Goal: Task Accomplishment & Management: Manage account settings

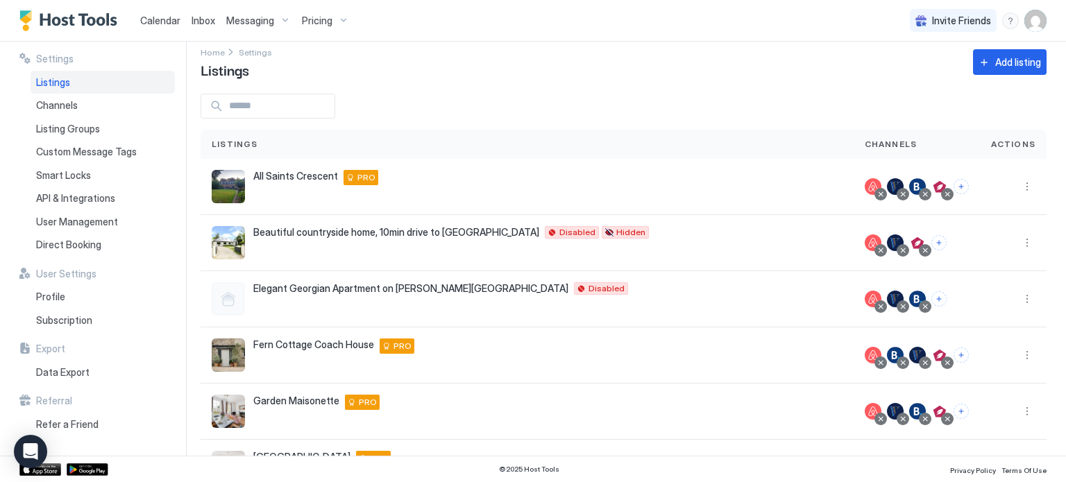
scroll to position [14, 0]
click at [942, 301] on button "Connect channels" at bounding box center [939, 299] width 15 height 15
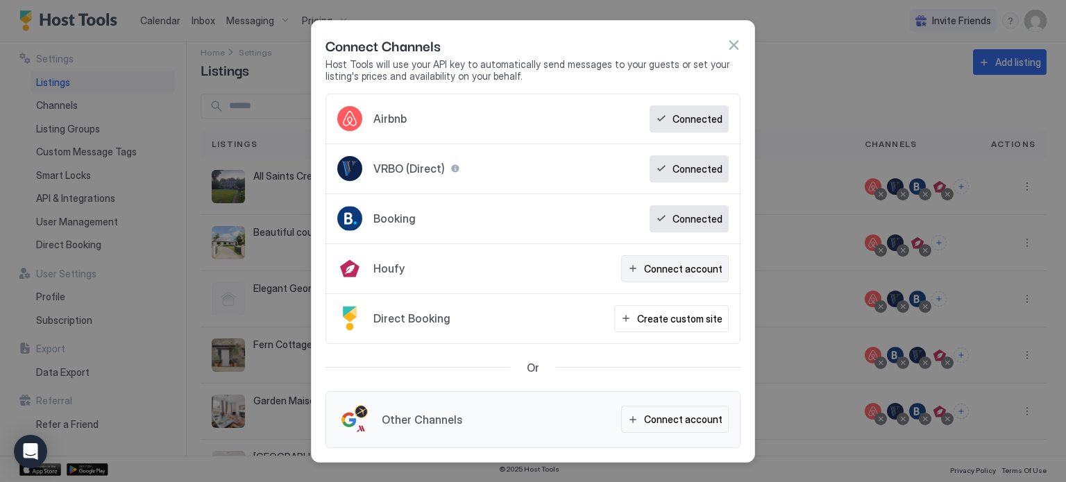
click at [673, 268] on div "Connect account" at bounding box center [683, 269] width 78 height 15
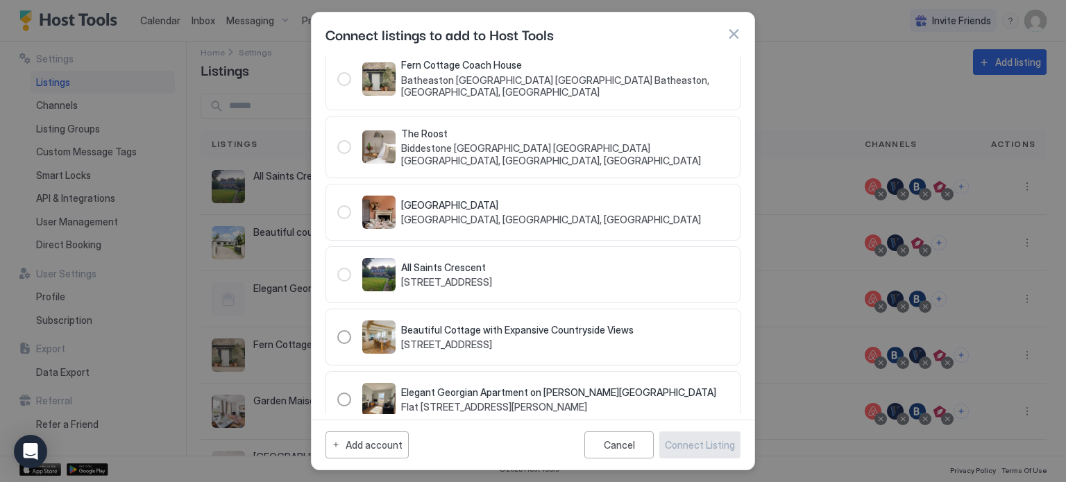
scroll to position [453, 0]
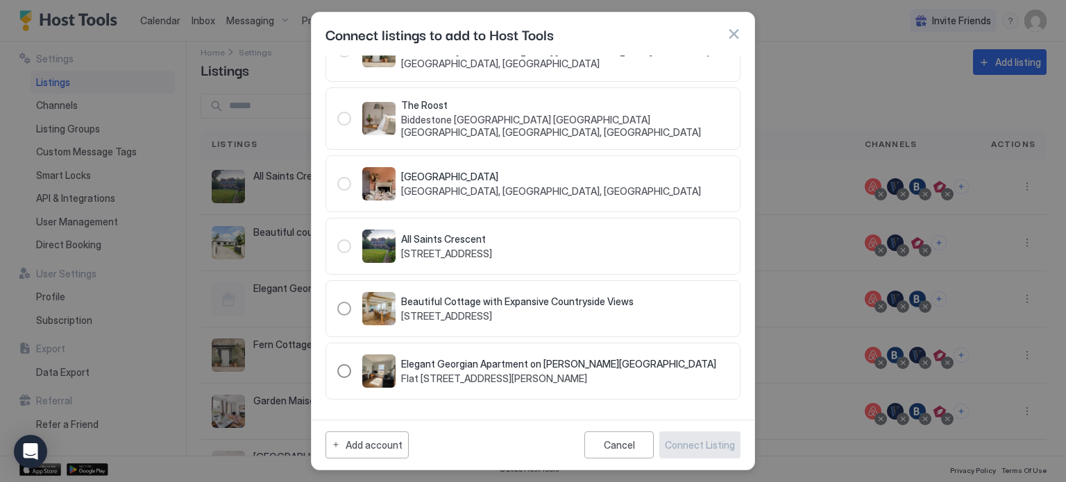
click at [344, 375] on div "235778" at bounding box center [344, 371] width 14 height 14
click at [705, 445] on div "Connect Listing" at bounding box center [700, 445] width 70 height 15
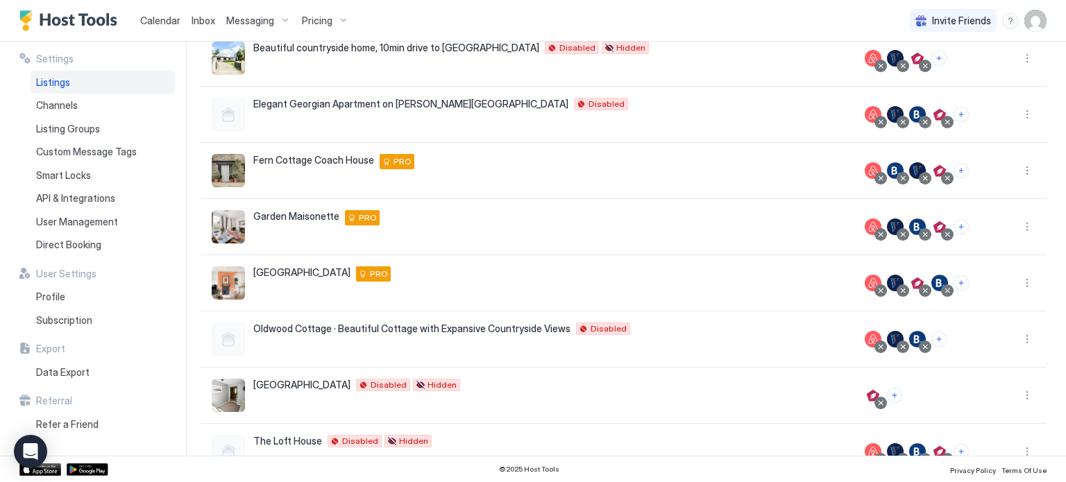
scroll to position [208, 0]
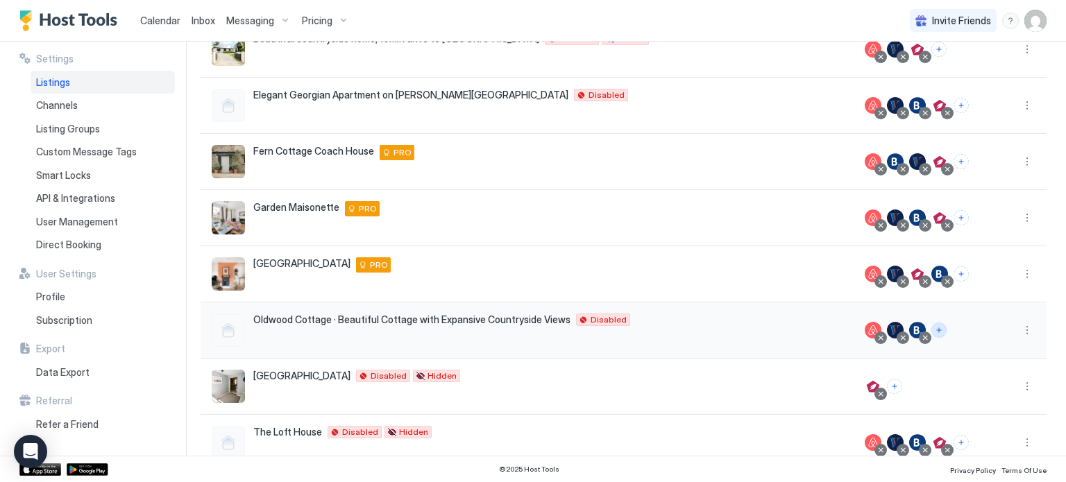
click at [941, 328] on button "Connect channels" at bounding box center [939, 330] width 15 height 15
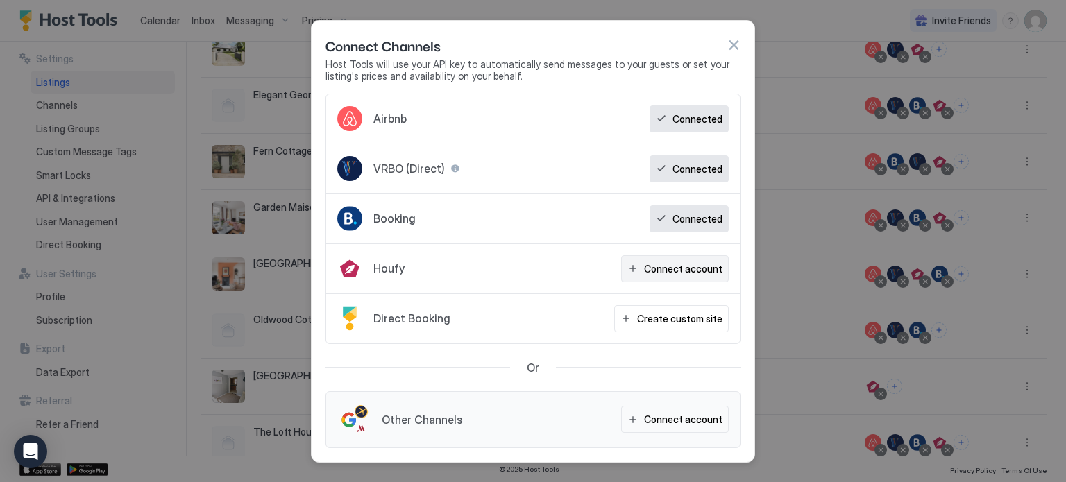
click at [687, 264] on div "Connect account" at bounding box center [683, 269] width 78 height 15
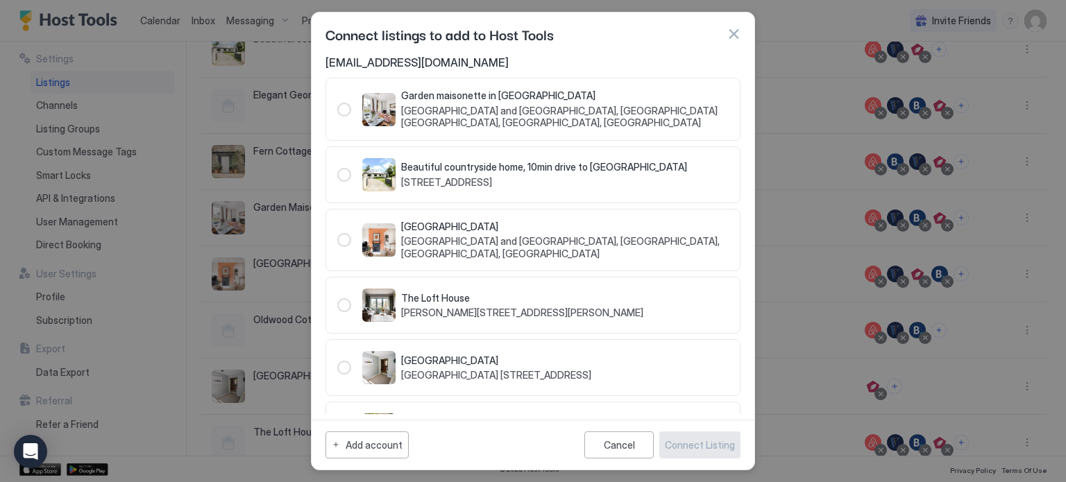
scroll to position [453, 0]
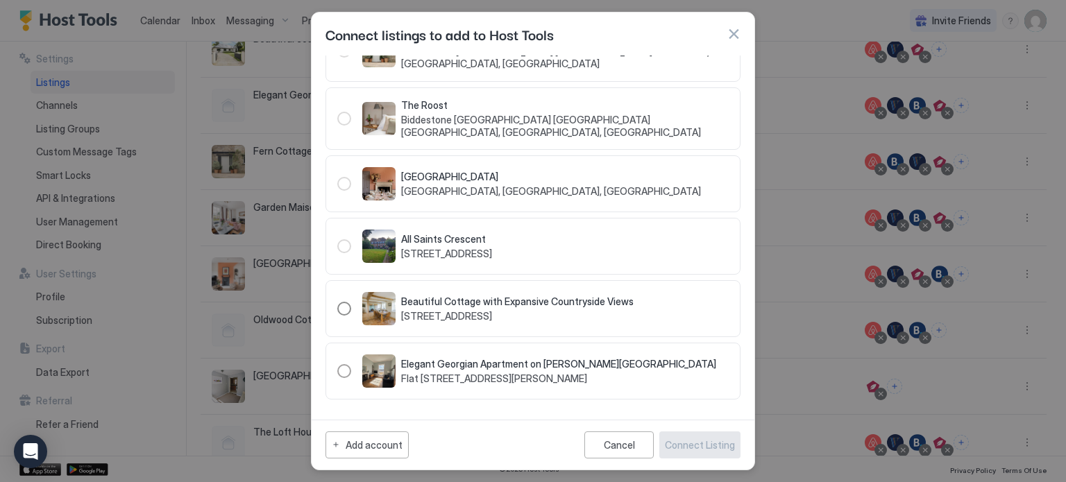
click at [344, 304] on div "235777" at bounding box center [344, 309] width 14 height 14
click at [696, 444] on div "Connect Listing" at bounding box center [700, 445] width 70 height 15
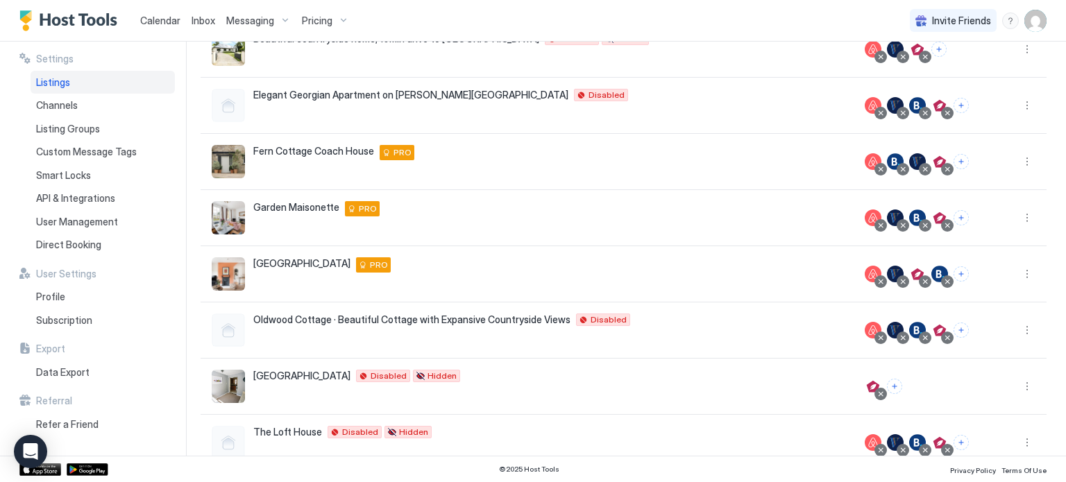
scroll to position [0, 0]
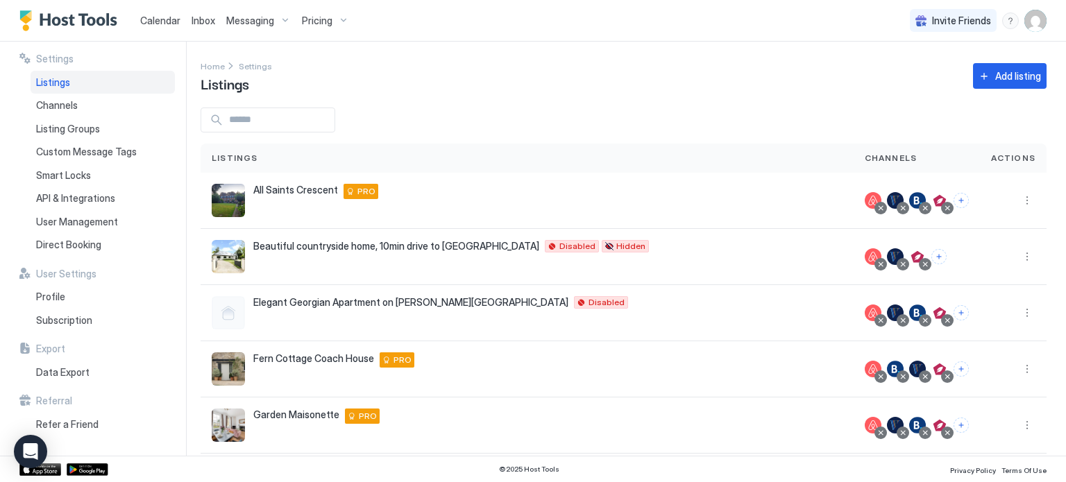
click at [323, 22] on span "Pricing" at bounding box center [317, 21] width 31 height 12
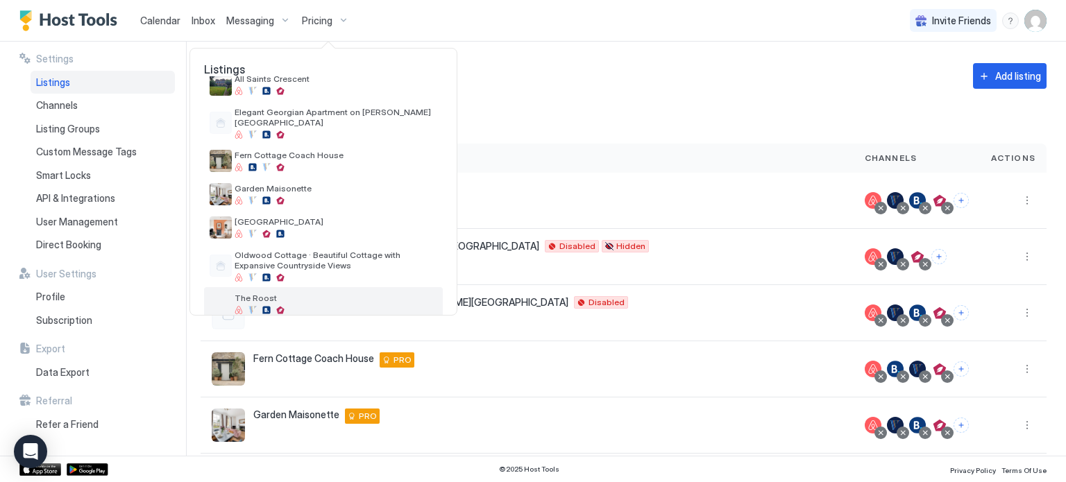
scroll to position [37, 0]
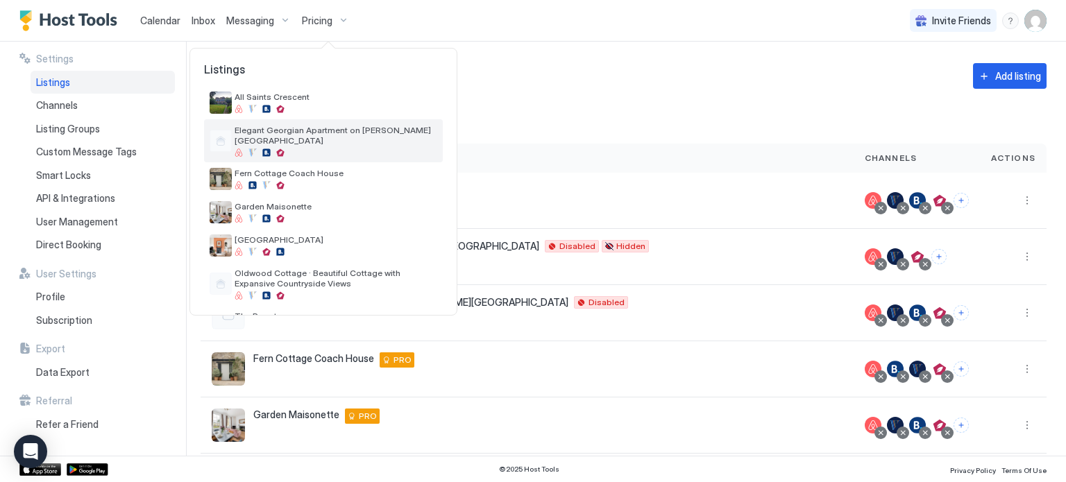
click at [389, 149] on div at bounding box center [336, 153] width 203 height 8
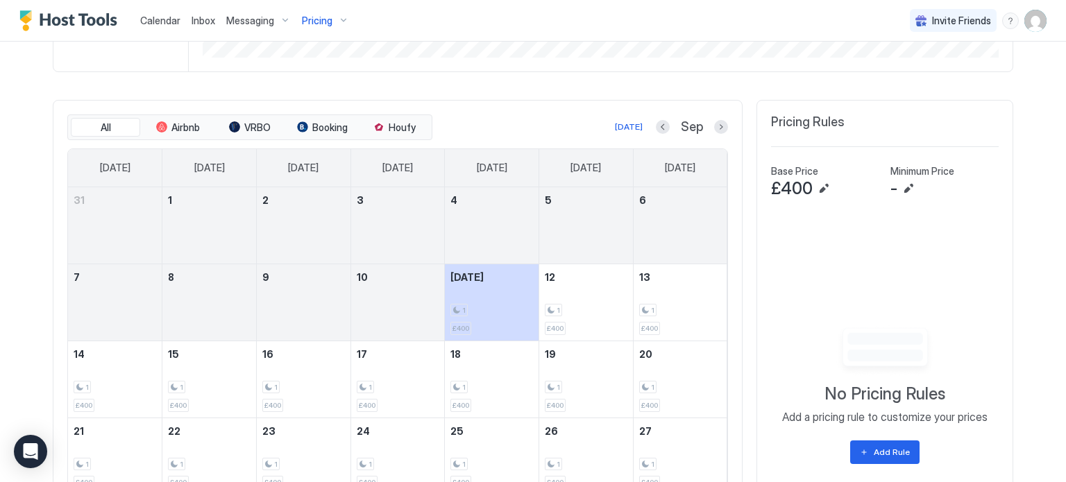
scroll to position [406, 0]
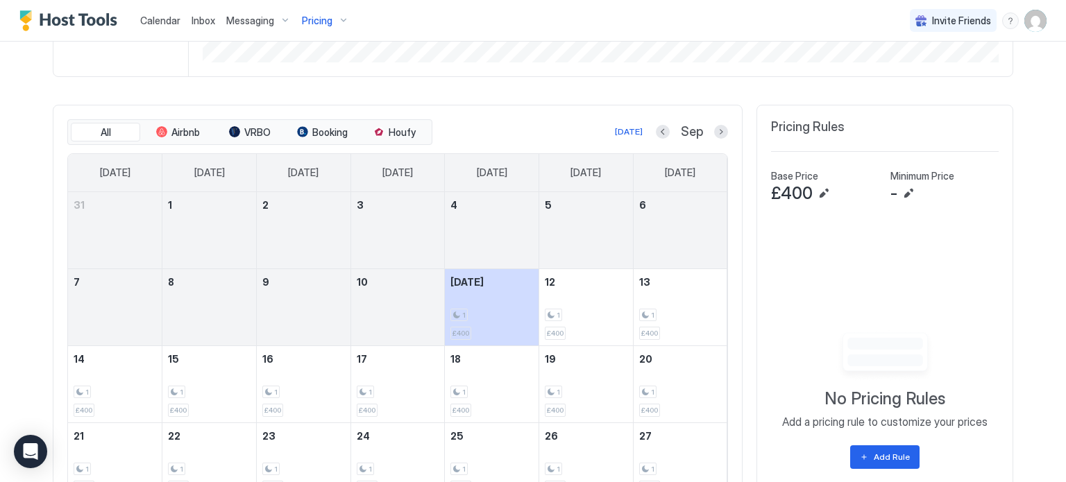
click at [787, 194] on span "£400" at bounding box center [792, 193] width 42 height 21
click at [825, 193] on button "Edit" at bounding box center [824, 193] width 17 height 17
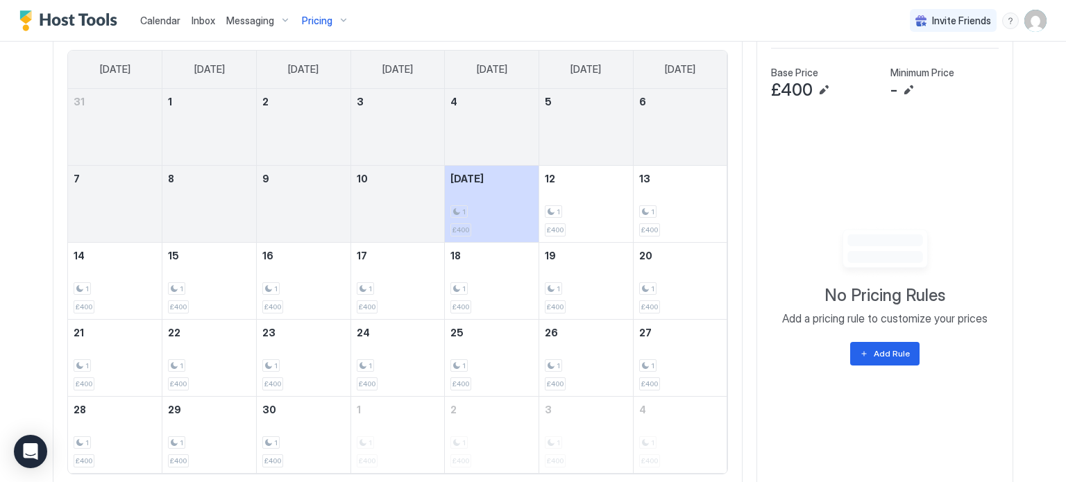
scroll to position [510, 0]
click at [900, 348] on div "Add Rule" at bounding box center [892, 353] width 36 height 12
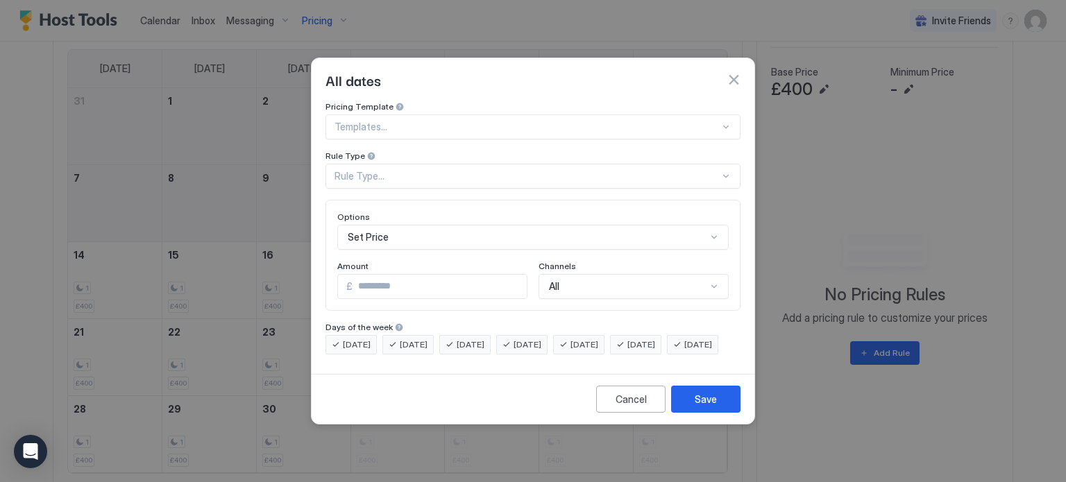
click at [594, 123] on div "Templates..." at bounding box center [533, 127] width 415 height 25
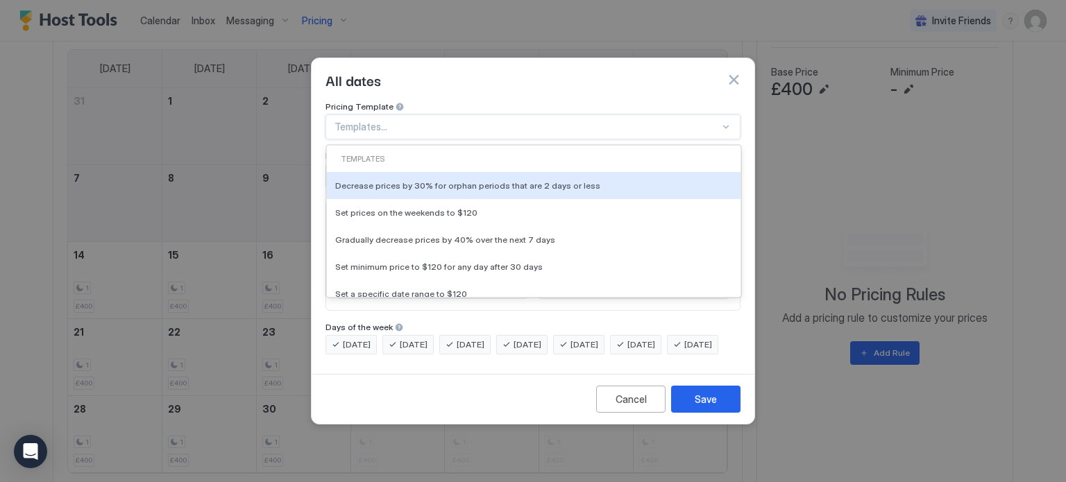
click at [594, 123] on div "Templates..." at bounding box center [533, 127] width 415 height 25
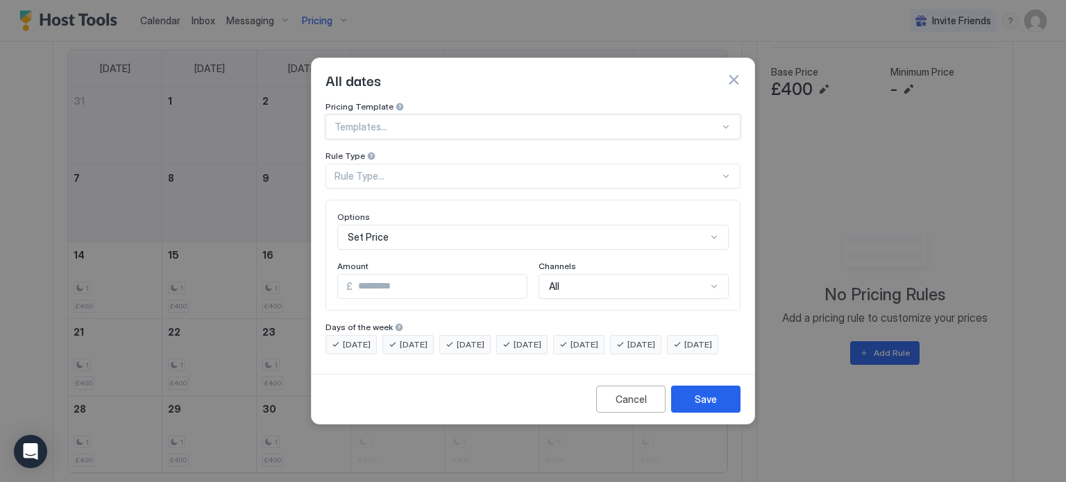
click at [583, 170] on div "Rule Type..." at bounding box center [527, 176] width 385 height 12
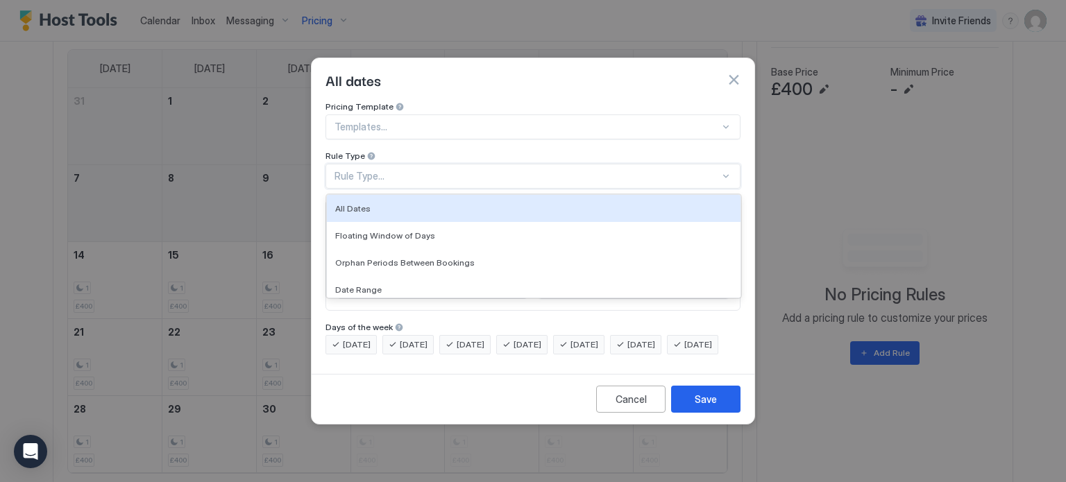
click at [589, 121] on div at bounding box center [527, 127] width 385 height 12
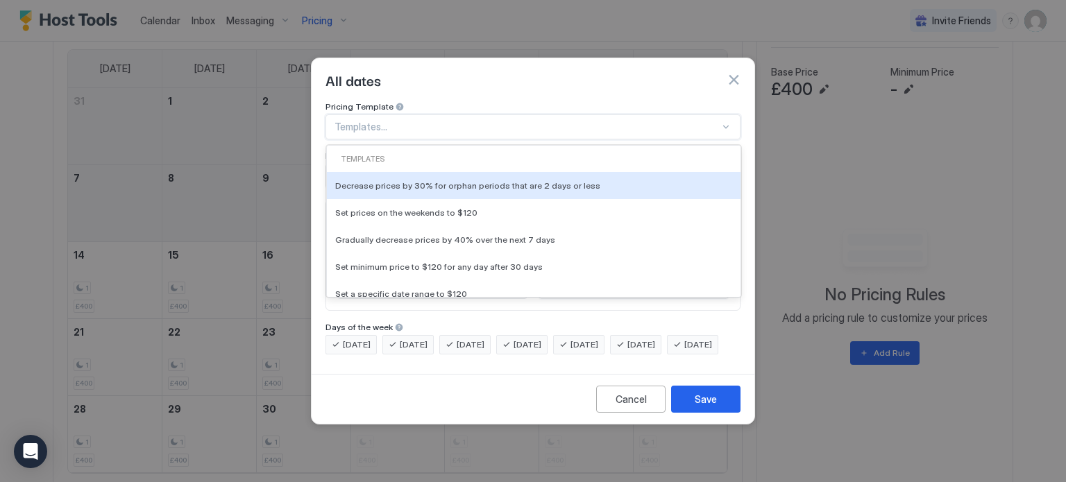
click at [589, 121] on div at bounding box center [527, 127] width 385 height 12
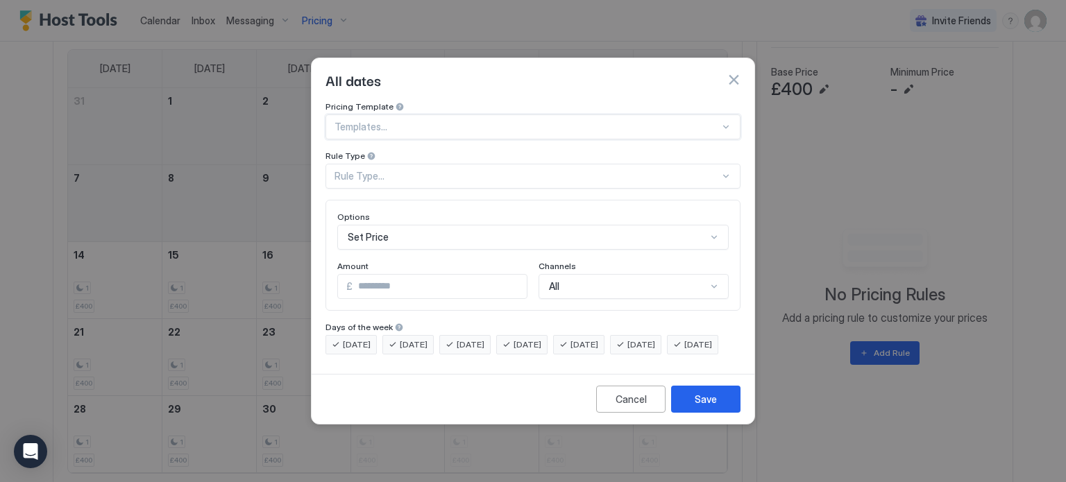
click at [589, 121] on div at bounding box center [527, 127] width 385 height 12
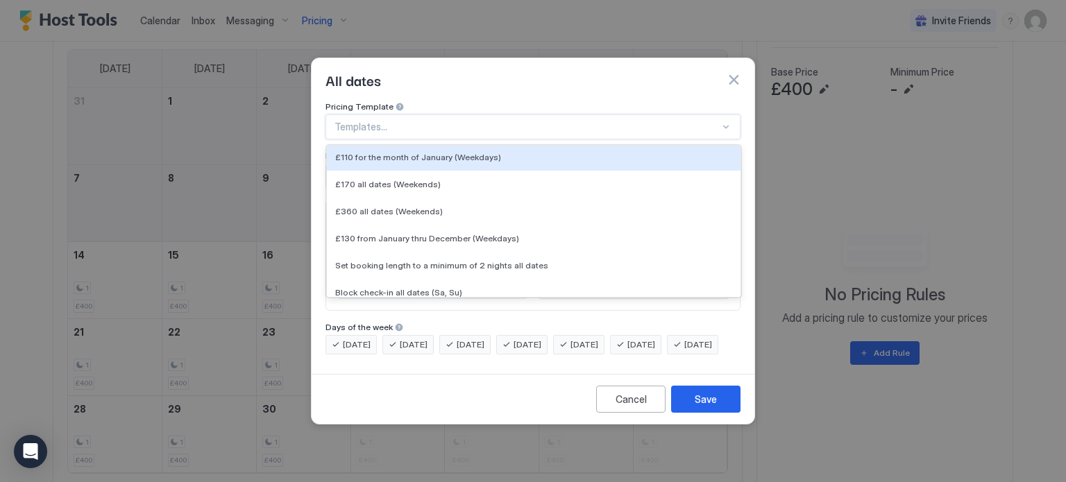
scroll to position [242, 0]
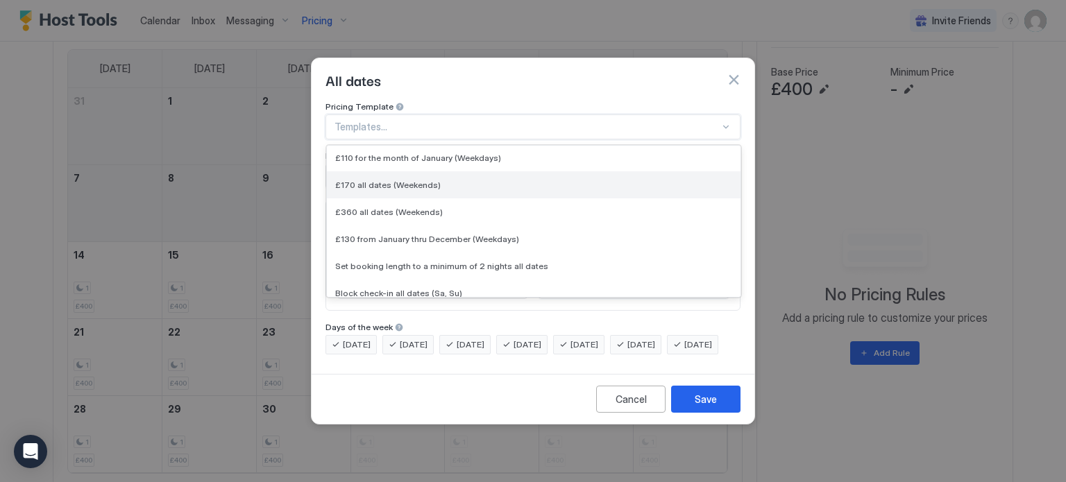
click at [420, 180] on span "£170 all dates (Weekends)" at bounding box center [388, 185] width 106 height 10
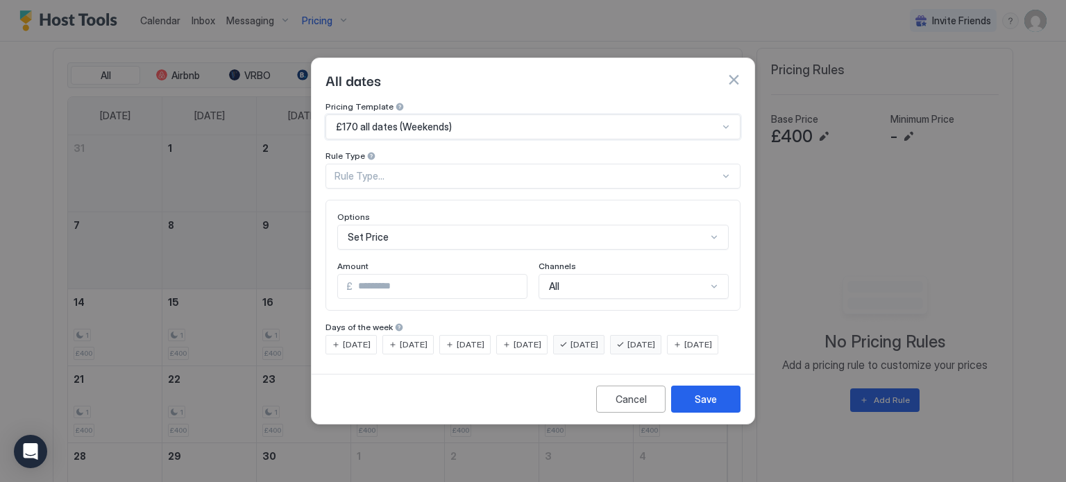
type input "***"
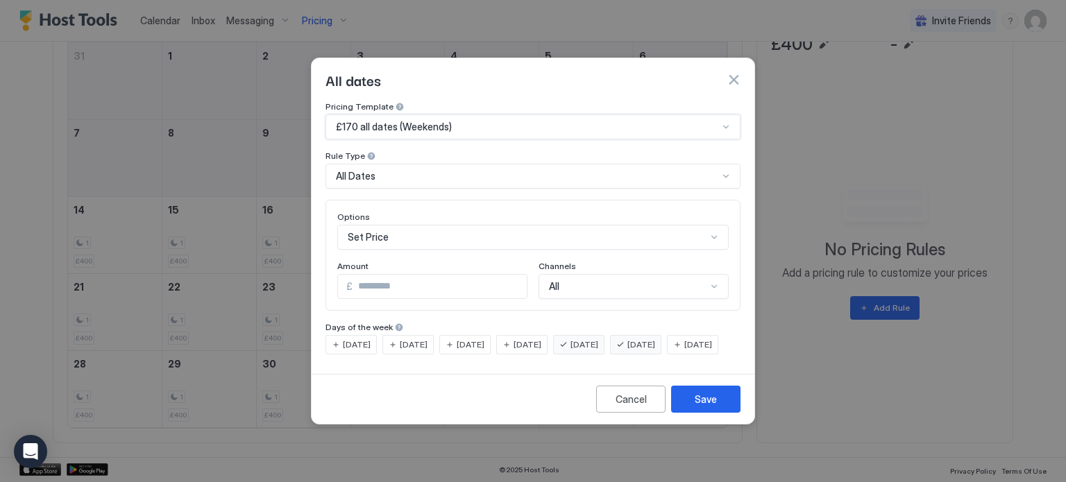
scroll to position [510, 0]
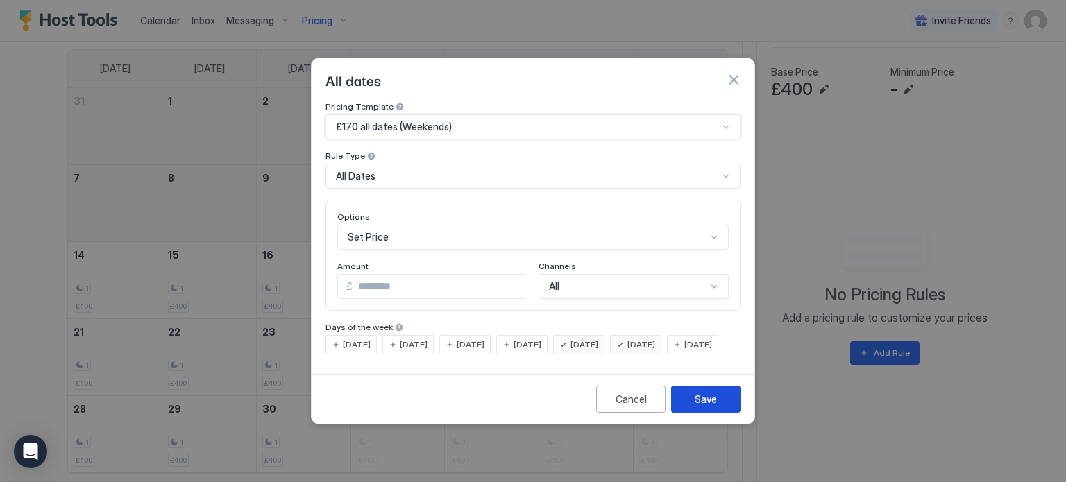
click at [718, 413] on button "Save" at bounding box center [705, 399] width 69 height 27
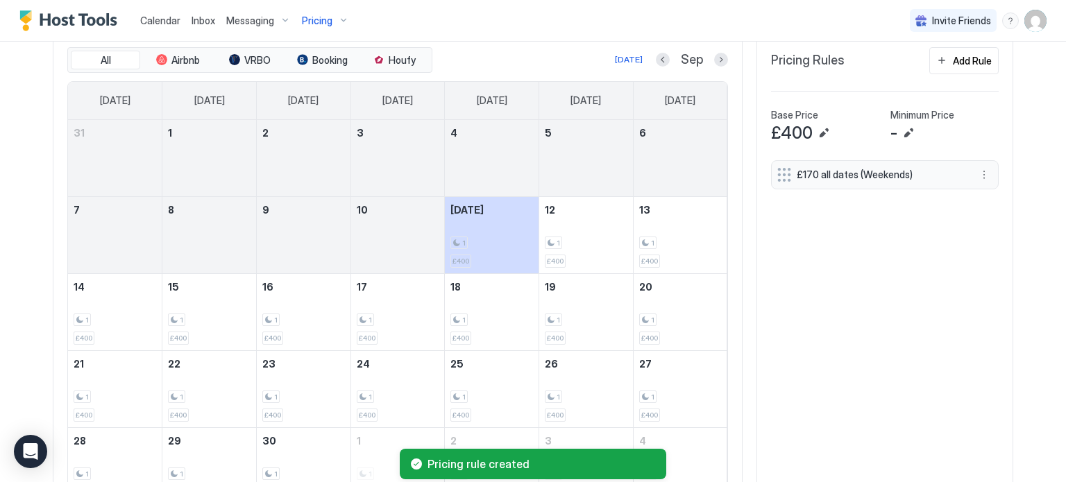
scroll to position [449, 0]
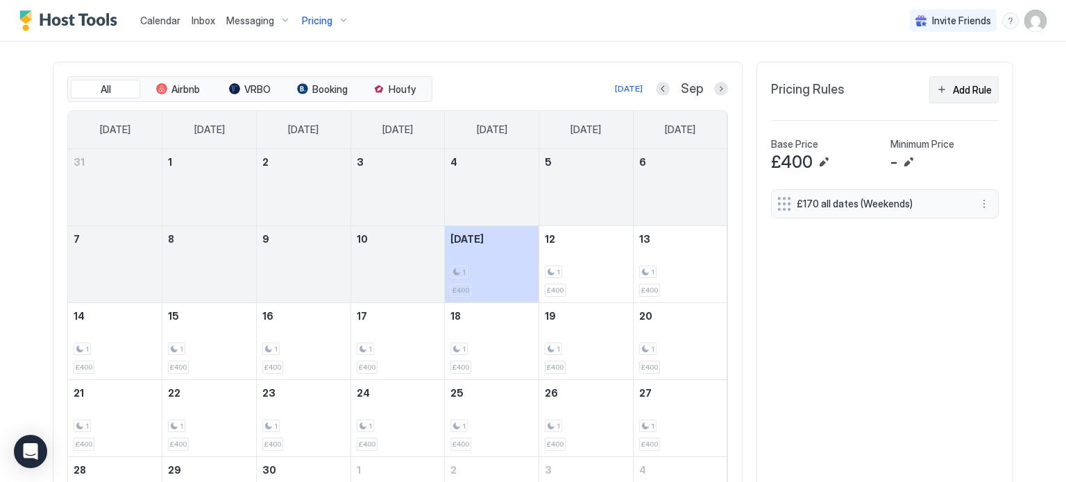
click at [978, 87] on div "Add Rule" at bounding box center [972, 90] width 39 height 15
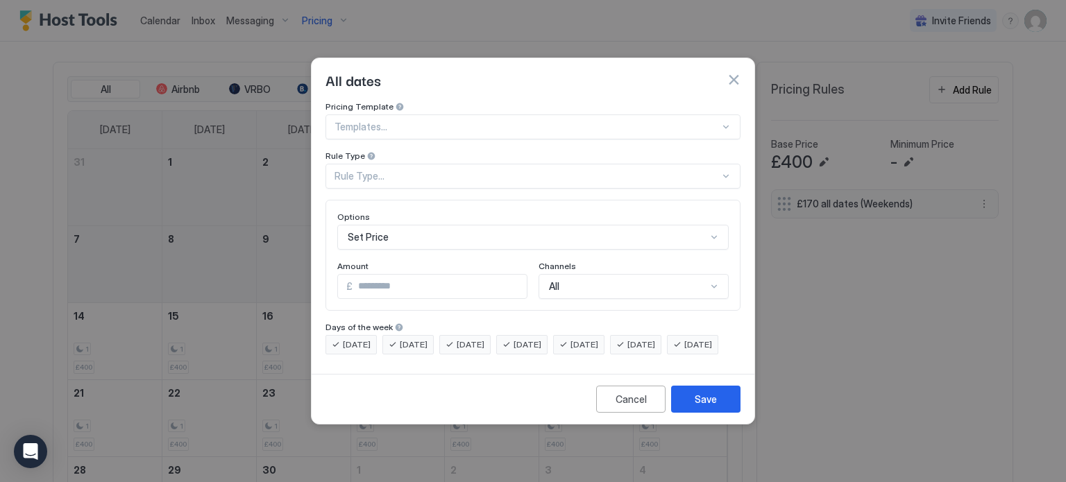
click at [441, 170] on div "Rule Type..." at bounding box center [527, 176] width 385 height 12
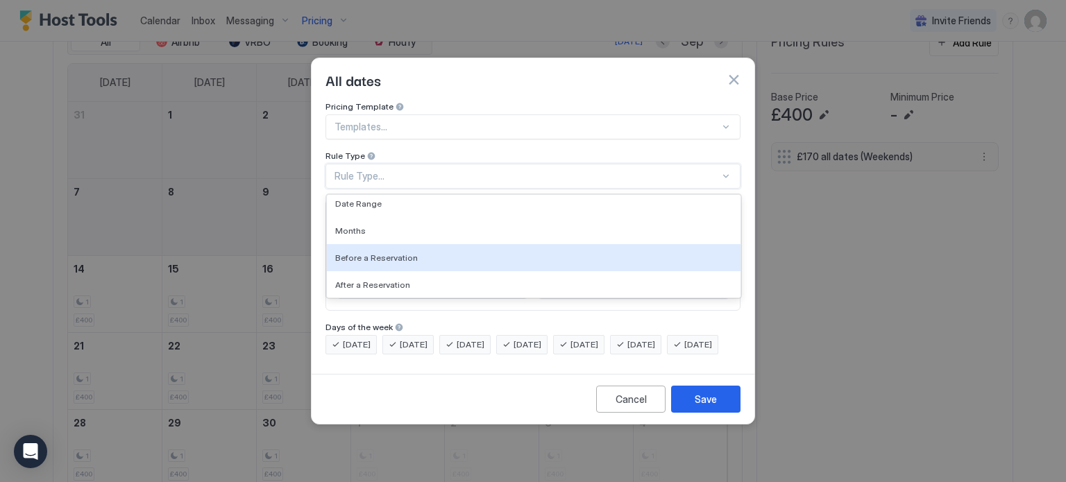
scroll to position [0, 0]
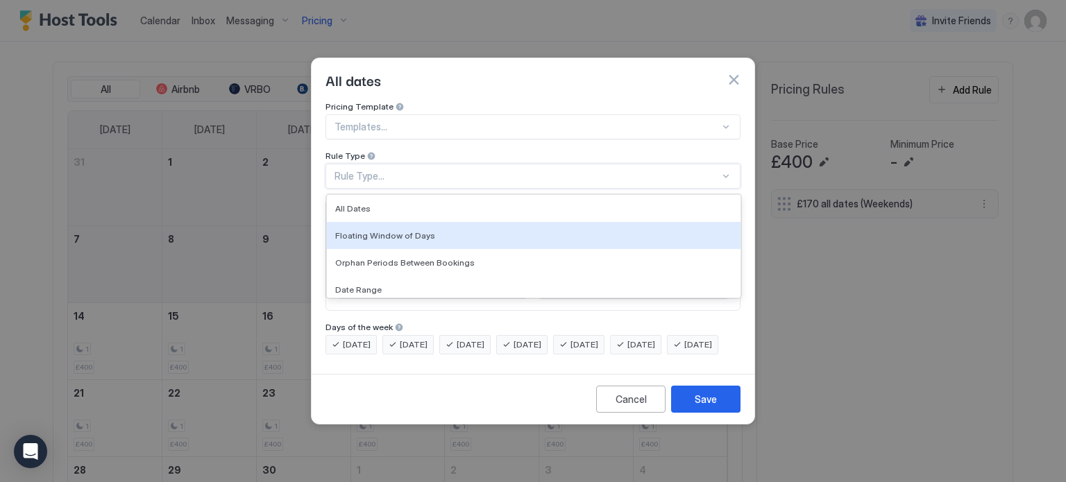
click at [466, 121] on div at bounding box center [527, 127] width 385 height 12
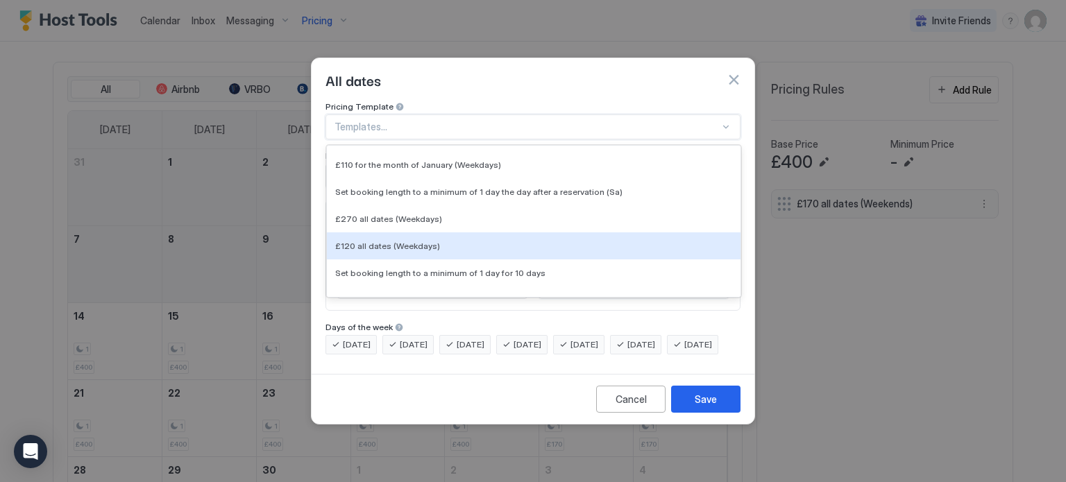
scroll to position [400, 0]
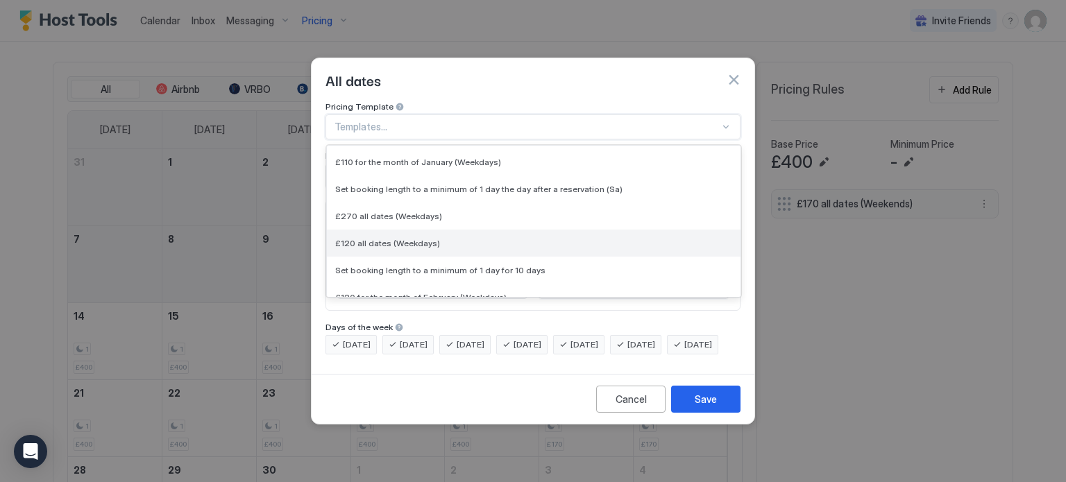
click at [451, 238] on div "£120 all dates (Weekdays)" at bounding box center [533, 243] width 397 height 10
type input "***"
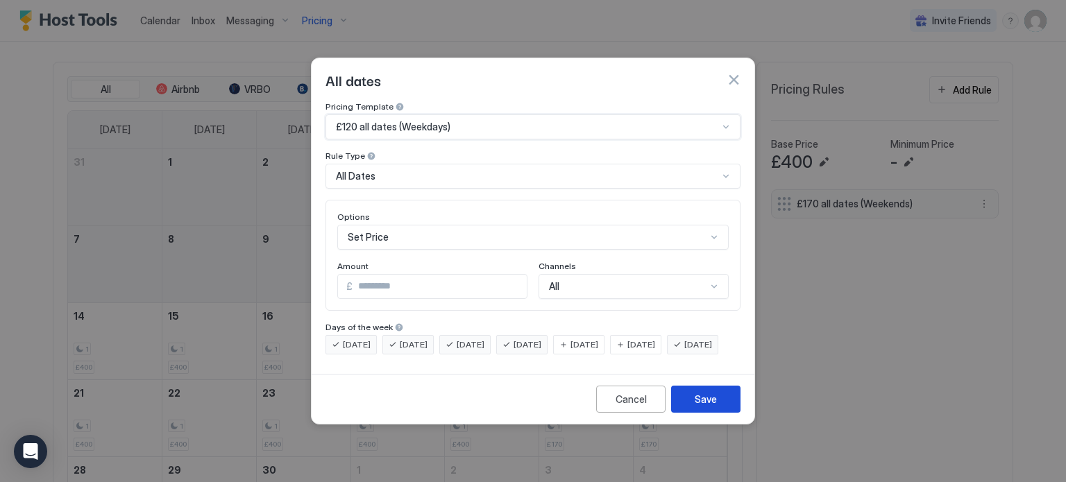
click at [709, 407] on div "Save" at bounding box center [706, 399] width 22 height 15
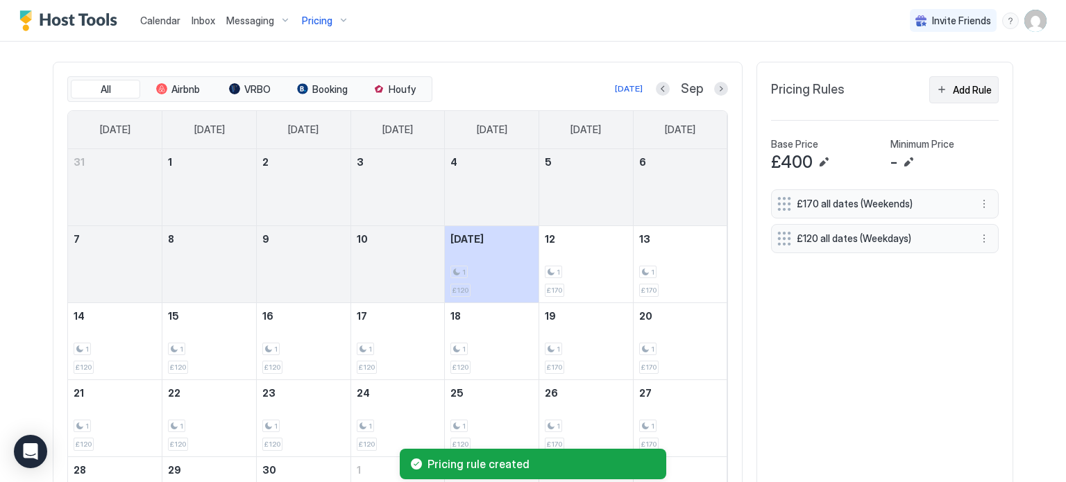
click at [973, 92] on div "Add Rule" at bounding box center [972, 90] width 39 height 15
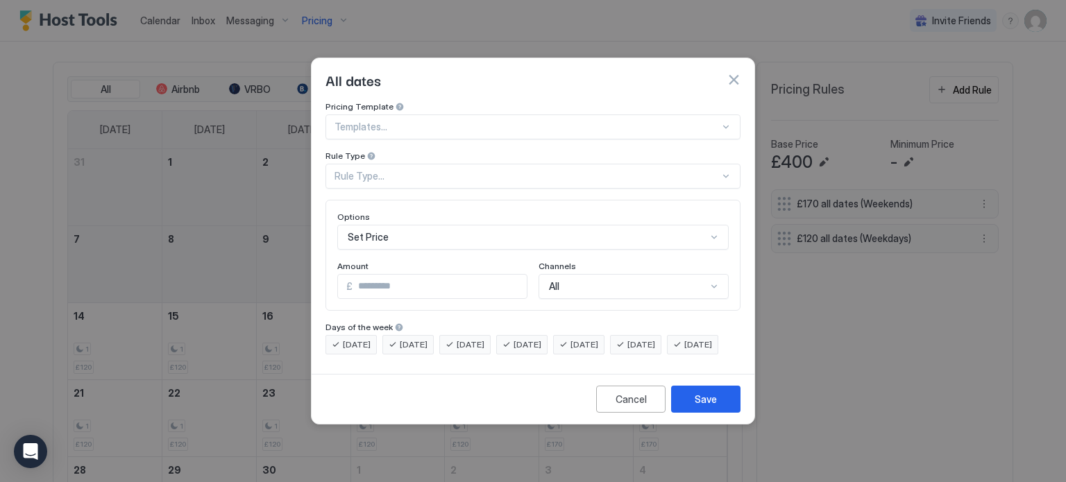
click at [489, 121] on div at bounding box center [527, 127] width 385 height 12
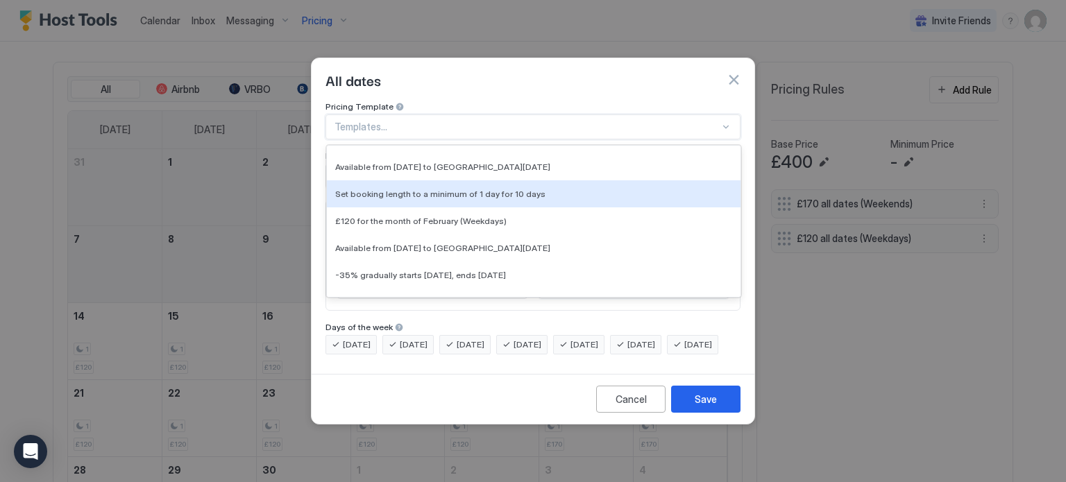
scroll to position [639, 0]
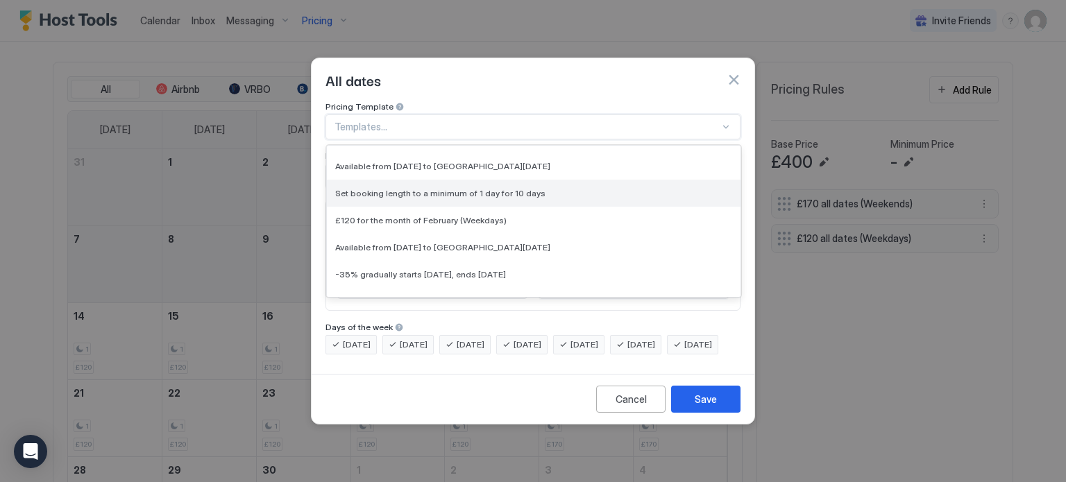
click at [549, 191] on div "Set booking length to a minimum of 1 day for 10 days" at bounding box center [534, 193] width 414 height 27
type input "*"
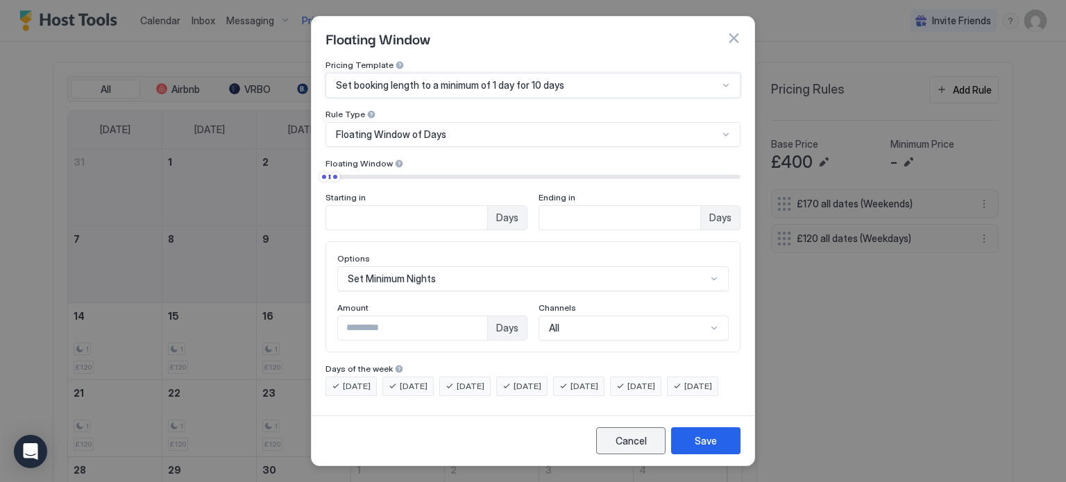
click at [643, 448] on div "Cancel" at bounding box center [631, 441] width 31 height 15
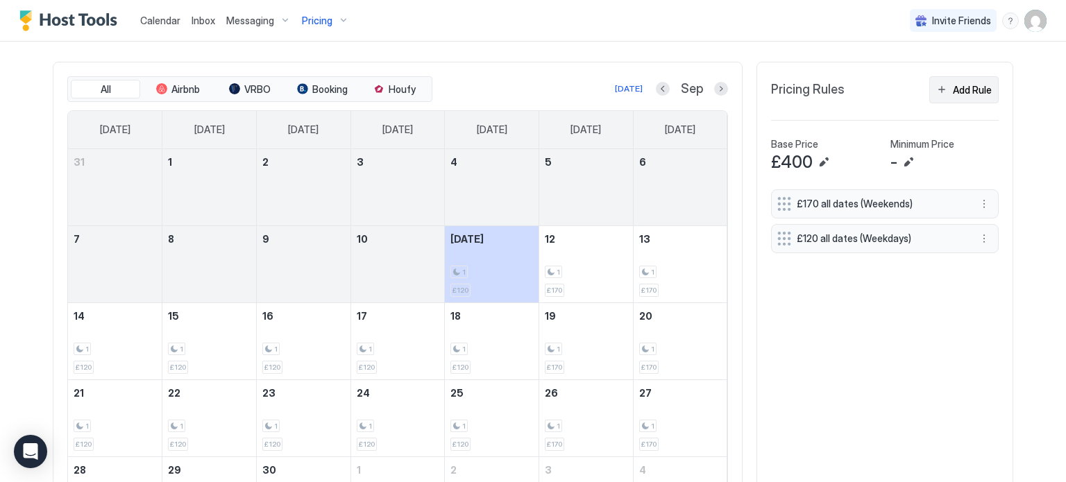
click at [957, 88] on div "Add Rule" at bounding box center [972, 90] width 39 height 15
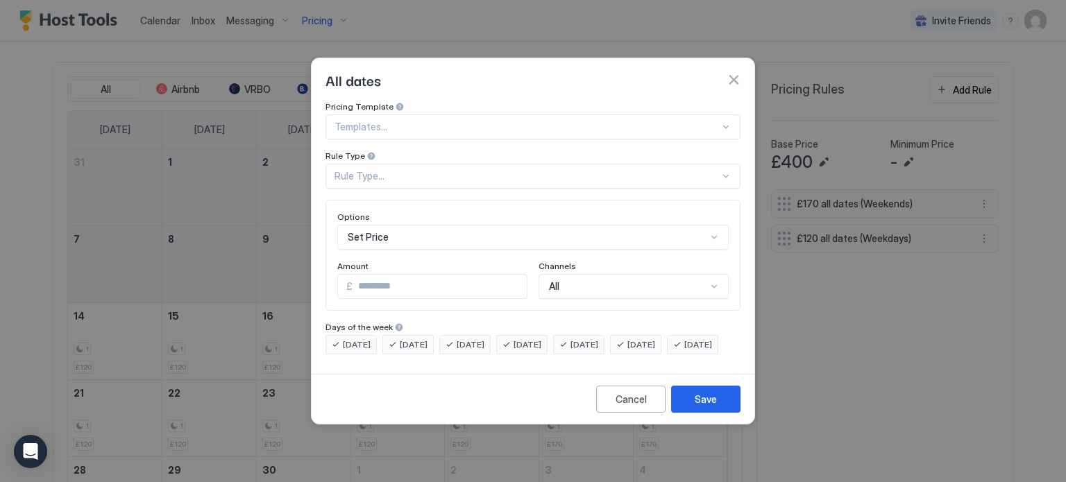
click at [557, 170] on div "Rule Type..." at bounding box center [527, 176] width 385 height 12
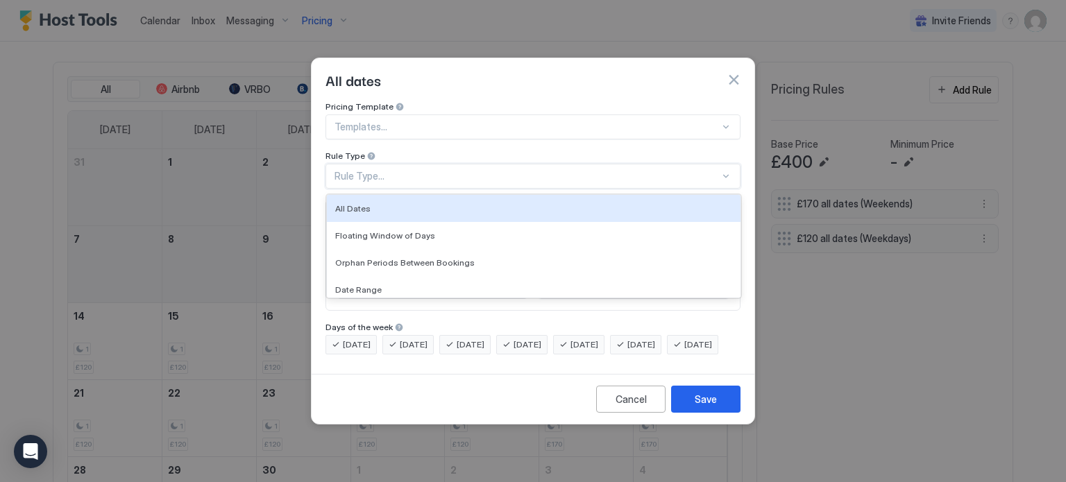
click at [566, 121] on div at bounding box center [527, 127] width 385 height 12
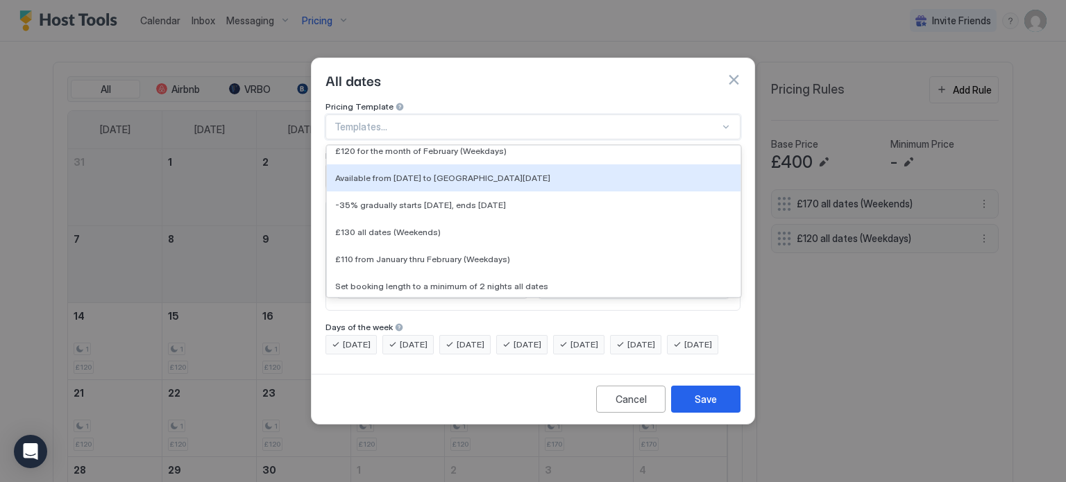
scroll to position [713, 0]
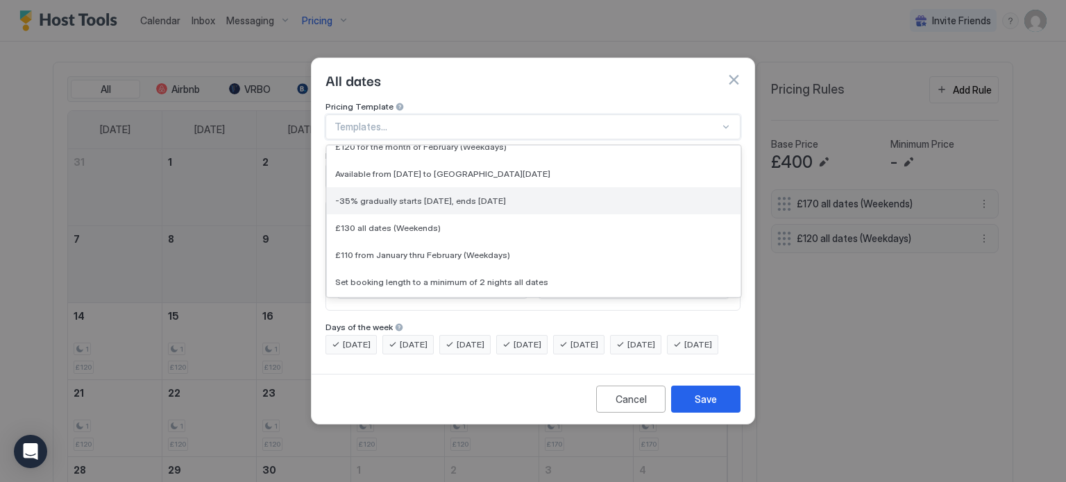
click at [549, 194] on div "-35% gradually starts in 3 days, ends in 14 days" at bounding box center [534, 200] width 414 height 27
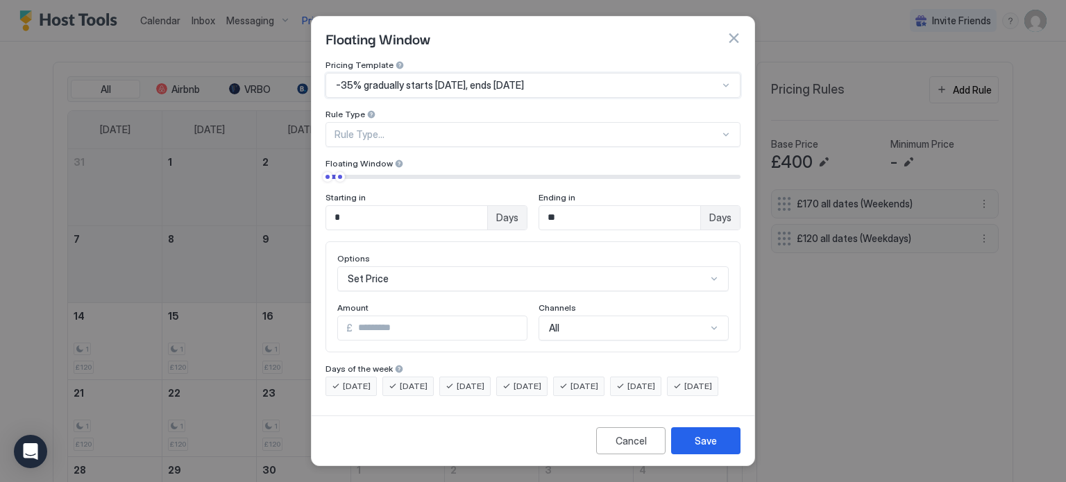
type input "**"
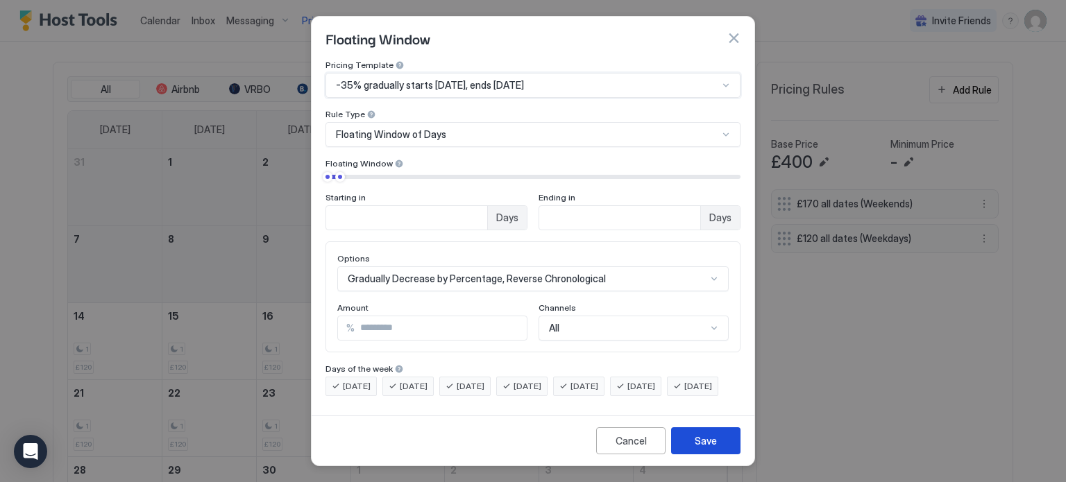
click at [712, 447] on div "Save" at bounding box center [706, 441] width 22 height 15
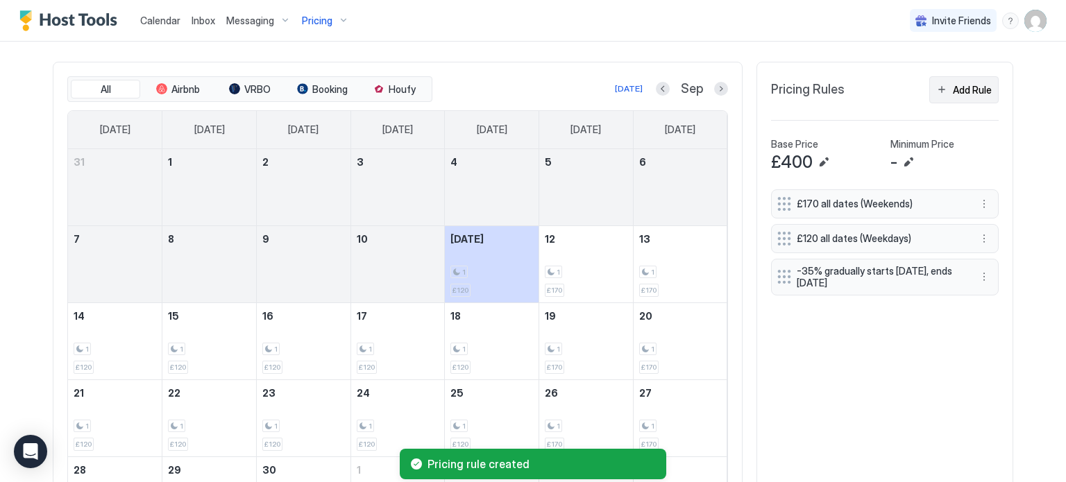
click at [966, 92] on div "Add Rule" at bounding box center [972, 90] width 39 height 15
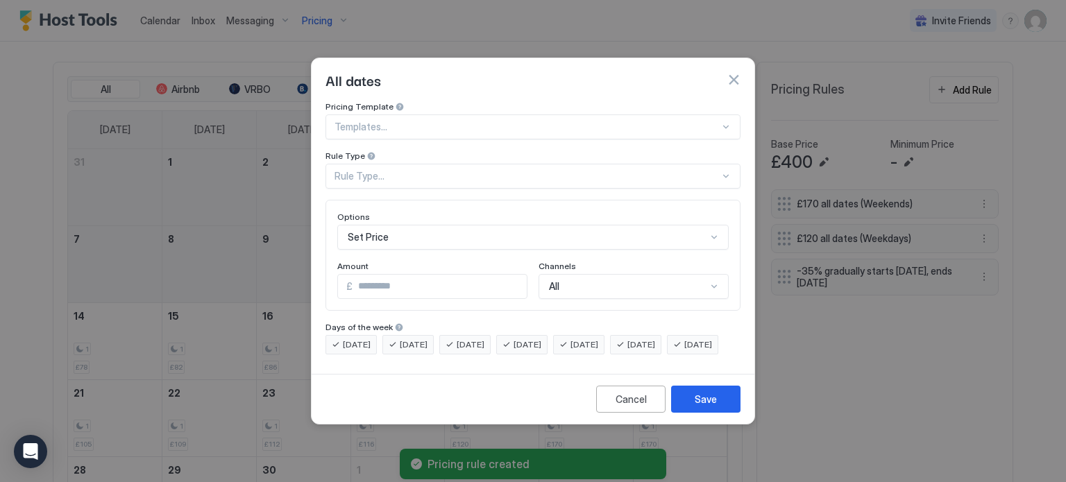
click at [603, 121] on div at bounding box center [527, 127] width 385 height 12
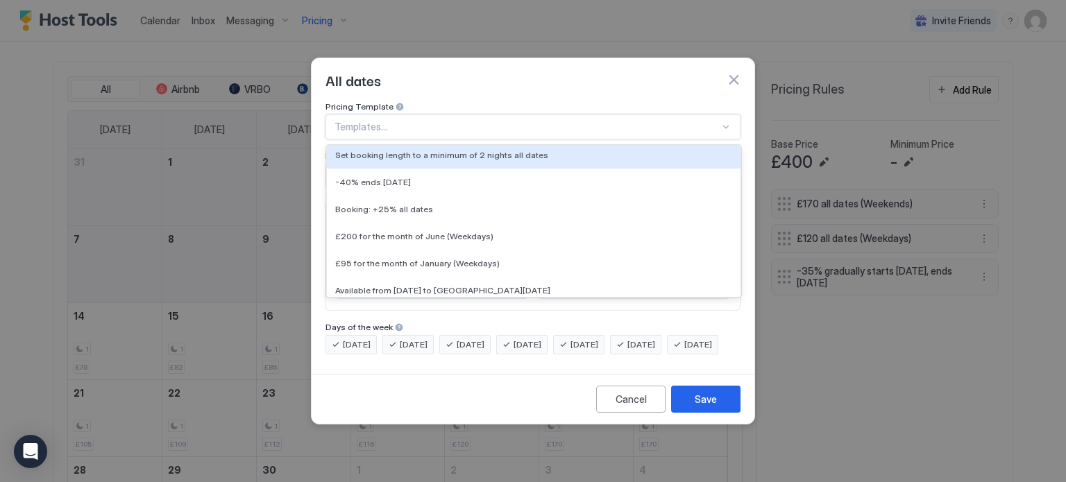
scroll to position [1168, 0]
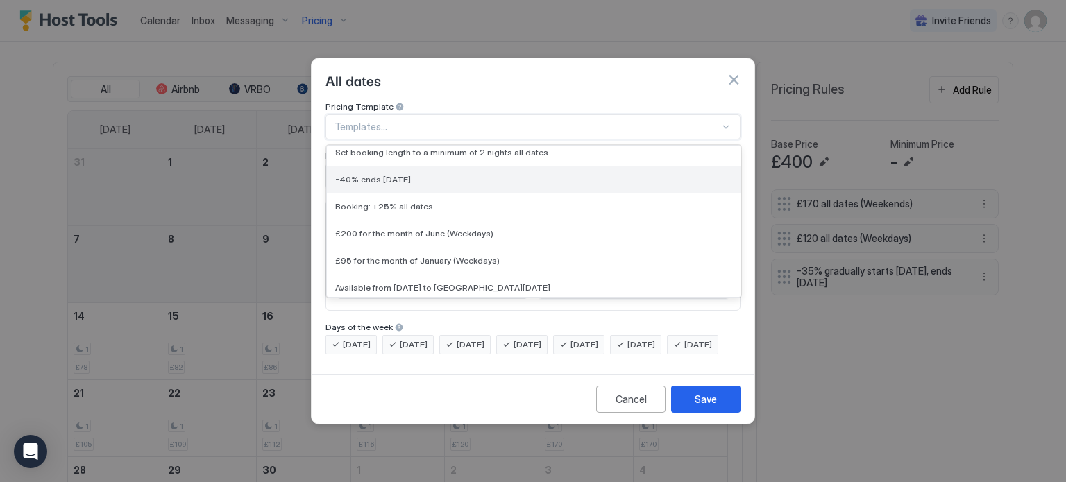
click at [482, 174] on div "-40% ends in 3 days" at bounding box center [534, 179] width 414 height 27
type input "**"
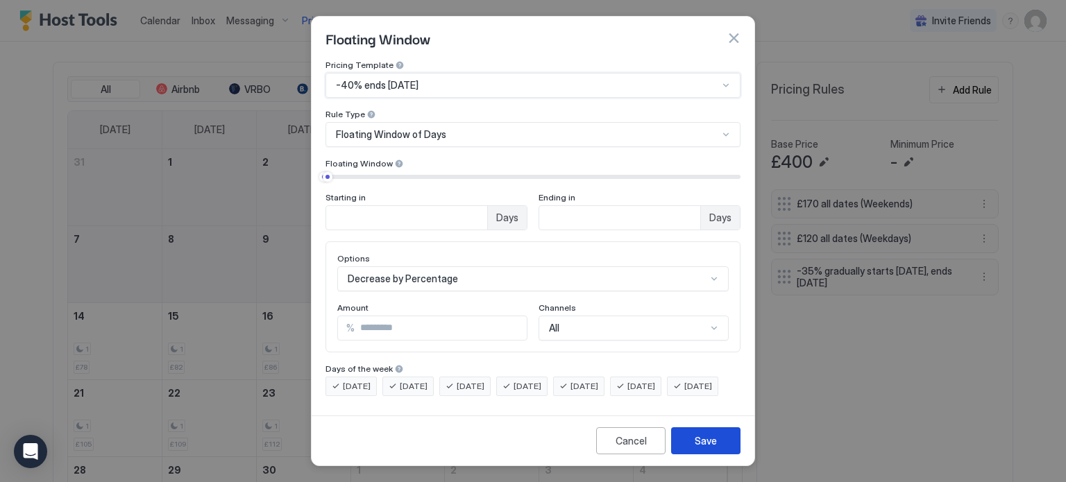
click at [705, 444] on div "Save" at bounding box center [706, 441] width 22 height 15
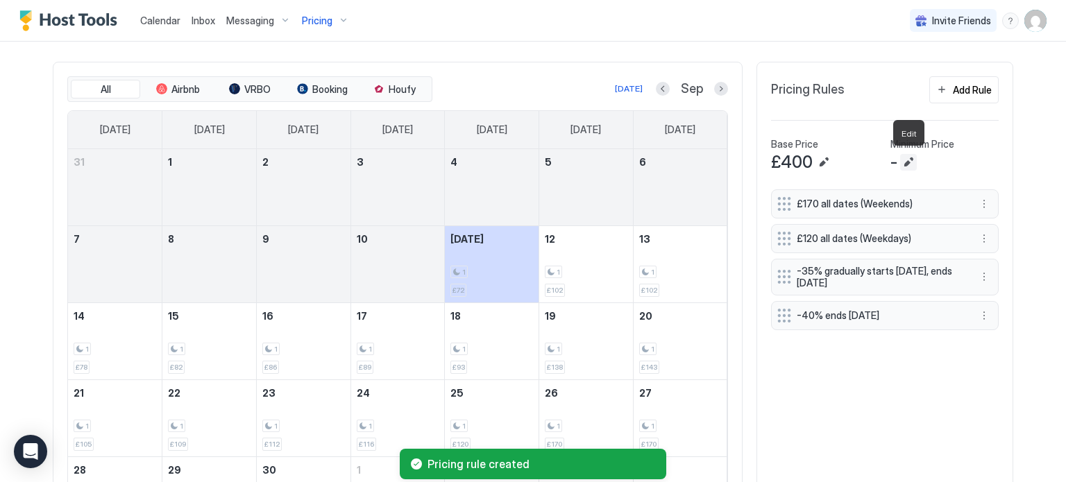
click at [906, 159] on button "Edit" at bounding box center [908, 162] width 17 height 17
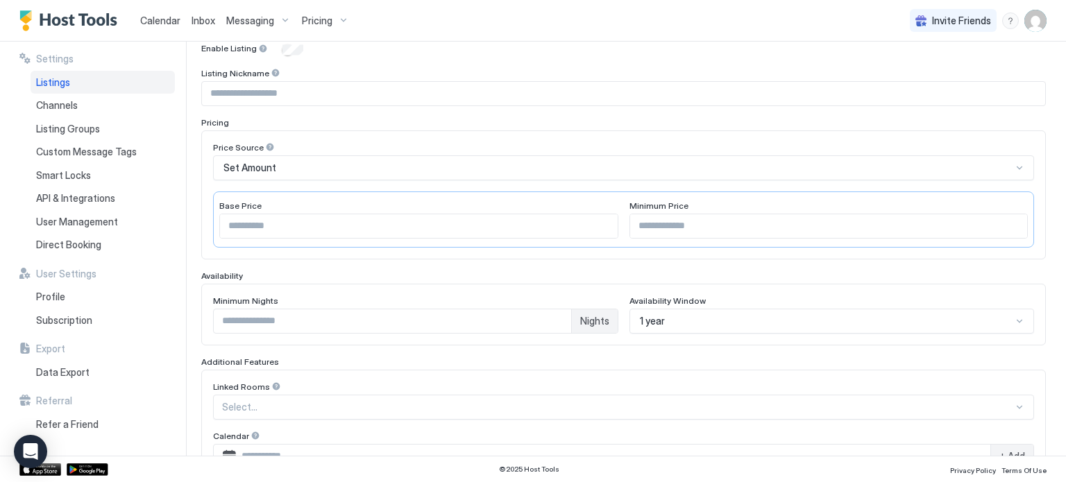
scroll to position [150, 0]
click at [664, 224] on input "Input Field" at bounding box center [829, 225] width 398 height 24
type input "**"
click at [307, 223] on input "***" at bounding box center [419, 225] width 398 height 24
type input "*"
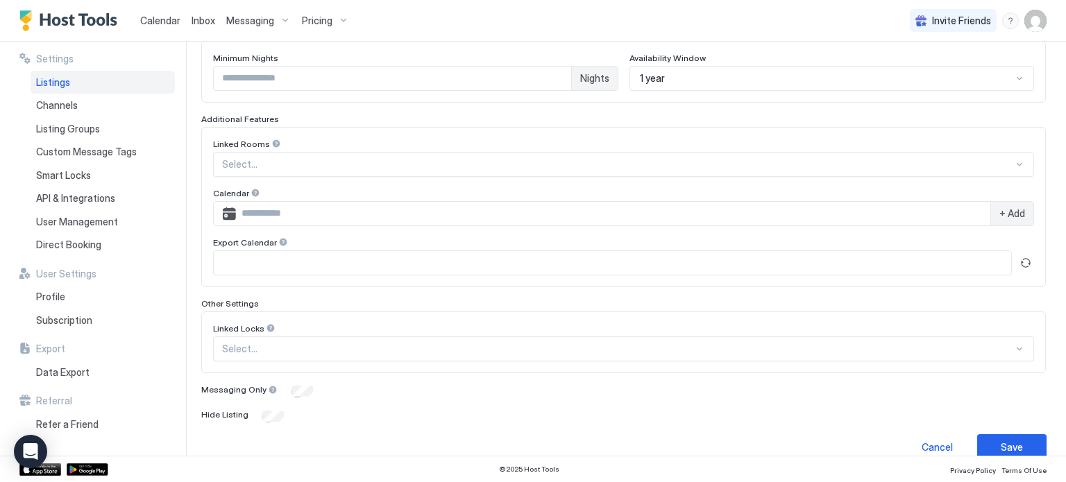
scroll to position [392, 0]
type input "***"
click at [1022, 440] on div "Save" at bounding box center [1012, 447] width 22 height 15
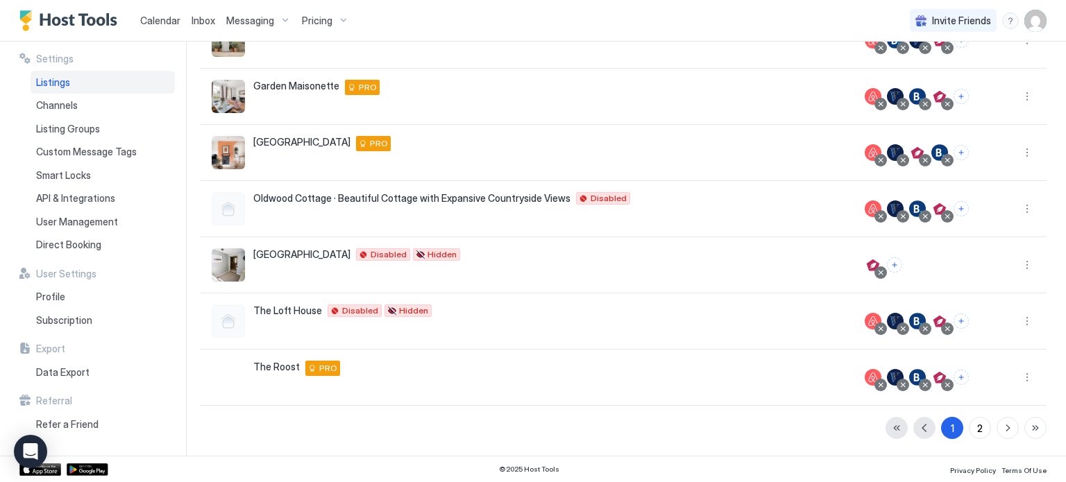
scroll to position [327, 0]
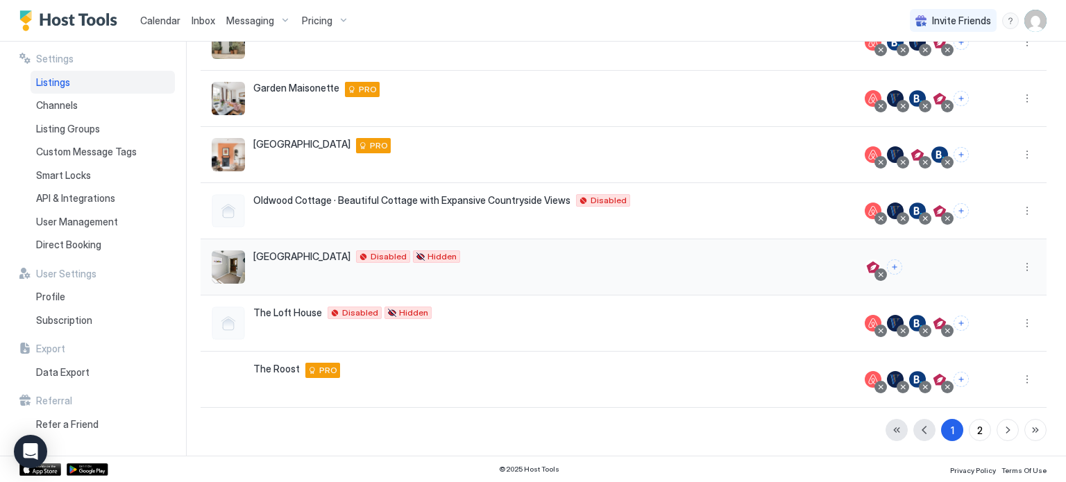
click at [798, 256] on div "St Paul's Place St Paul's House 1 Saint Pauls Place Bath Bath, England, United …" at bounding box center [527, 267] width 631 height 33
click at [311, 19] on span "Pricing" at bounding box center [317, 21] width 31 height 12
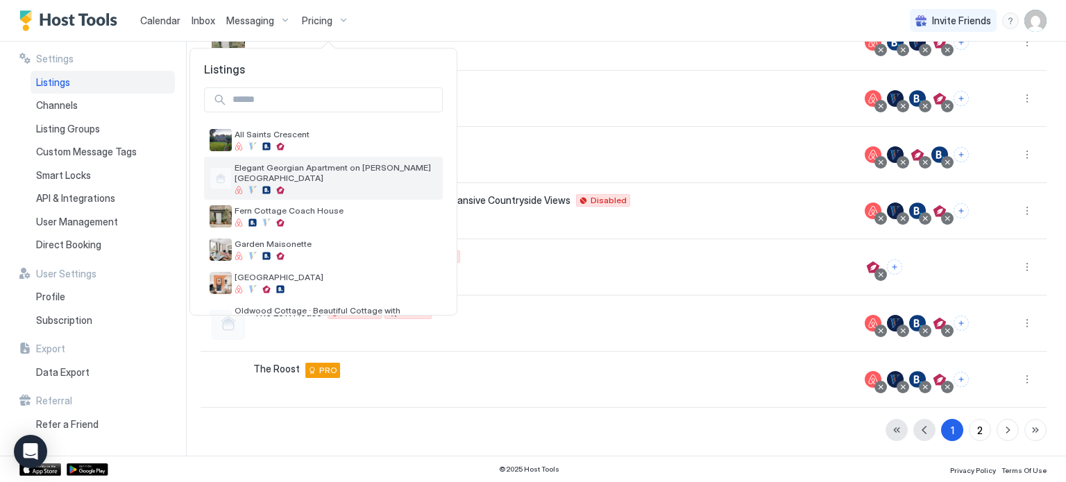
click at [350, 172] on span "Elegant Georgian Apartment on [PERSON_NAME][GEOGRAPHIC_DATA]" at bounding box center [336, 172] width 203 height 21
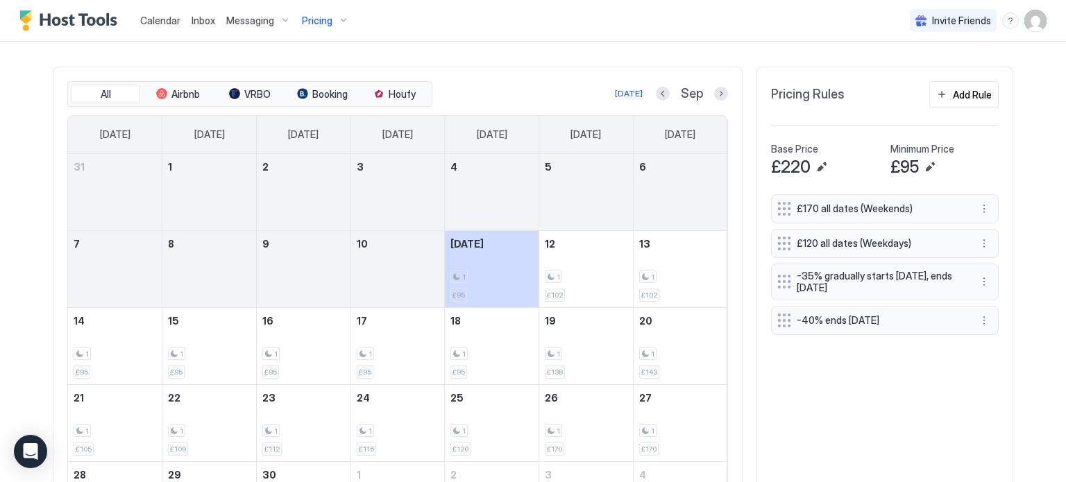
scroll to position [443, 0]
click at [957, 96] on div "Add Rule" at bounding box center [972, 96] width 39 height 15
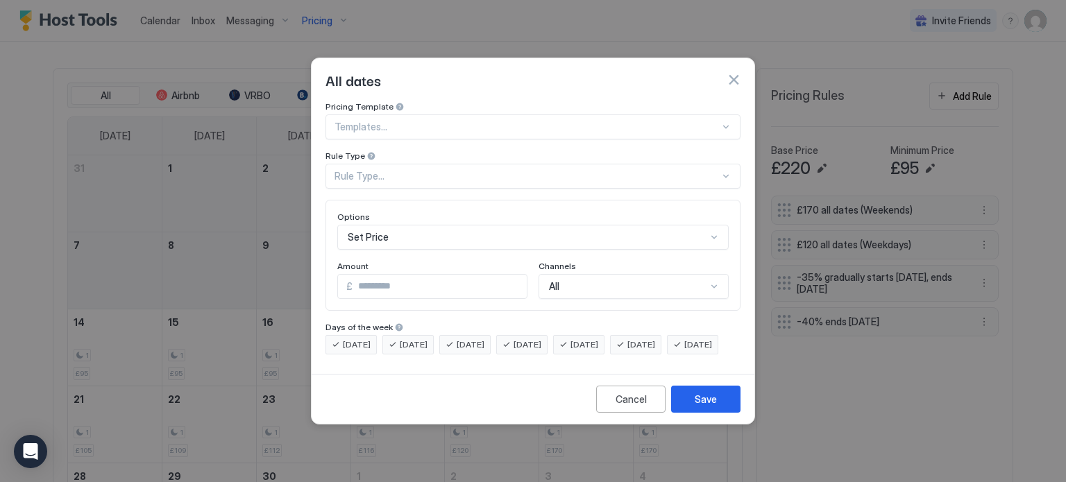
click at [509, 170] on div "Rule Type..." at bounding box center [527, 176] width 385 height 12
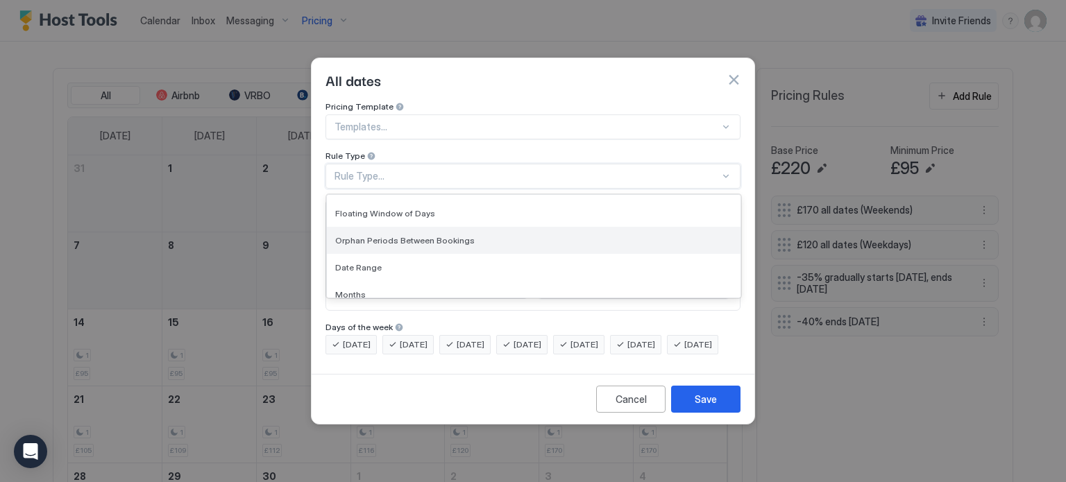
scroll to position [0, 0]
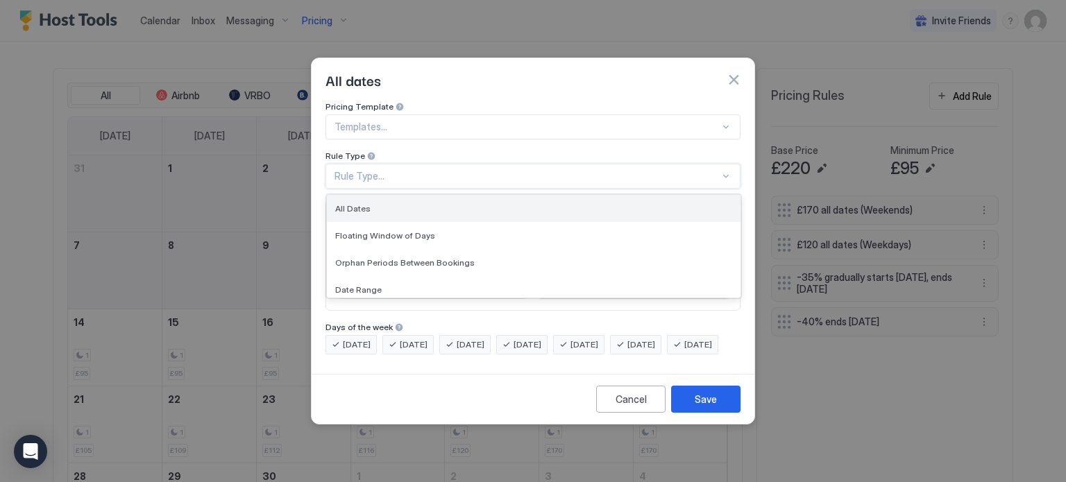
click at [390, 203] on div "All Dates" at bounding box center [533, 208] width 397 height 10
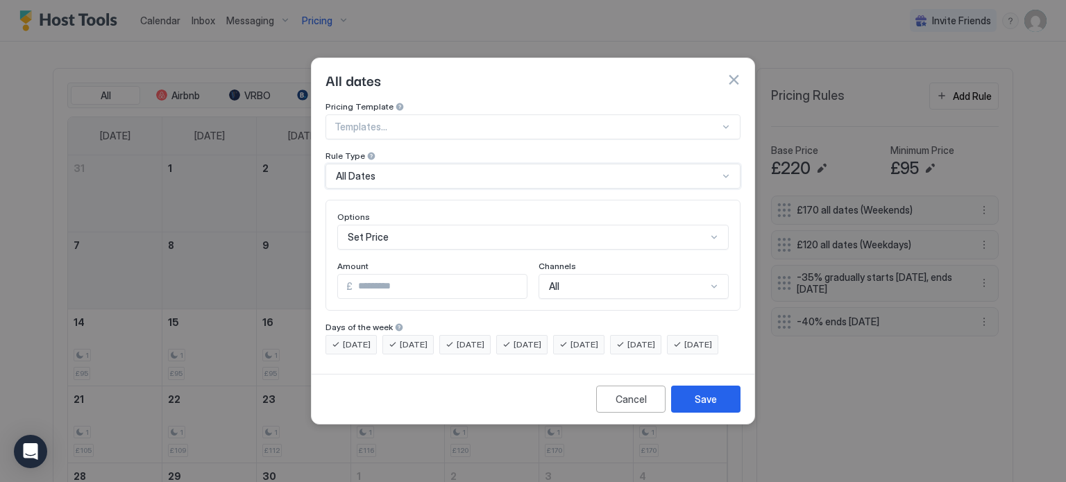
click at [442, 226] on div "Set Price" at bounding box center [533, 237] width 392 height 25
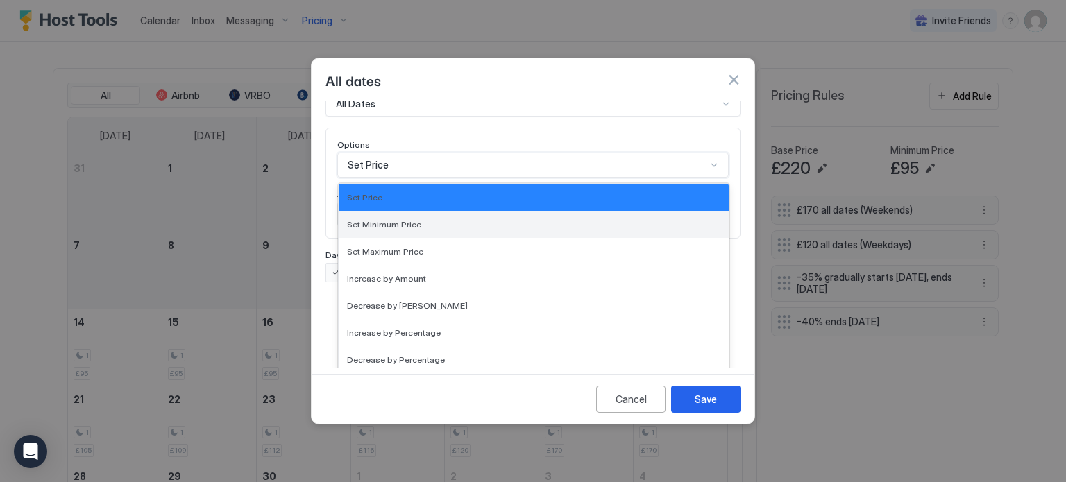
click at [446, 219] on div "Set Minimum Price" at bounding box center [533, 224] width 373 height 10
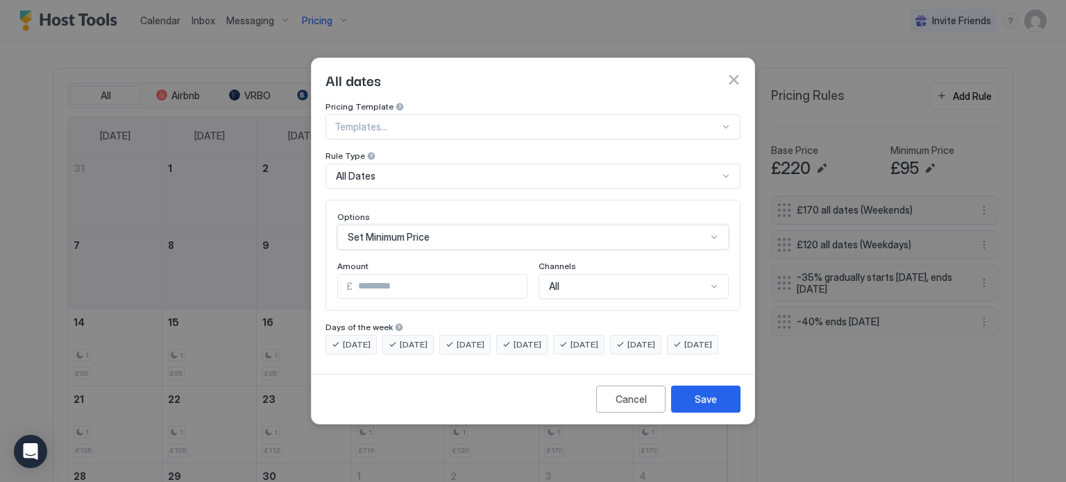
scroll to position [0, 0]
click at [350, 339] on span "Monday" at bounding box center [357, 345] width 28 height 12
click at [401, 339] on span "Tuesday" at bounding box center [414, 345] width 28 height 12
click at [485, 339] on span "Wednesday" at bounding box center [471, 345] width 28 height 12
click at [541, 339] on span "Thursday" at bounding box center [528, 345] width 28 height 12
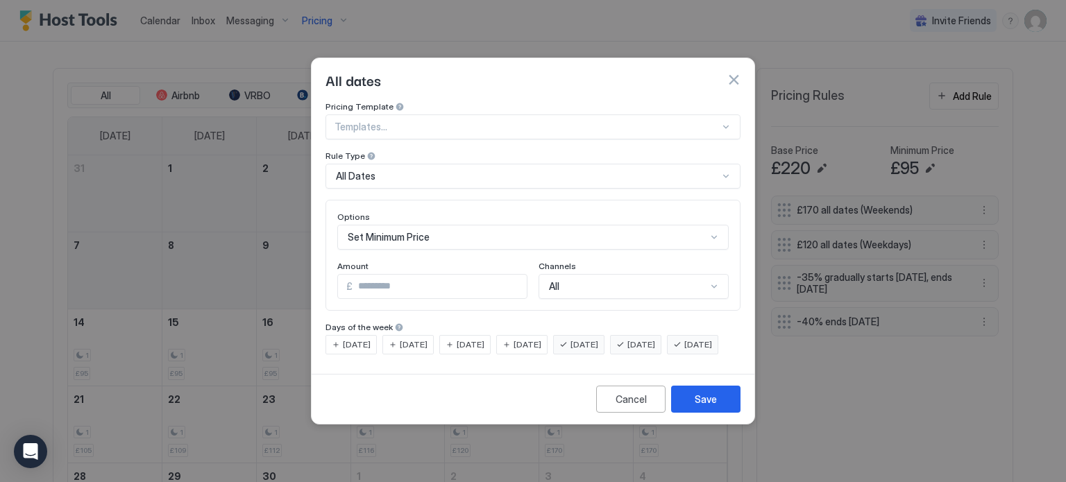
click at [401, 279] on input "*" at bounding box center [440, 287] width 174 height 24
type input "***"
click at [696, 407] on div "Save" at bounding box center [706, 399] width 22 height 15
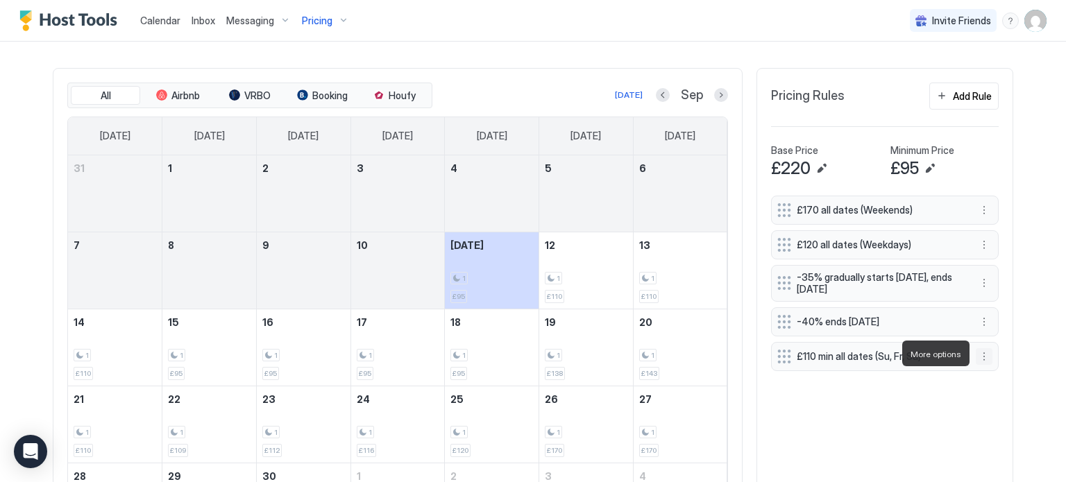
click at [987, 355] on button "More options" at bounding box center [984, 356] width 17 height 17
click at [1007, 372] on span "Edit" at bounding box center [1005, 373] width 15 height 10
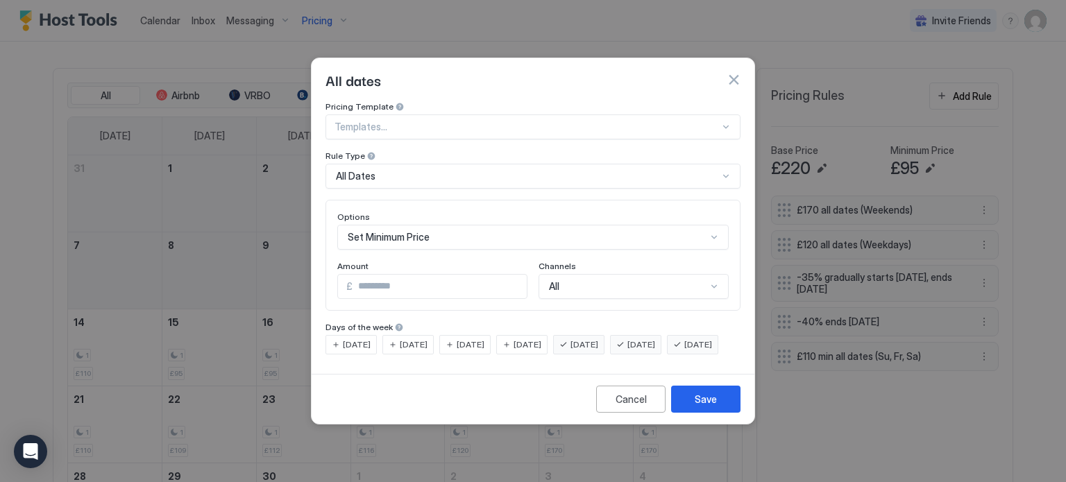
click at [684, 351] on span "Sunday" at bounding box center [698, 345] width 28 height 12
click at [364, 275] on input "***" at bounding box center [440, 287] width 174 height 24
type input "***"
click at [691, 409] on button "Save" at bounding box center [705, 399] width 69 height 27
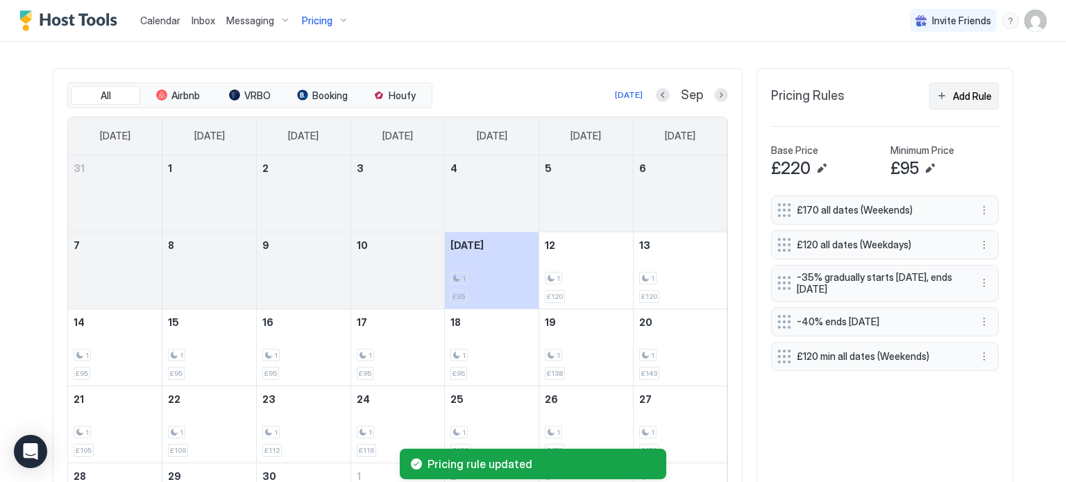
click at [946, 93] on button "Add Rule" at bounding box center [963, 96] width 69 height 27
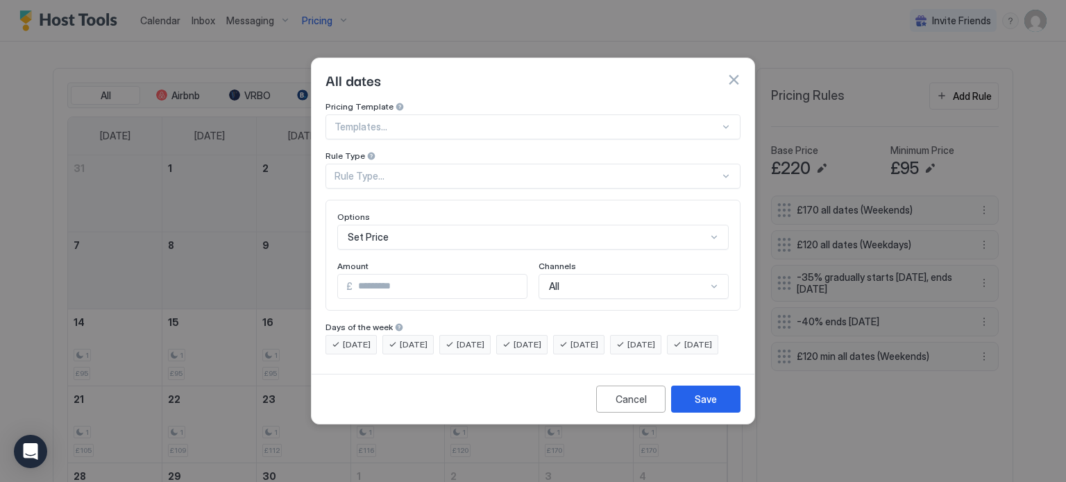
click at [474, 170] on div "Rule Type..." at bounding box center [527, 176] width 385 height 12
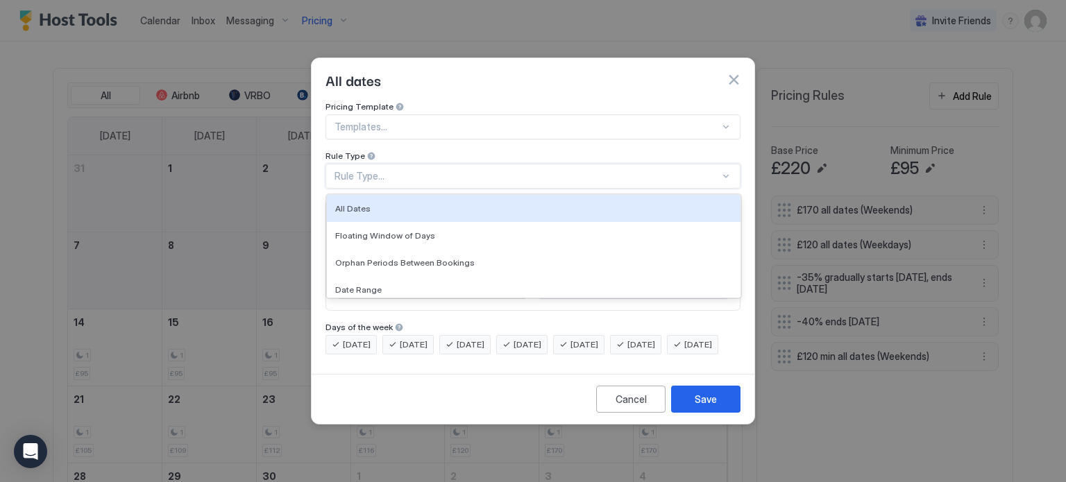
click at [478, 121] on div at bounding box center [527, 127] width 385 height 12
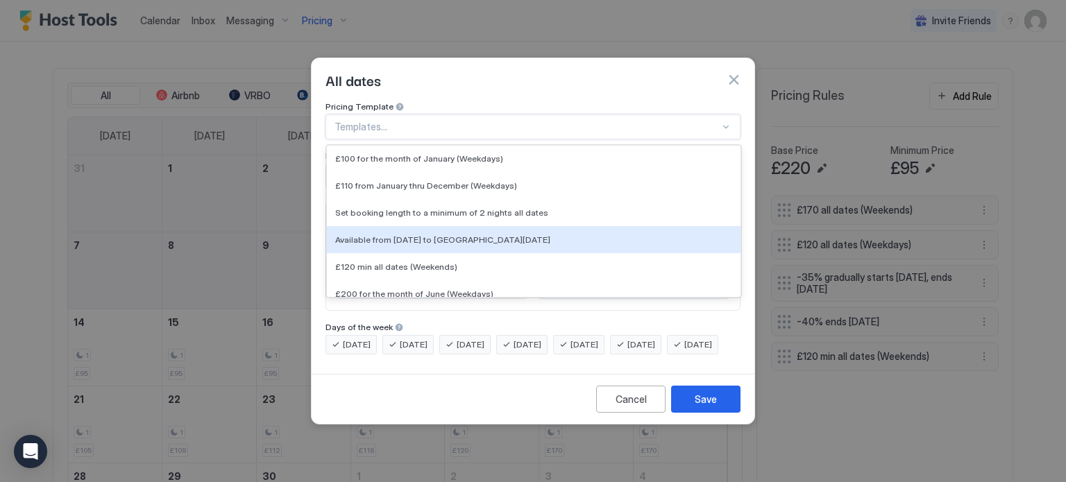
scroll to position [1135, 0]
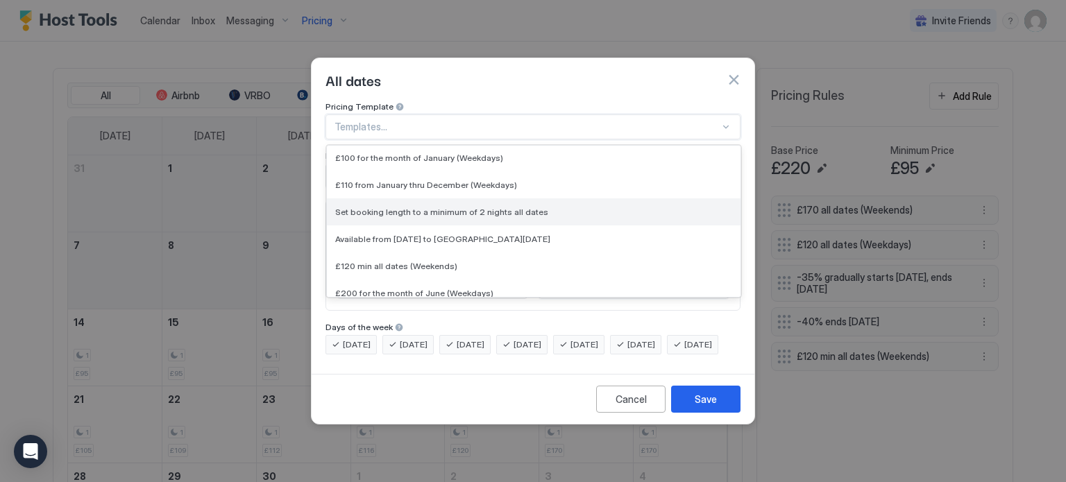
click at [516, 207] on span "Set booking length to a minimum of 2 nights all dates" at bounding box center [441, 212] width 213 height 10
type input "*"
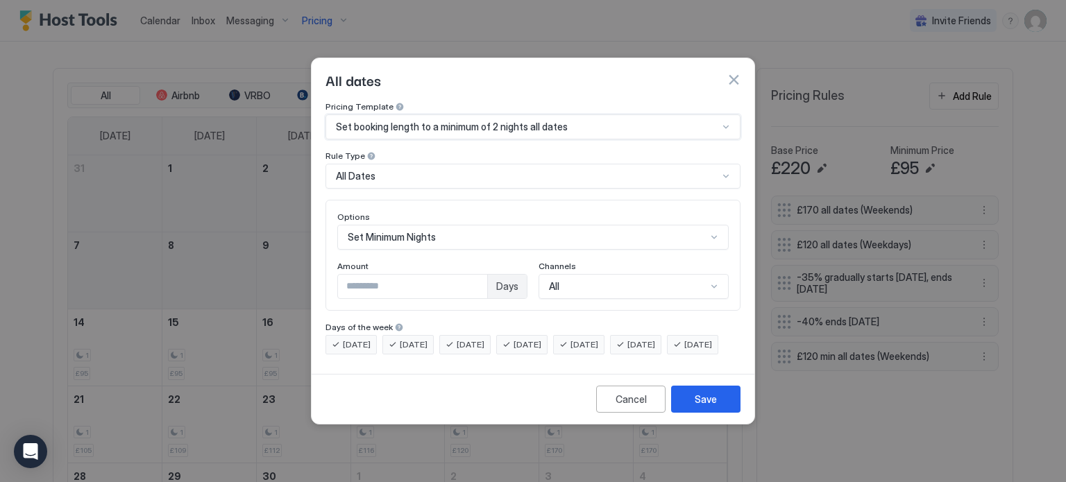
click at [355, 339] on span "Monday" at bounding box center [357, 345] width 28 height 12
click at [411, 339] on span "Tuesday" at bounding box center [414, 345] width 28 height 12
click at [485, 339] on span "Wednesday" at bounding box center [471, 345] width 28 height 12
click at [541, 339] on span "Thursday" at bounding box center [528, 345] width 28 height 12
click at [684, 351] on span "Sunday" at bounding box center [698, 345] width 28 height 12
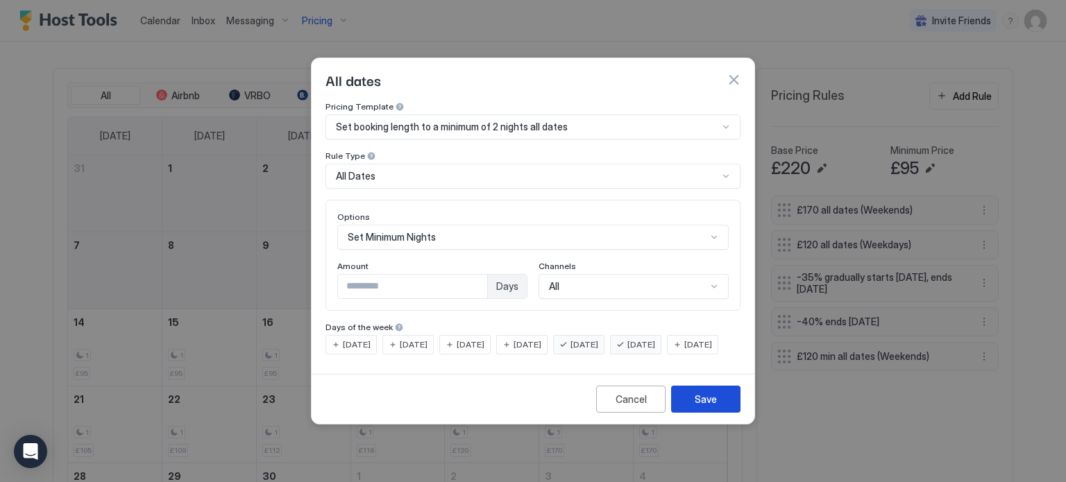
click at [698, 407] on div "Save" at bounding box center [706, 399] width 22 height 15
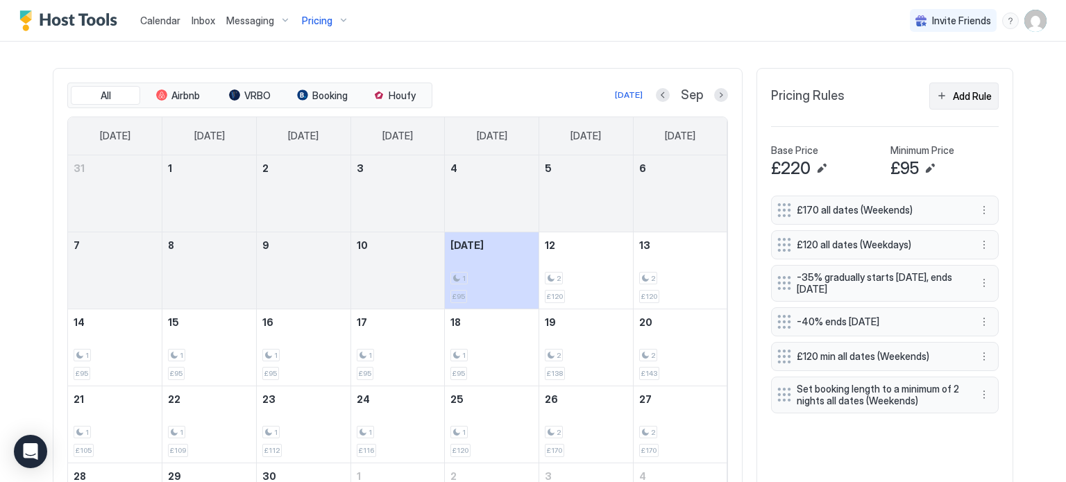
click at [964, 95] on div "Add Rule" at bounding box center [972, 96] width 39 height 15
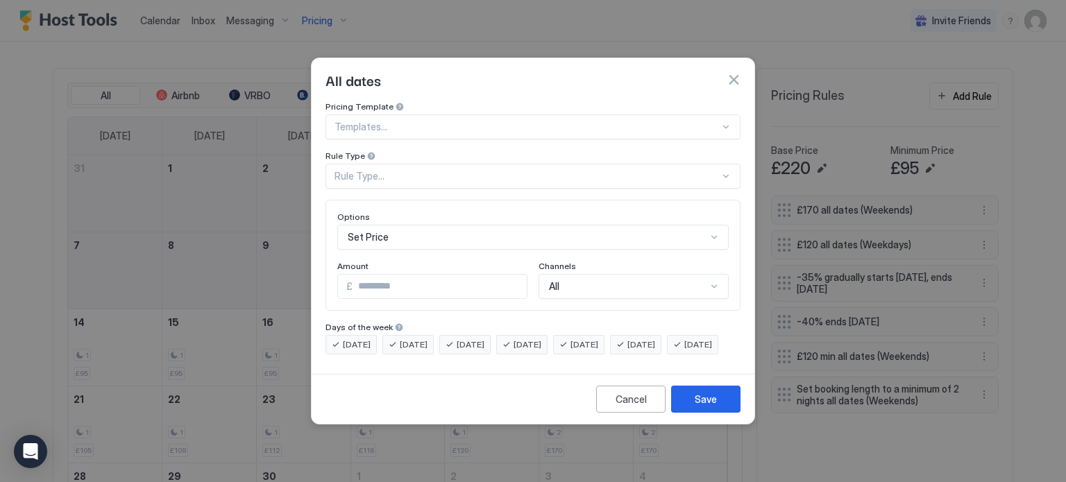
click at [489, 121] on div at bounding box center [527, 127] width 385 height 12
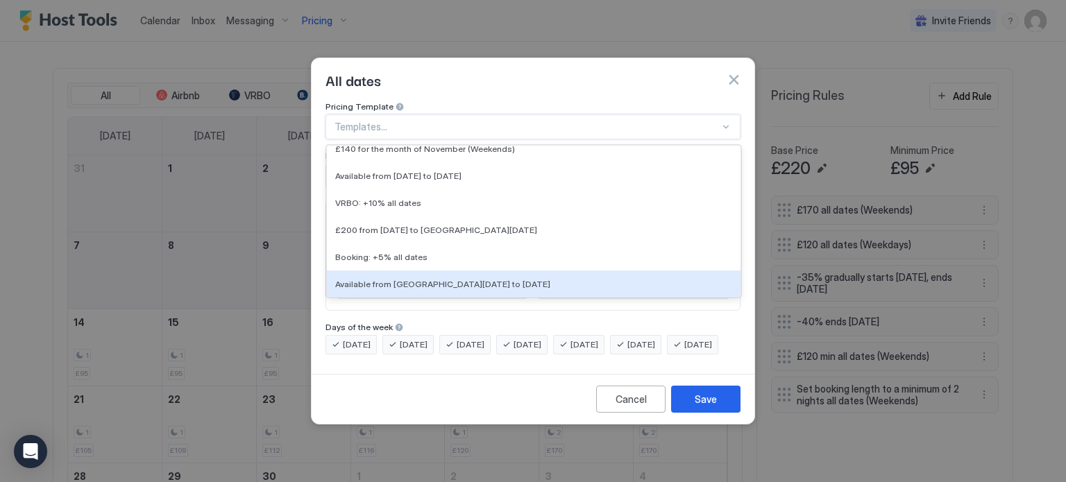
scroll to position [4227, 0]
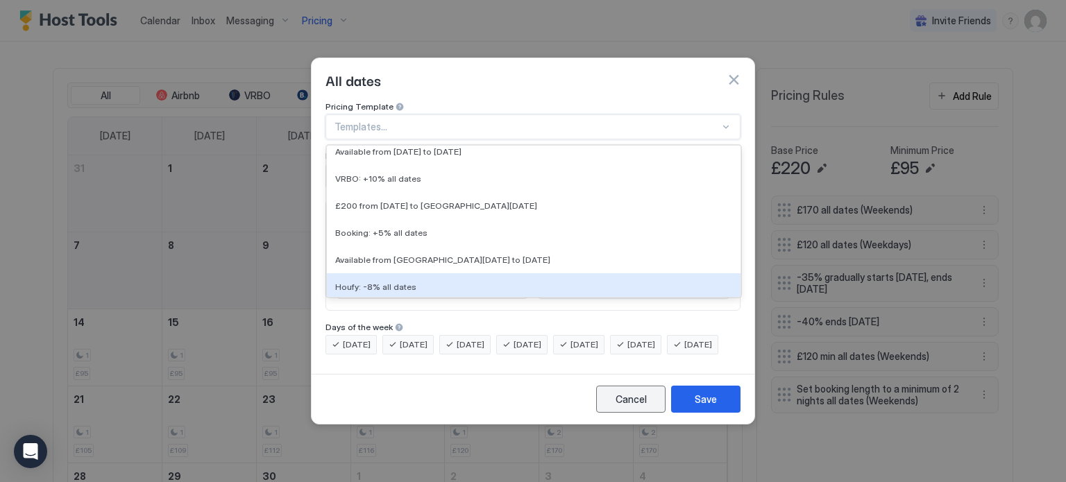
click at [637, 407] on div "Cancel" at bounding box center [631, 399] width 31 height 15
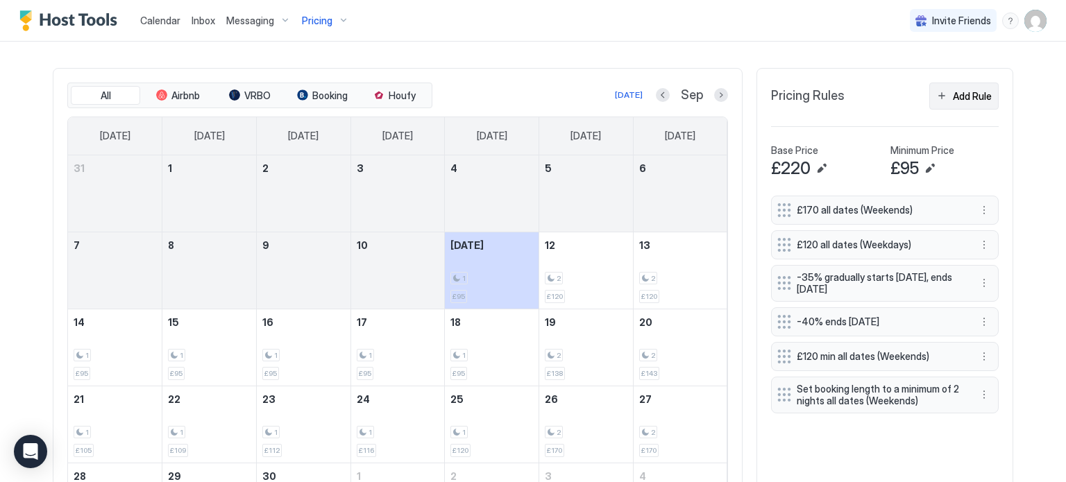
click at [979, 92] on div "Add Rule" at bounding box center [972, 96] width 39 height 15
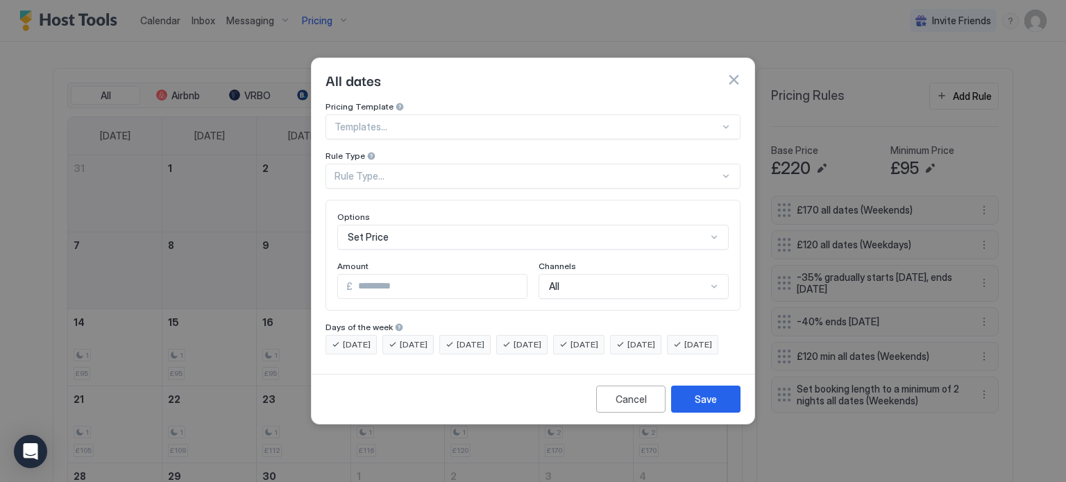
click at [480, 170] on div "Rule Type..." at bounding box center [527, 176] width 385 height 12
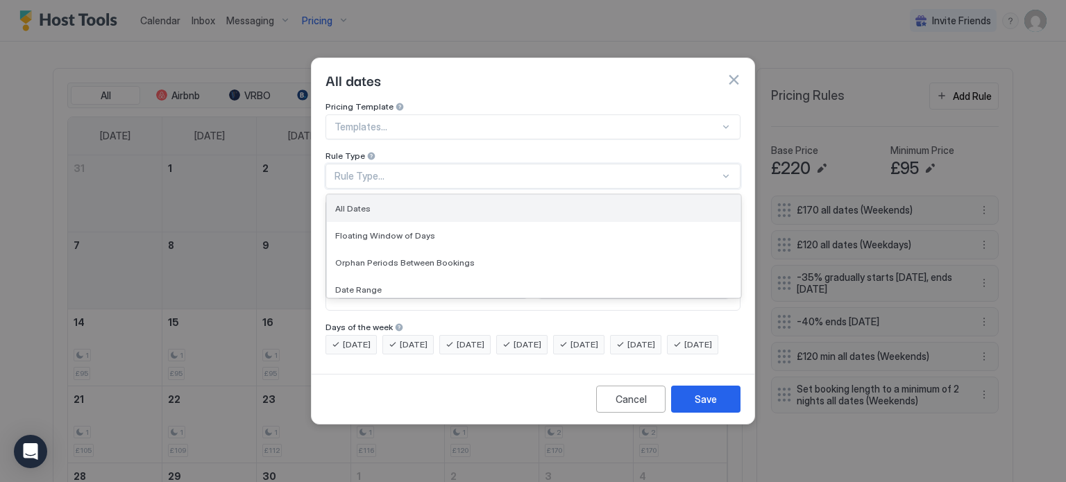
click at [470, 195] on div "All Dates" at bounding box center [534, 208] width 414 height 27
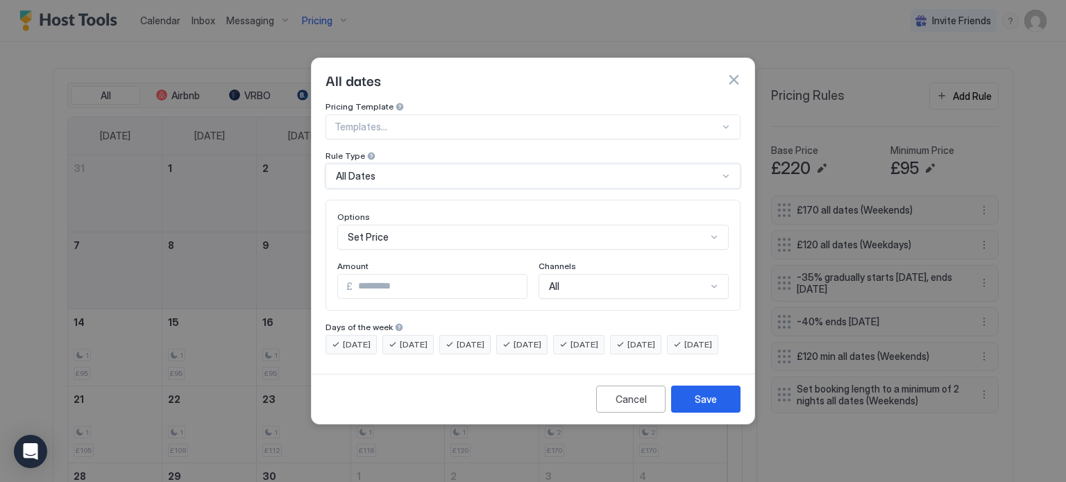
click at [473, 225] on div "Set Price" at bounding box center [533, 237] width 392 height 25
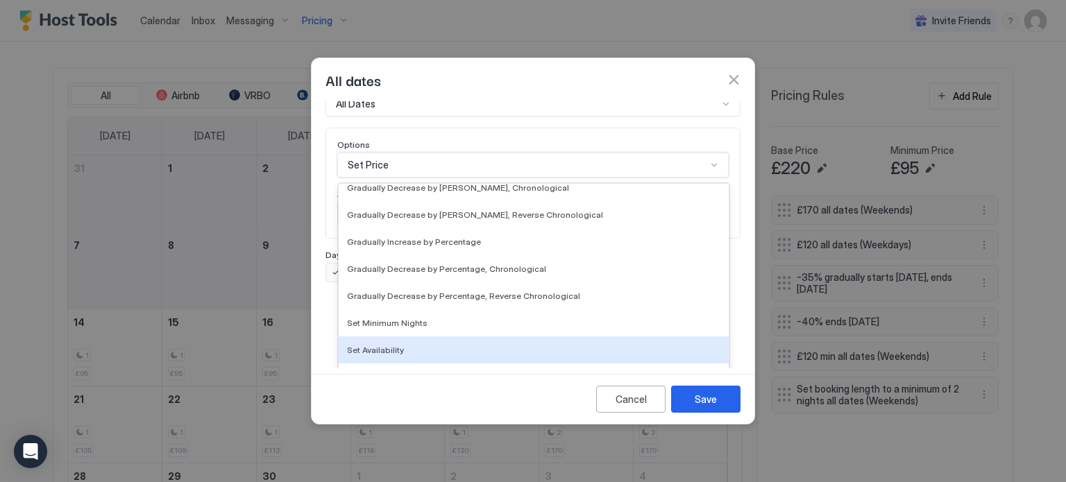
scroll to position [252, 0]
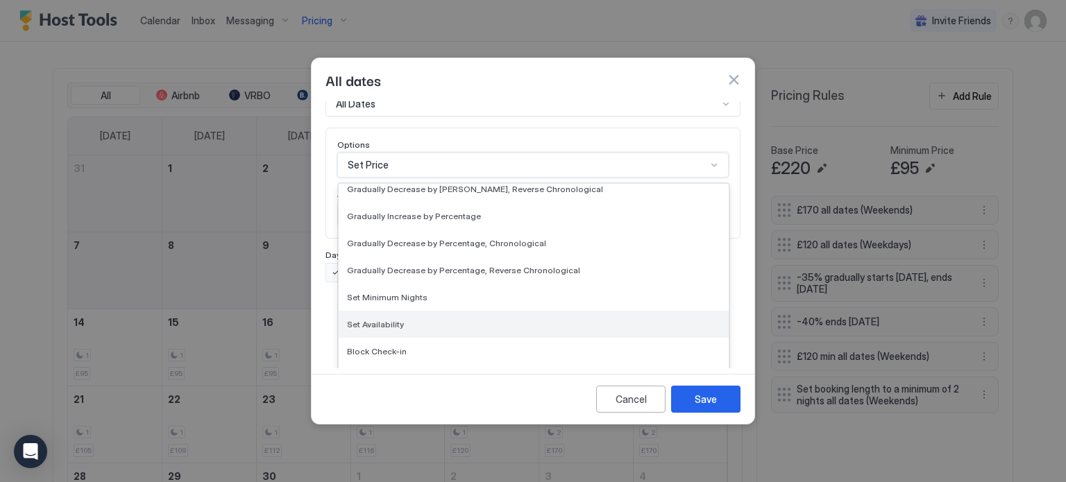
click at [444, 319] on div "Set Availability" at bounding box center [533, 324] width 373 height 10
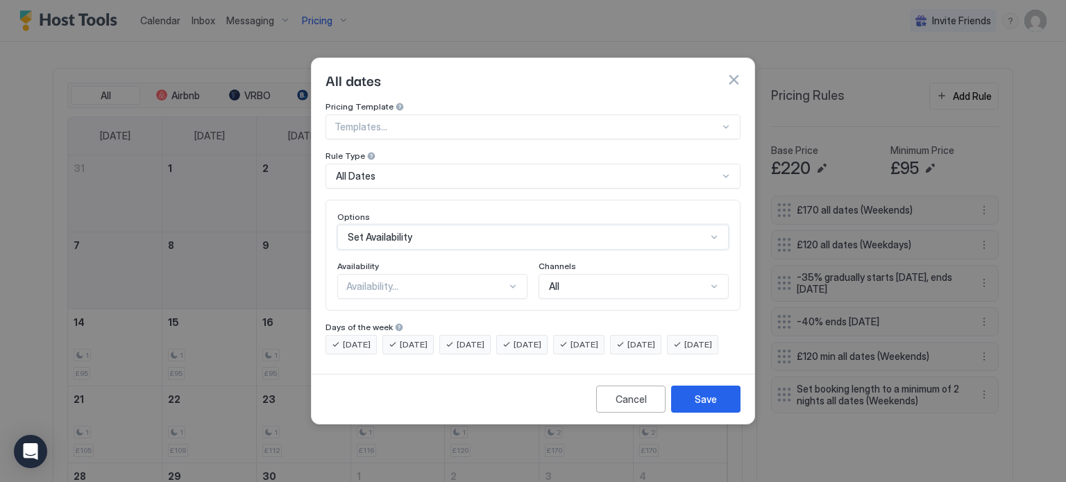
click at [456, 280] on div "Availability..." at bounding box center [426, 286] width 160 height 12
click at [439, 341] on div "Blocked" at bounding box center [433, 346] width 172 height 10
click at [573, 170] on div "All Dates" at bounding box center [527, 176] width 382 height 12
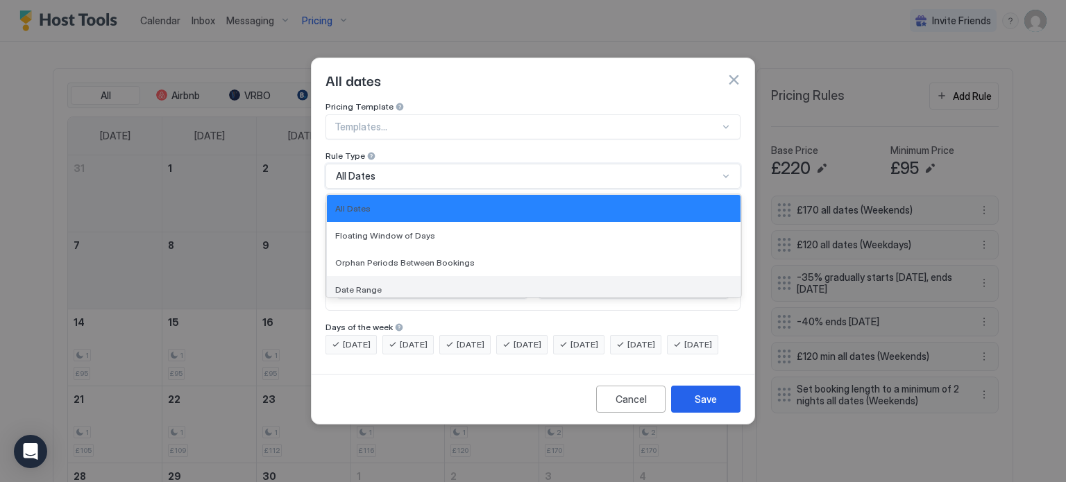
click at [547, 285] on div "Date Range" at bounding box center [533, 290] width 397 height 10
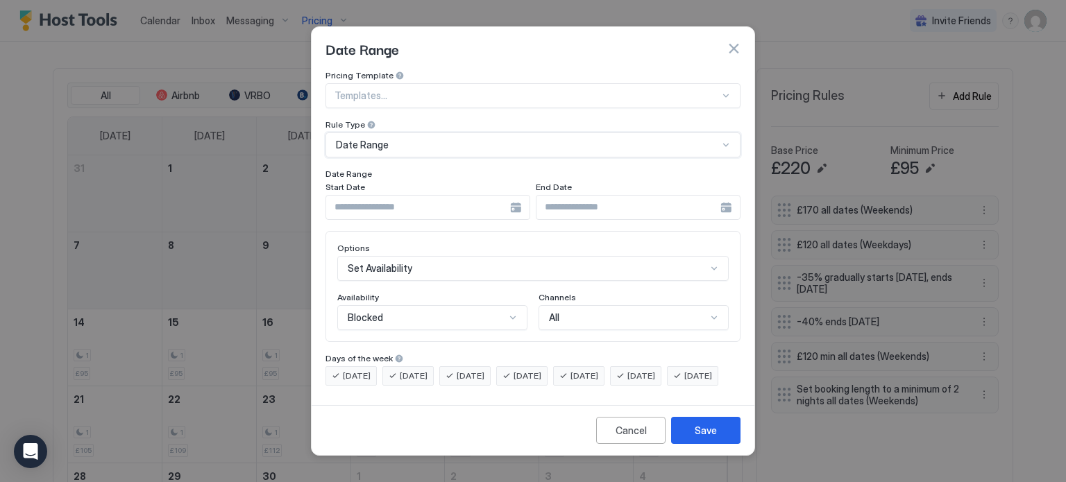
click at [514, 198] on div at bounding box center [428, 207] width 205 height 25
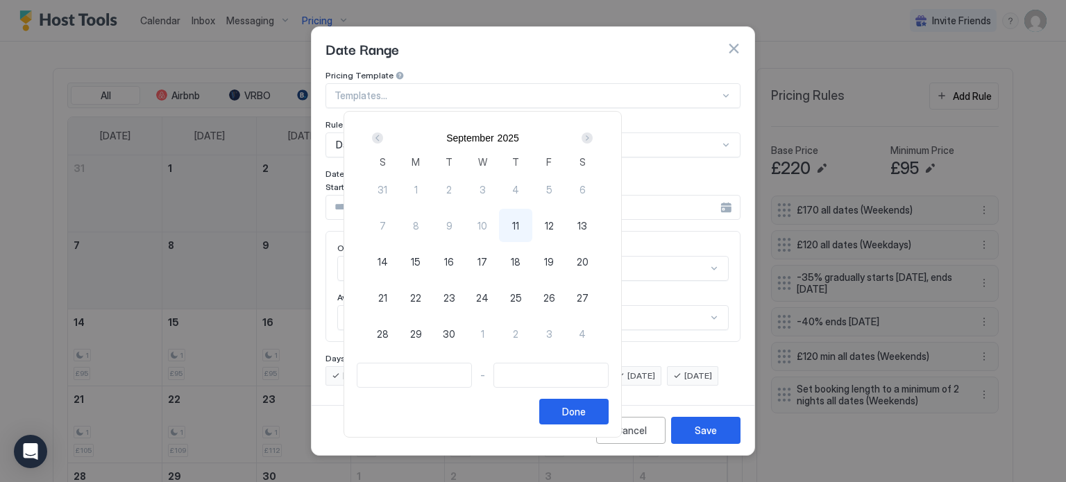
click at [532, 226] on div "11" at bounding box center [515, 225] width 33 height 33
type input "**********"
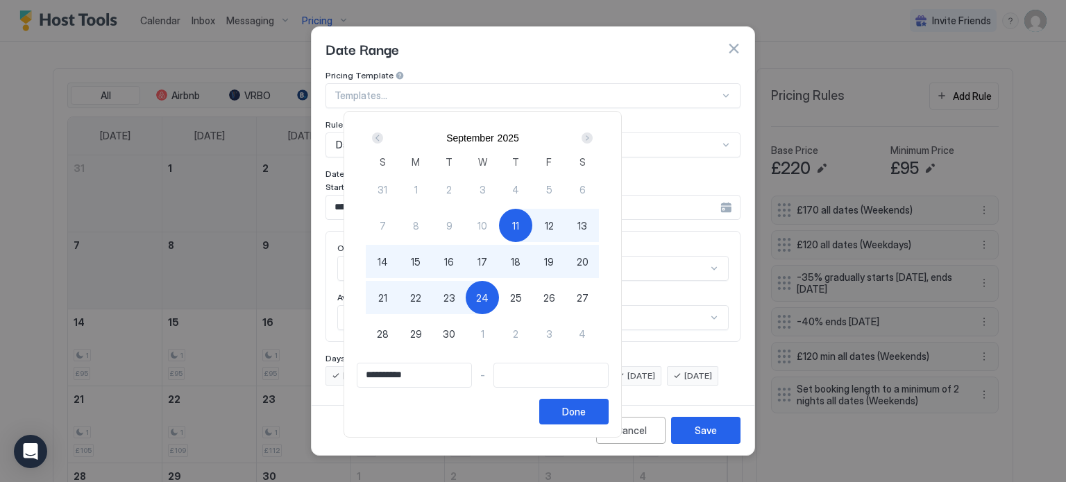
type input "**********"
click at [466, 300] on div "23" at bounding box center [448, 297] width 33 height 33
type input "**********"
click at [586, 412] on div "Done" at bounding box center [574, 412] width 24 height 15
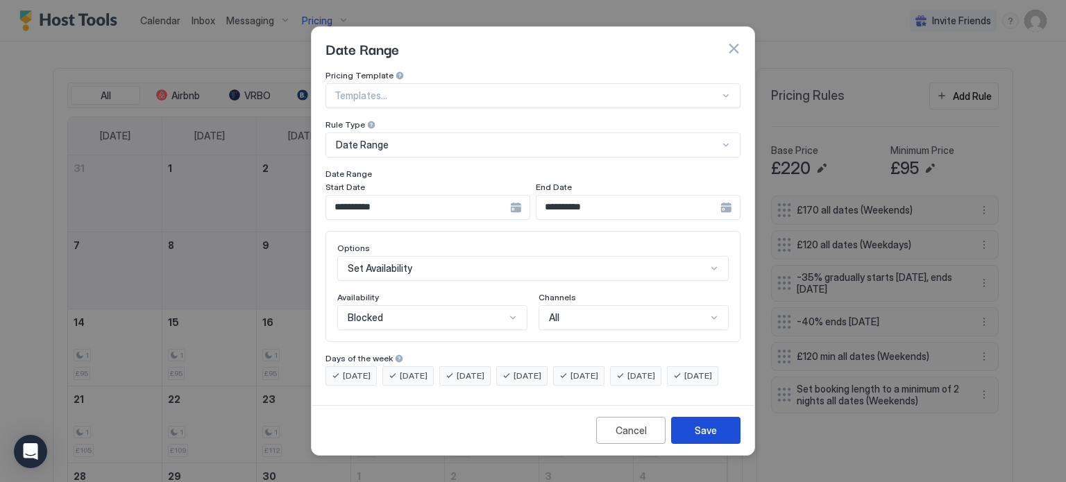
click at [710, 438] on div "Save" at bounding box center [706, 430] width 22 height 15
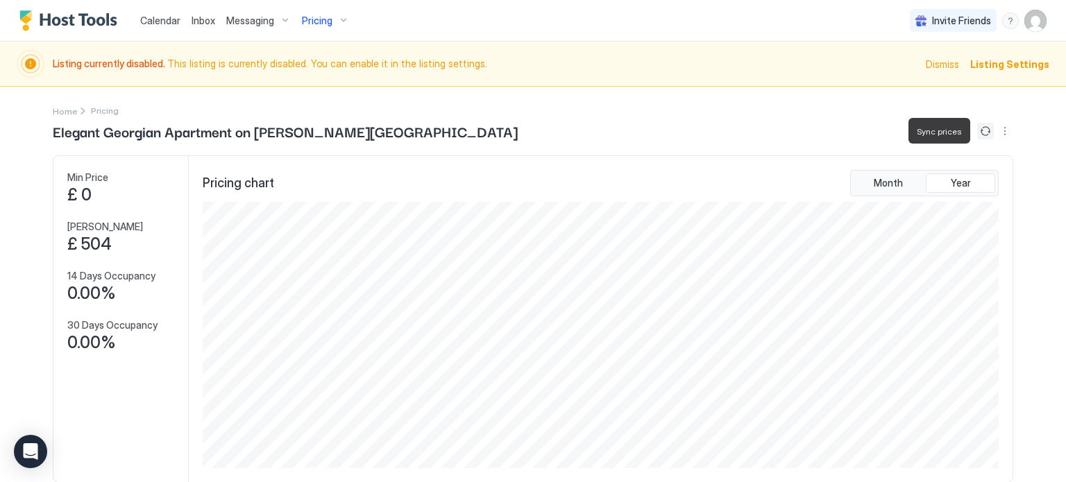
click at [990, 135] on button "Sync prices" at bounding box center [985, 131] width 17 height 17
click at [1041, 22] on img "User profile" at bounding box center [1036, 21] width 22 height 22
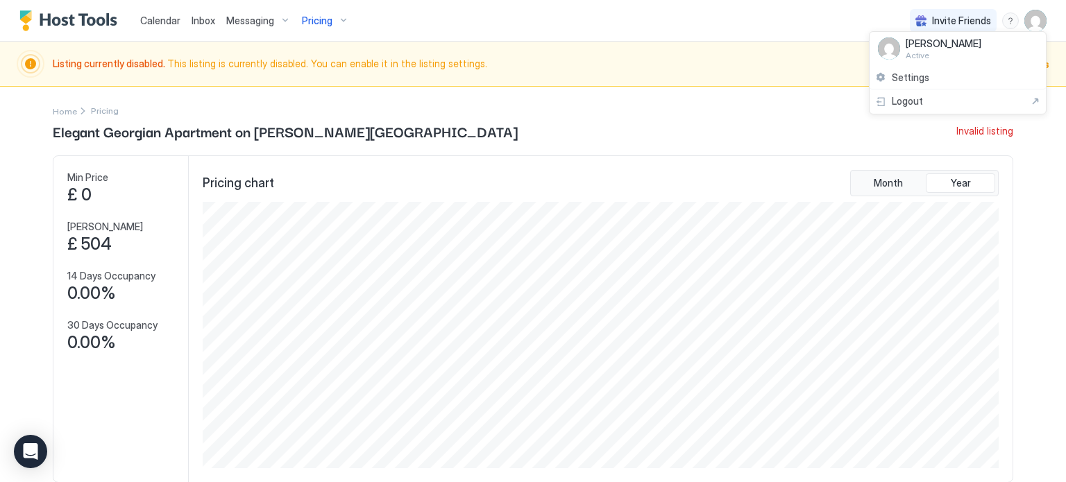
click at [621, 119] on div at bounding box center [533, 241] width 1066 height 482
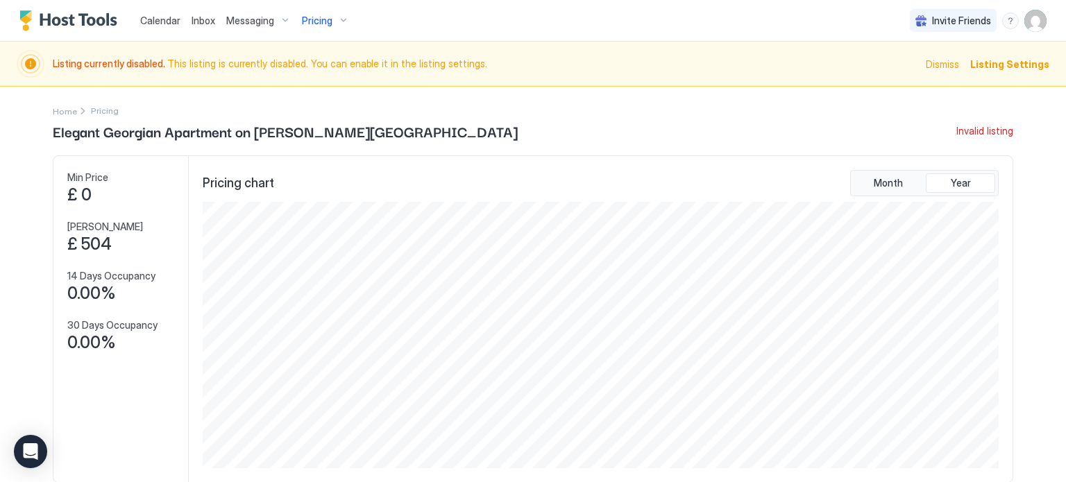
click at [1000, 62] on span "Listing Settings" at bounding box center [1009, 64] width 79 height 15
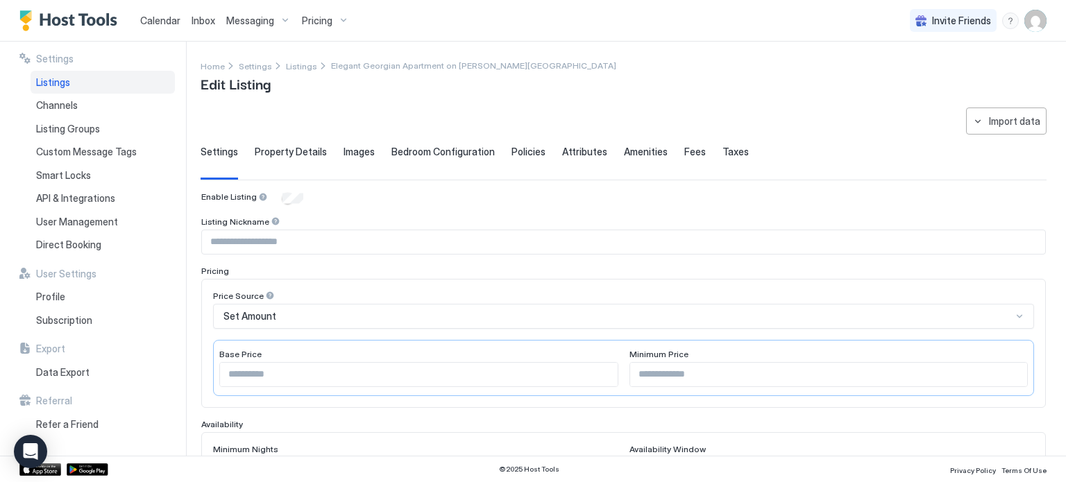
type input "***"
type input "**"
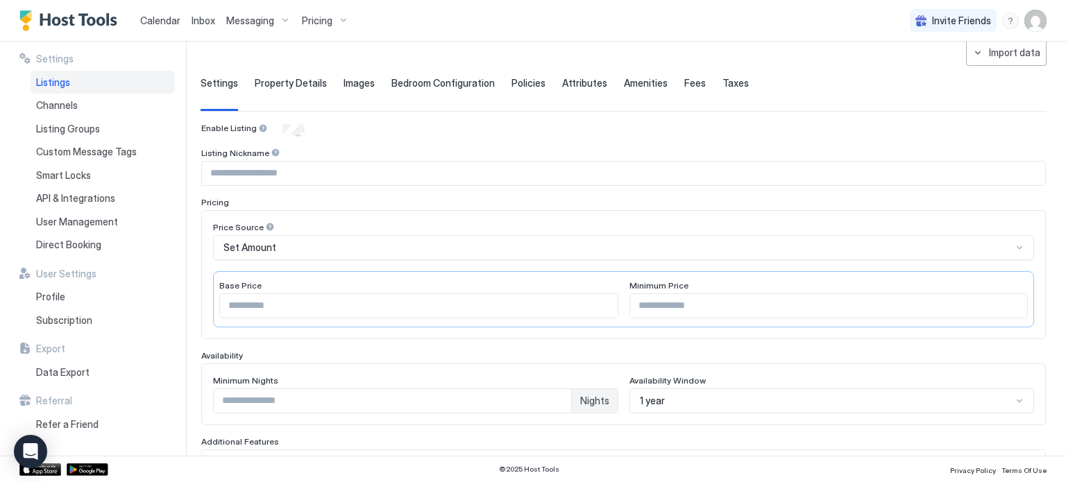
scroll to position [383, 0]
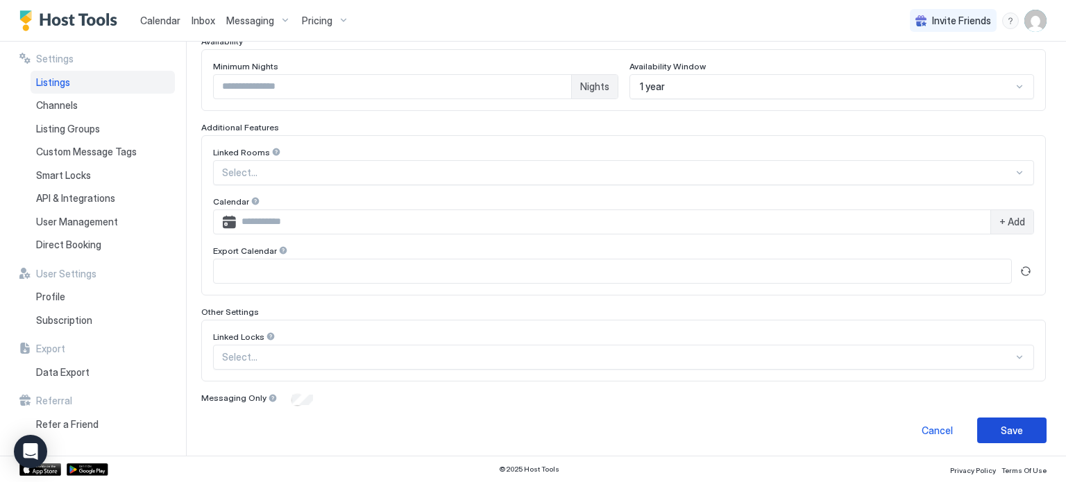
click at [1020, 424] on div "Save" at bounding box center [1012, 430] width 22 height 15
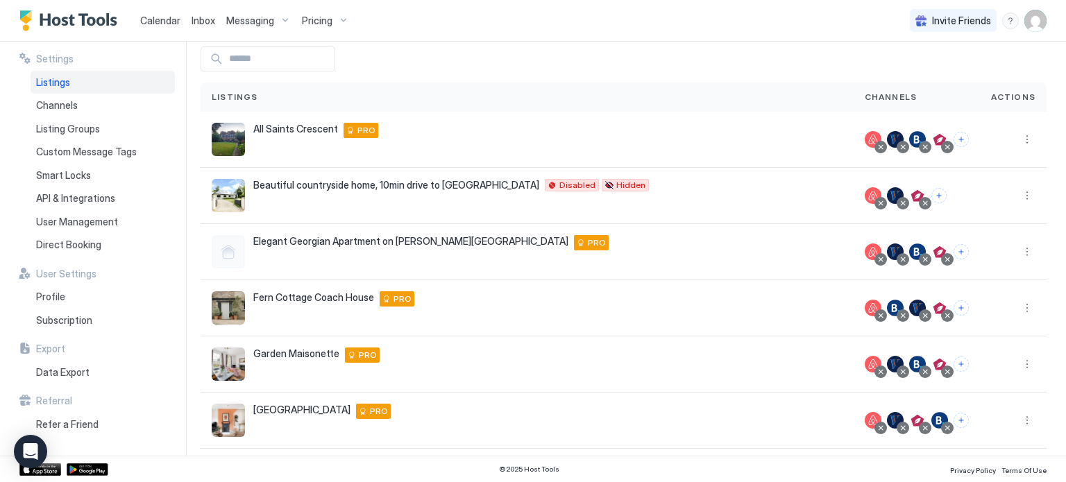
scroll to position [58, 0]
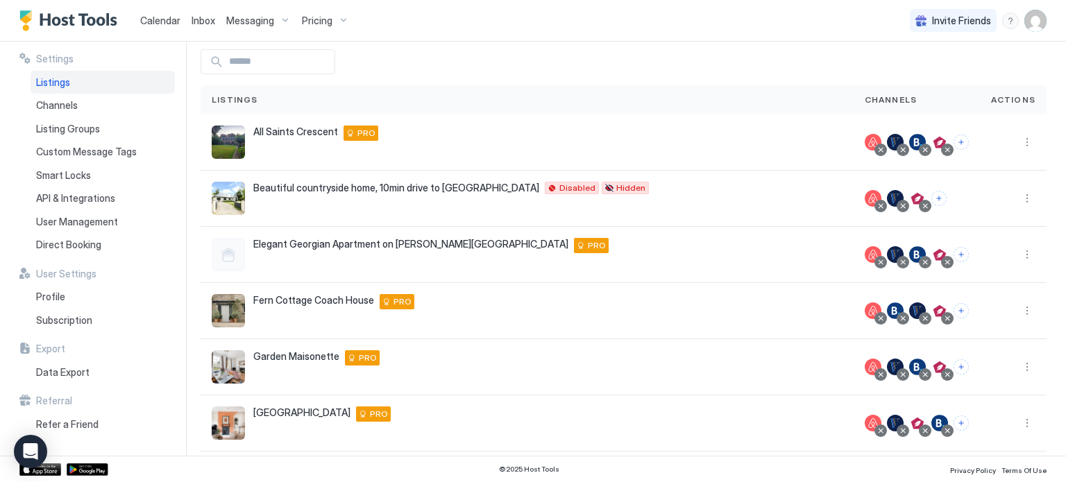
click at [323, 21] on span "Pricing" at bounding box center [317, 21] width 31 height 12
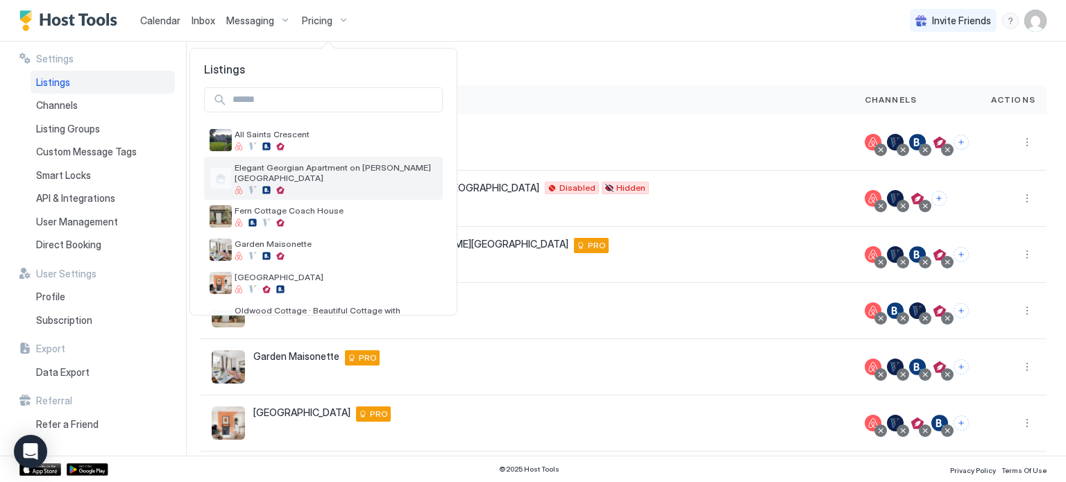
click at [364, 169] on span "Elegant Georgian Apartment on [PERSON_NAME][GEOGRAPHIC_DATA]" at bounding box center [336, 172] width 203 height 21
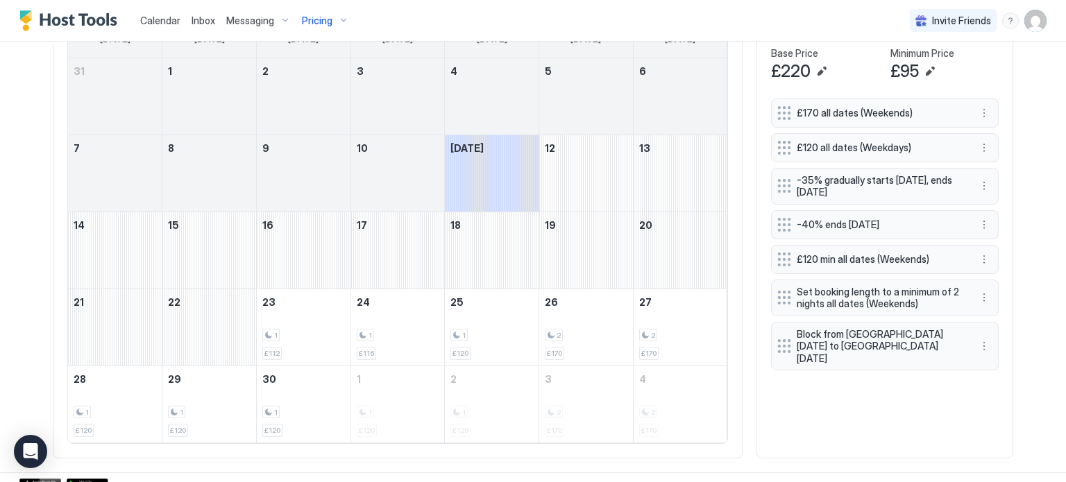
scroll to position [507, 0]
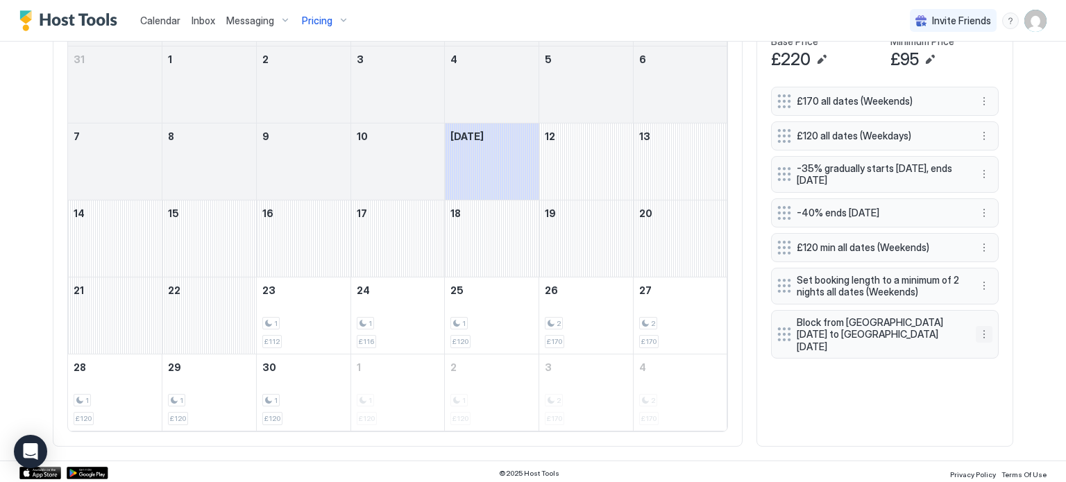
click at [984, 326] on button "More options" at bounding box center [984, 334] width 17 height 17
click at [1011, 346] on span "Edit" at bounding box center [1005, 344] width 15 height 10
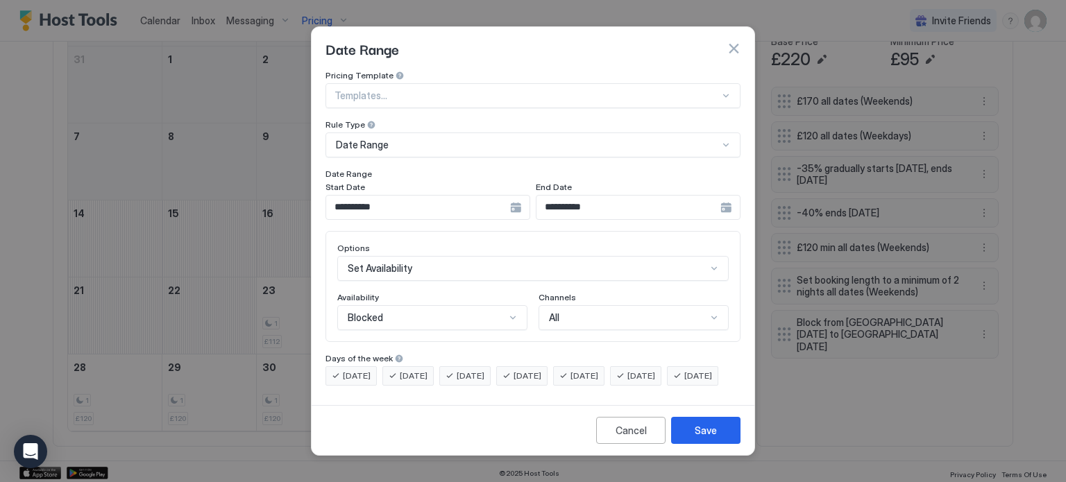
click at [612, 200] on input "**********" at bounding box center [629, 208] width 184 height 24
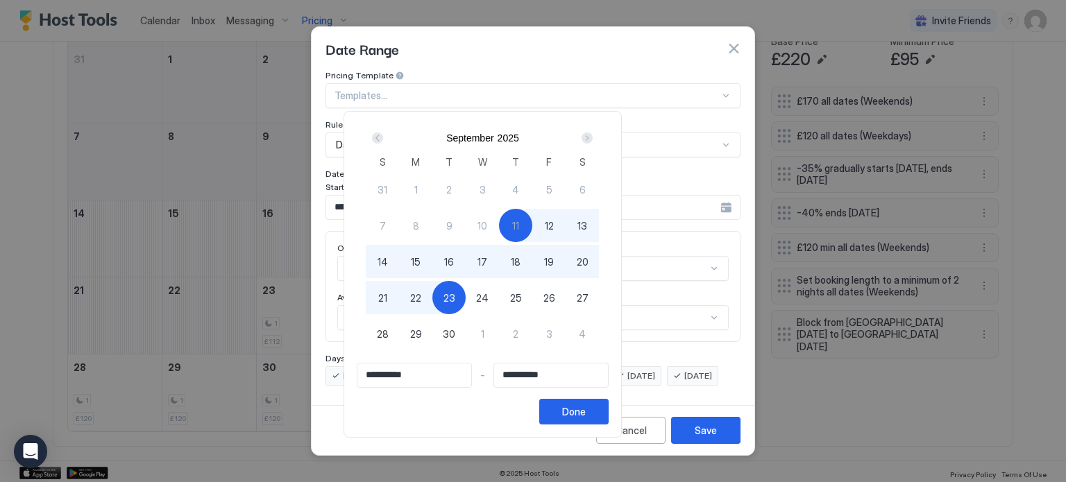
click at [489, 298] on span "24" at bounding box center [482, 298] width 12 height 15
type input "**********"
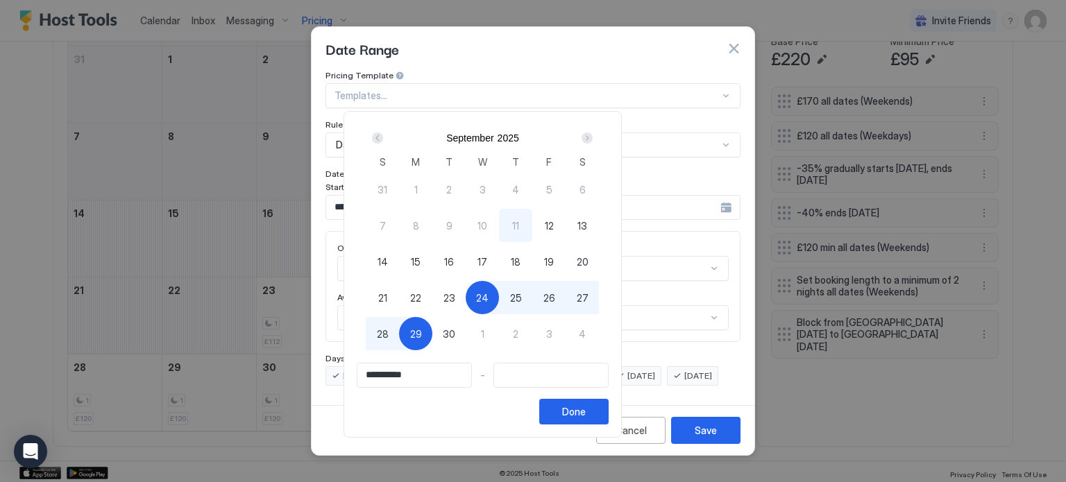
type input "**********"
click at [554, 228] on span "12" at bounding box center [549, 226] width 9 height 15
type input "**********"
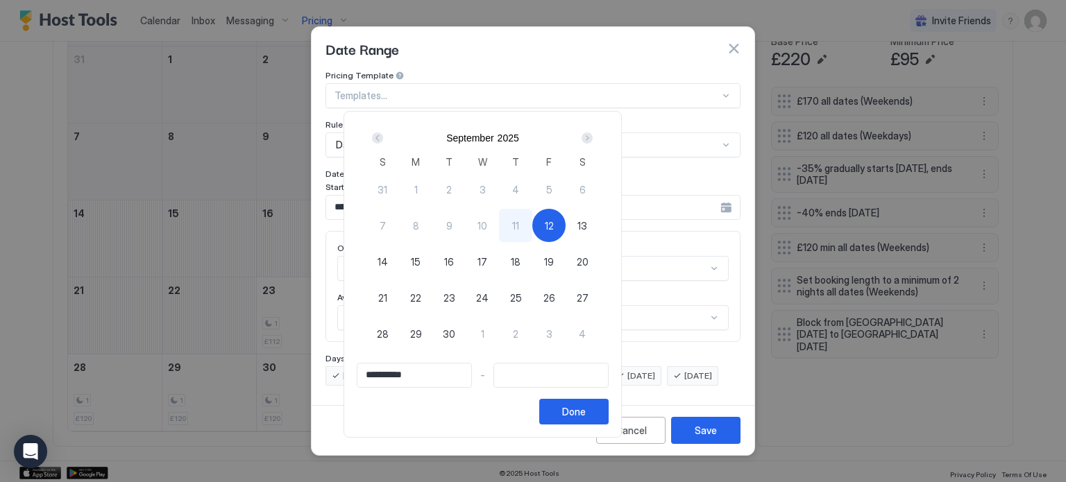
type input "**********"
click at [487, 259] on span "17" at bounding box center [483, 262] width 10 height 15
type input "**********"
click at [566, 263] on div "19" at bounding box center [548, 261] width 33 height 33
type input "**********"
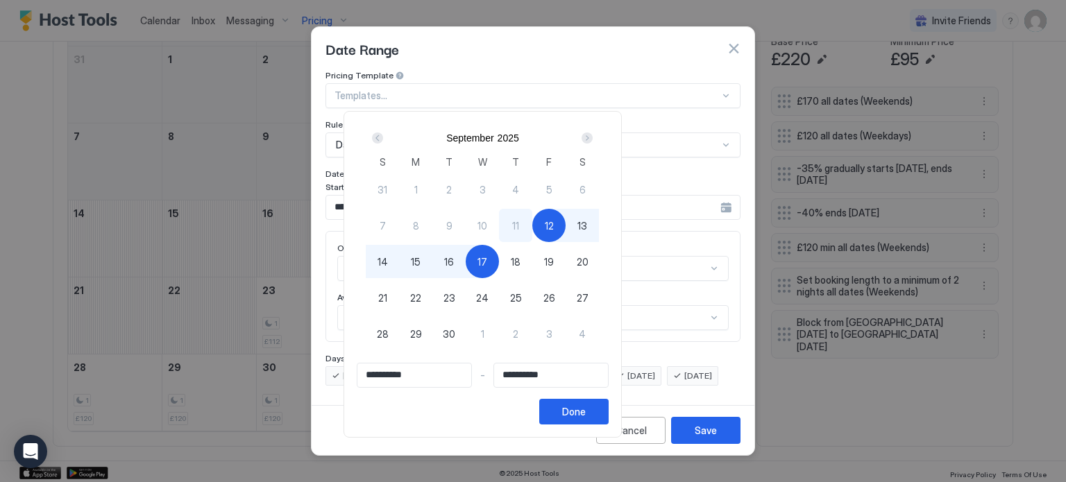
type input "**********"
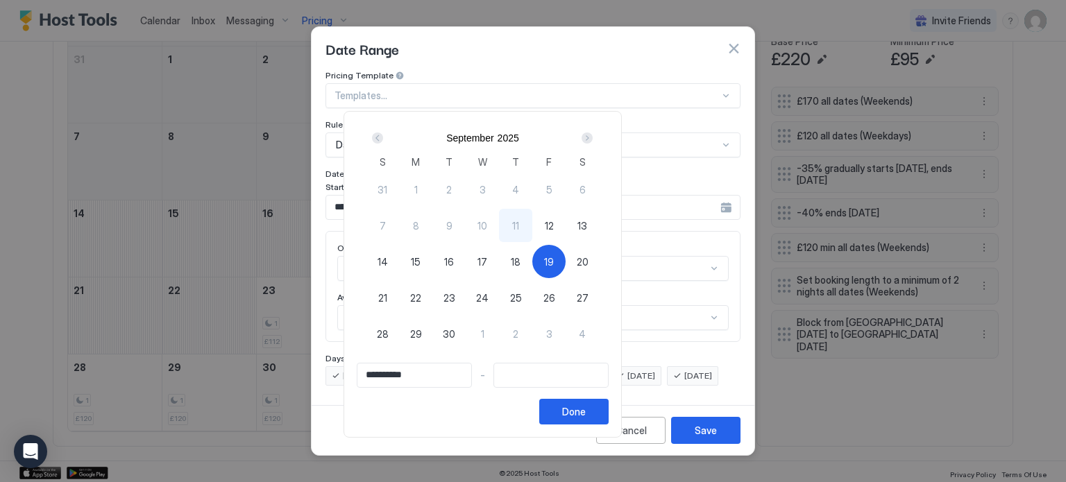
click at [499, 261] on div "17" at bounding box center [482, 261] width 33 height 33
type input "**********"
click at [554, 225] on span "12" at bounding box center [549, 226] width 9 height 15
type input "**********"
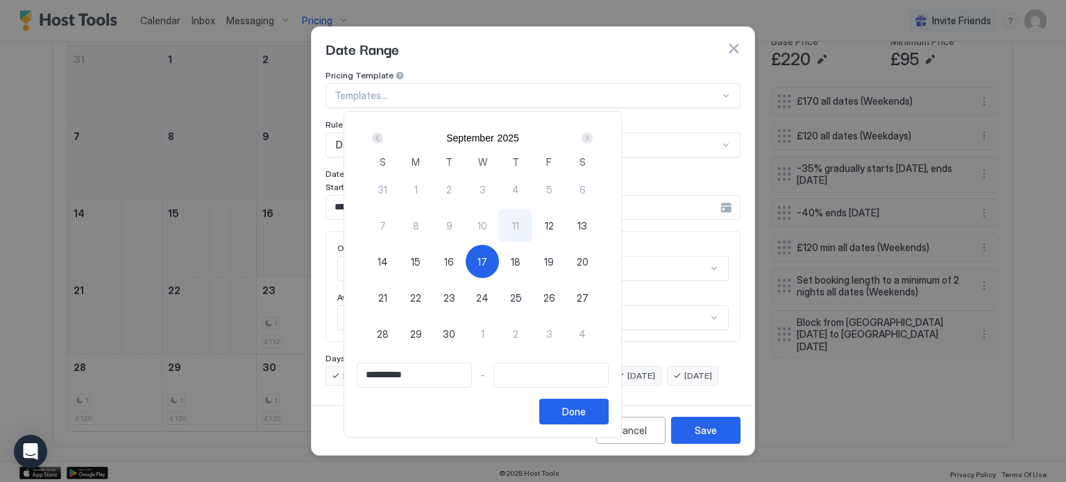
type input "**********"
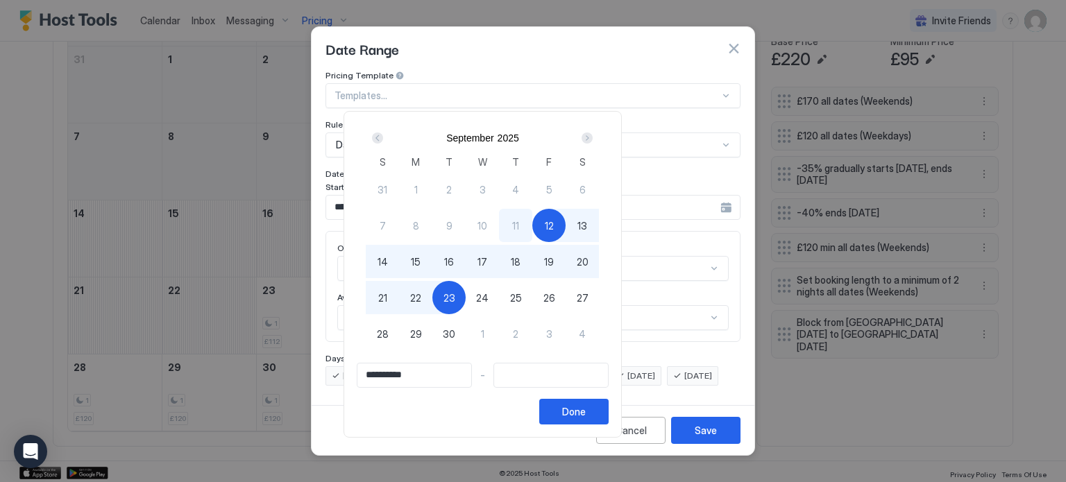
type input "**********"
click at [489, 298] on span "24" at bounding box center [482, 298] width 12 height 15
type input "**********"
click at [389, 376] on input "**********" at bounding box center [414, 376] width 114 height 24
click at [388, 371] on input "**********" at bounding box center [414, 376] width 114 height 24
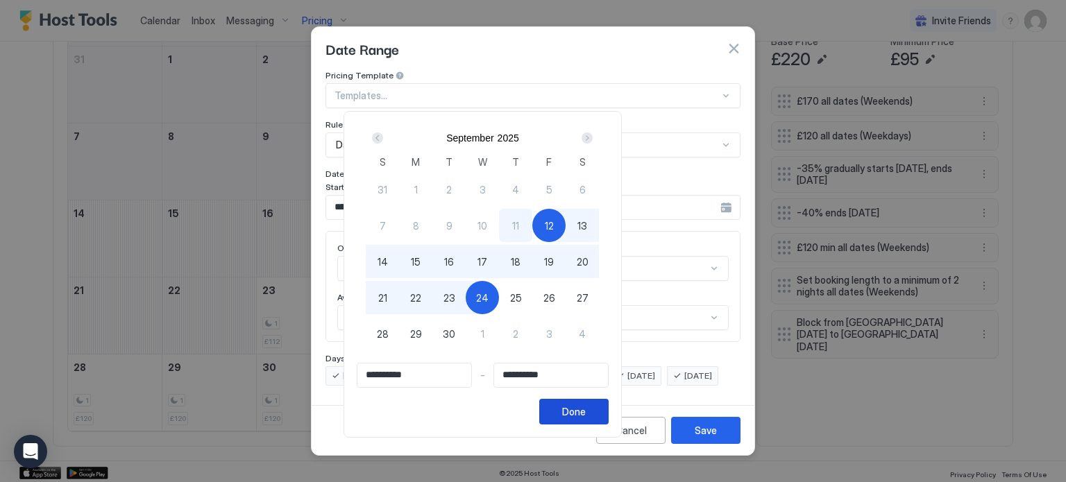
click at [586, 412] on div "Done" at bounding box center [574, 412] width 24 height 15
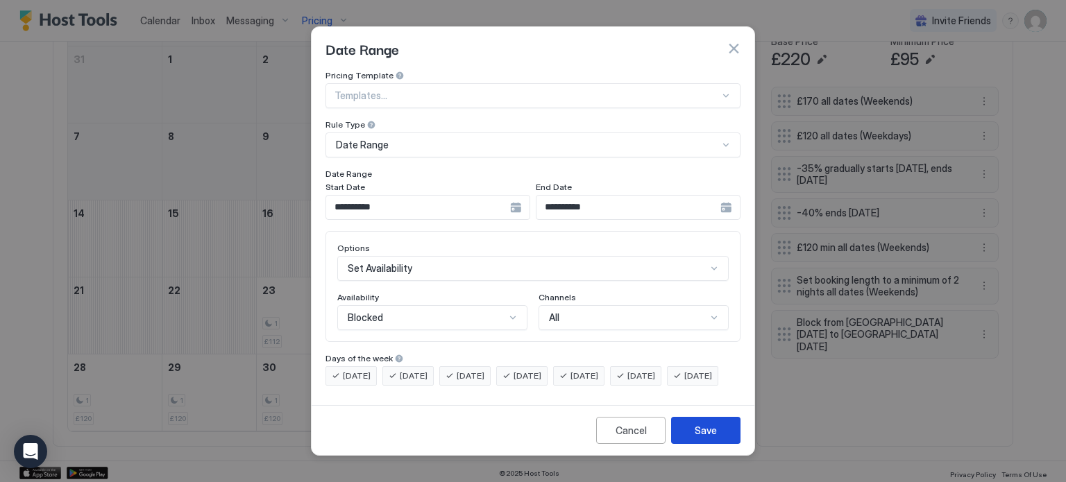
click at [705, 438] on div "Save" at bounding box center [706, 430] width 22 height 15
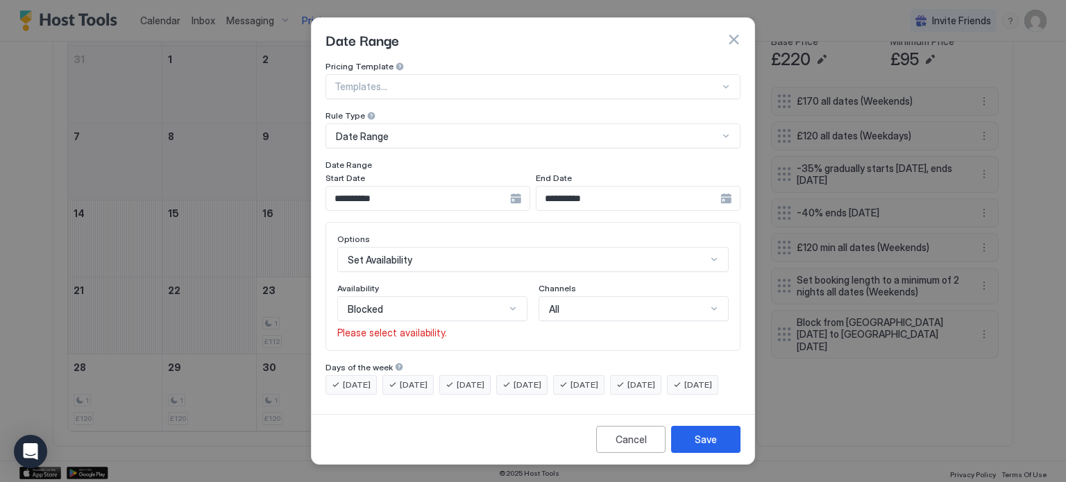
click at [471, 308] on div "Availability Blocked Please select availability." at bounding box center [432, 311] width 190 height 56
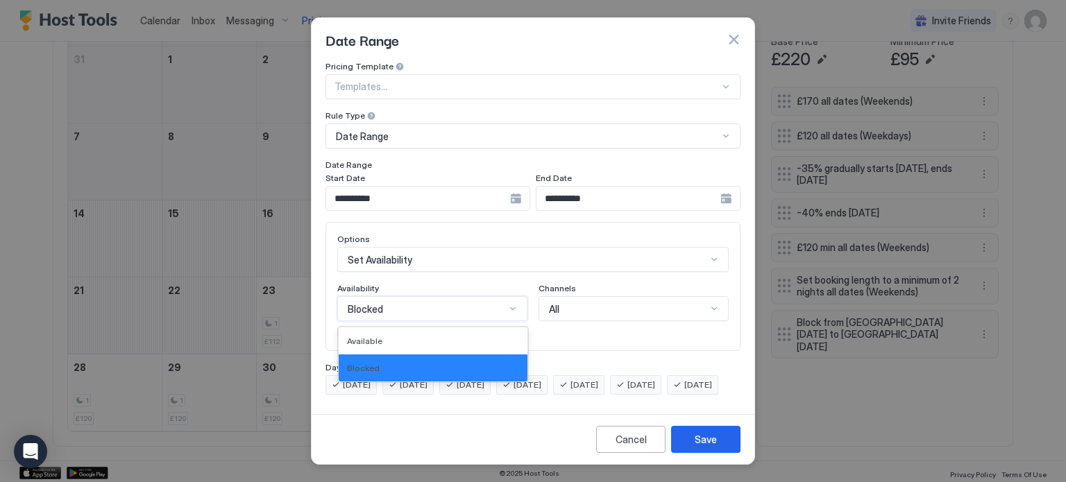
scroll to position [11, 0]
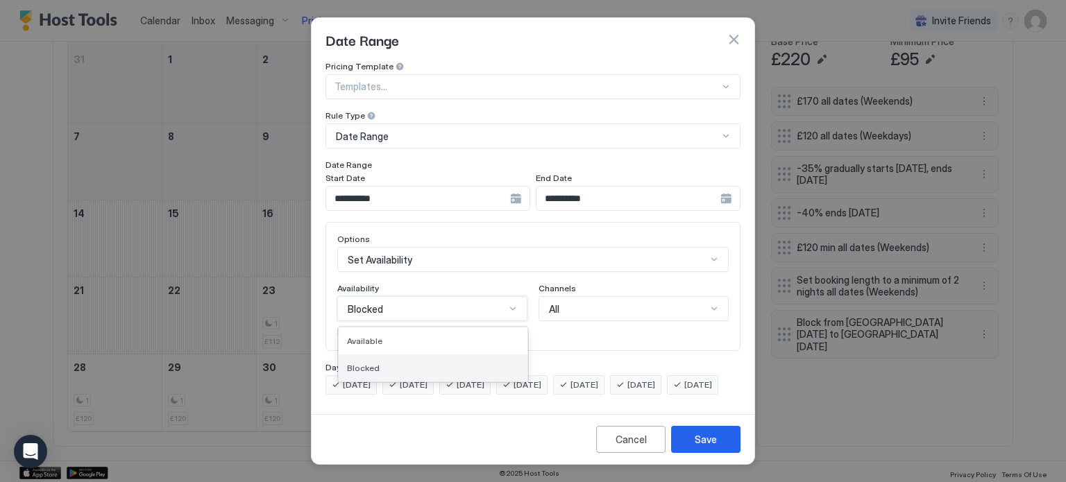
click at [453, 363] on div "Blocked" at bounding box center [433, 368] width 172 height 10
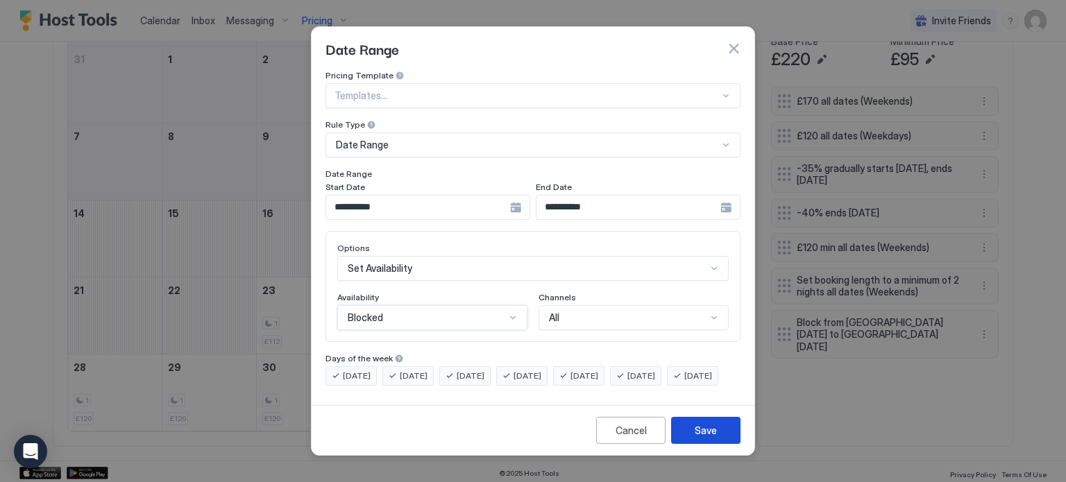
click at [705, 438] on div "Save" at bounding box center [706, 430] width 22 height 15
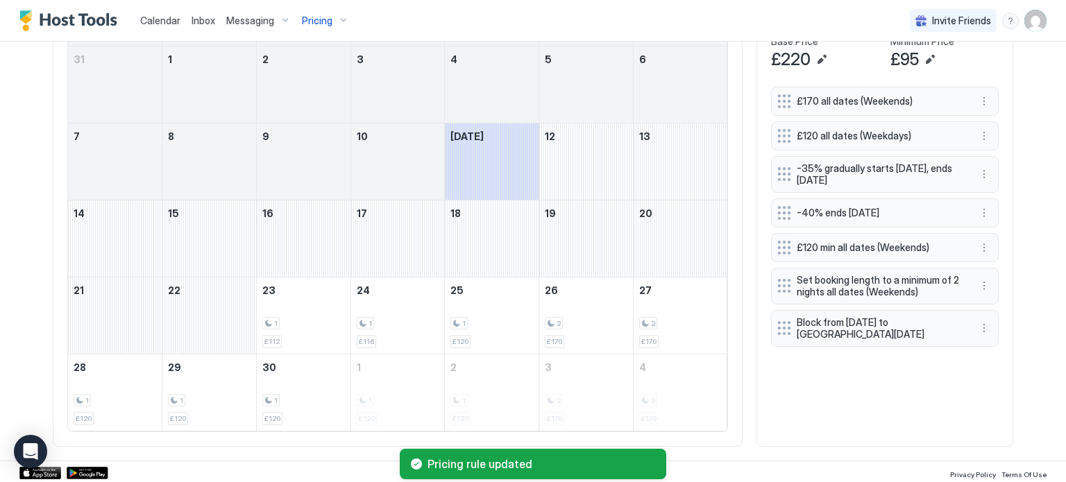
click at [797, 414] on div "£170 all dates (Weekends) £120 all dates (Weekdays) -35% gradually starts in 3 …" at bounding box center [885, 260] width 228 height 346
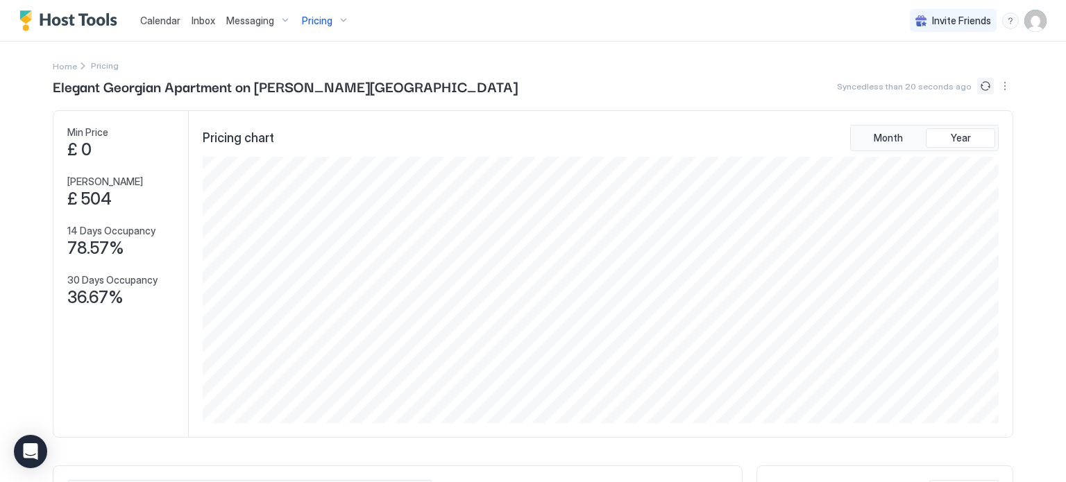
click at [986, 87] on button "Sync prices" at bounding box center [985, 86] width 17 height 17
click at [985, 85] on button "Sync prices" at bounding box center [985, 86] width 17 height 17
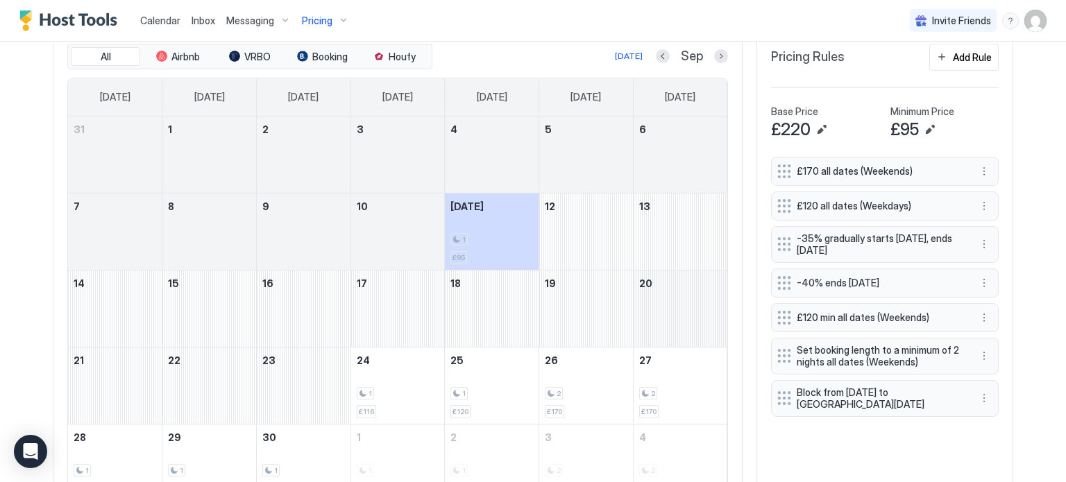
scroll to position [438, 0]
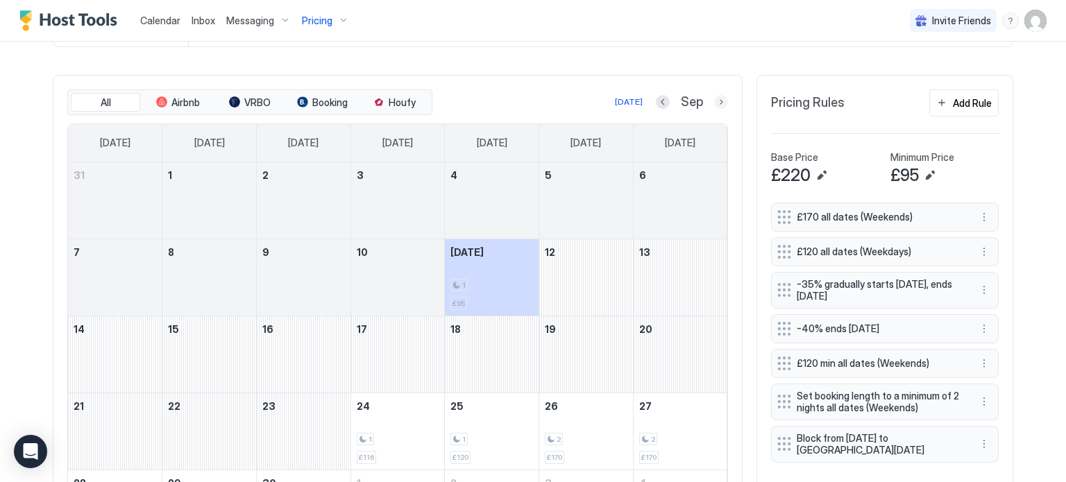
click at [723, 106] on button "Next month" at bounding box center [721, 102] width 14 height 14
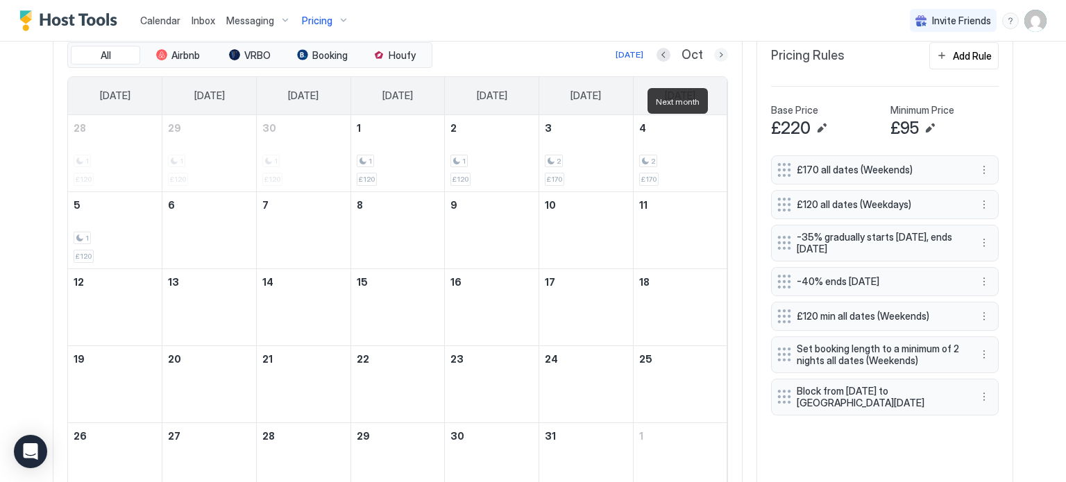
scroll to position [391, 0]
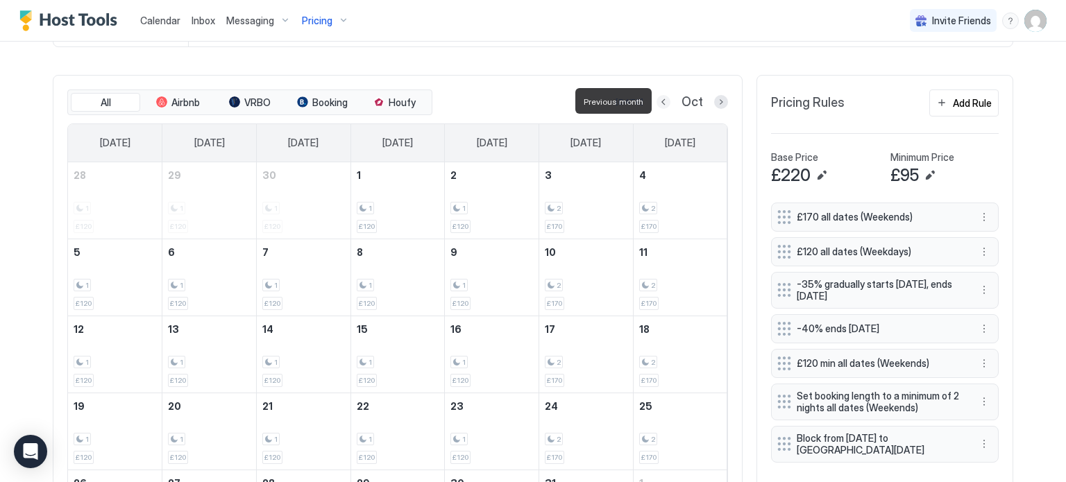
click at [671, 101] on button "Previous month" at bounding box center [664, 102] width 14 height 14
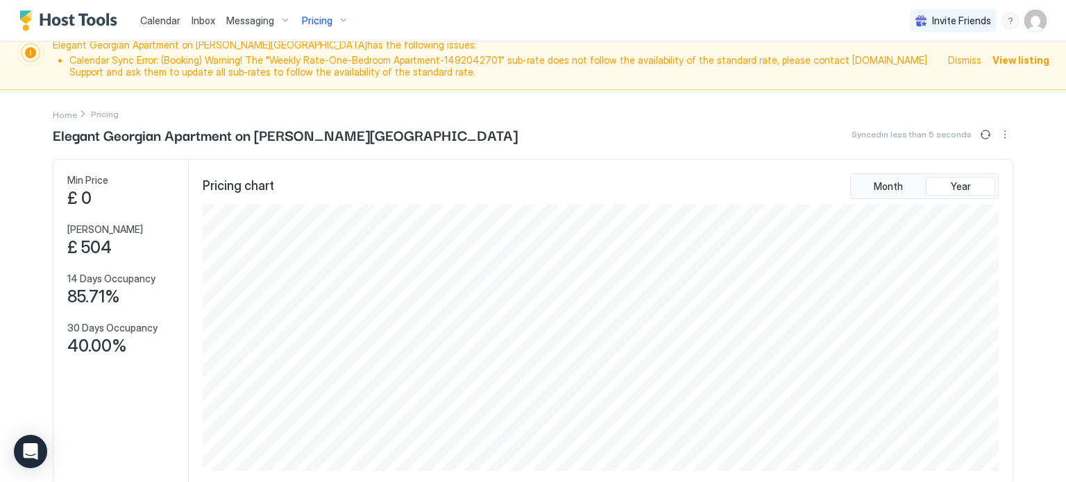
scroll to position [0, 0]
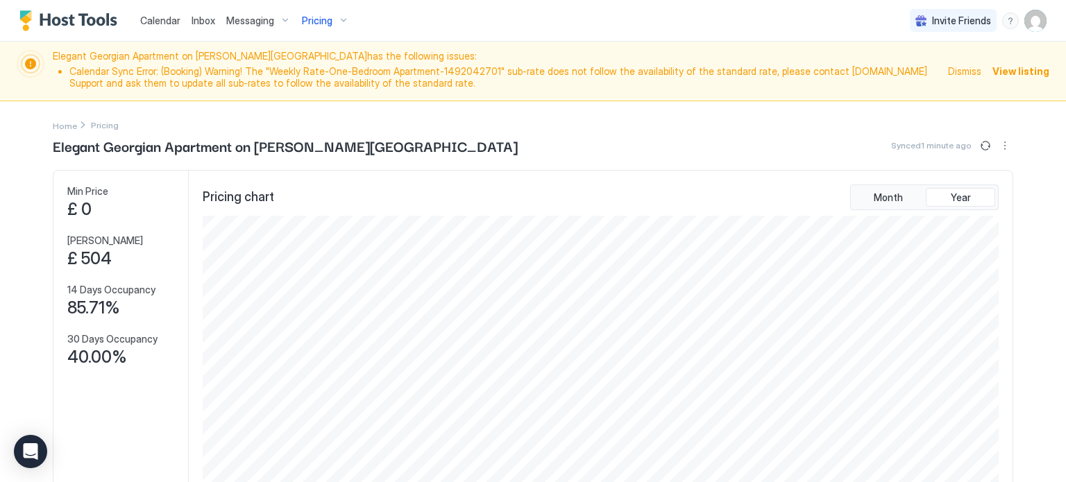
click at [1039, 26] on img "User profile" at bounding box center [1036, 21] width 22 height 22
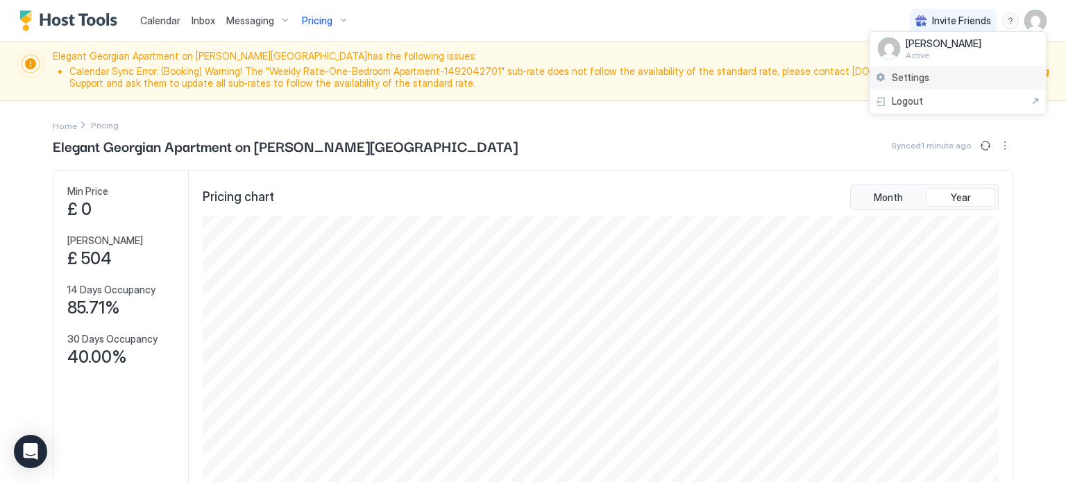
click at [975, 81] on div "Settings" at bounding box center [958, 78] width 176 height 24
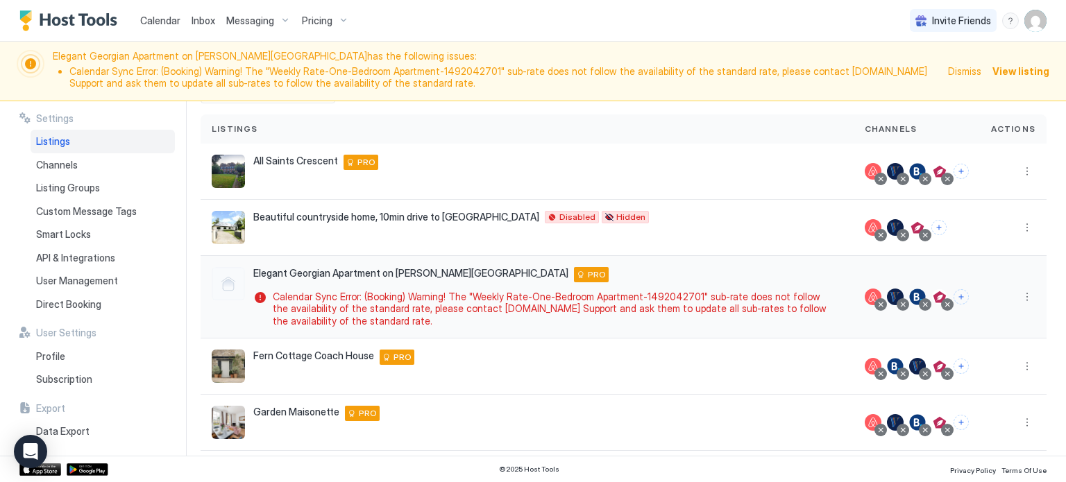
scroll to position [85, 0]
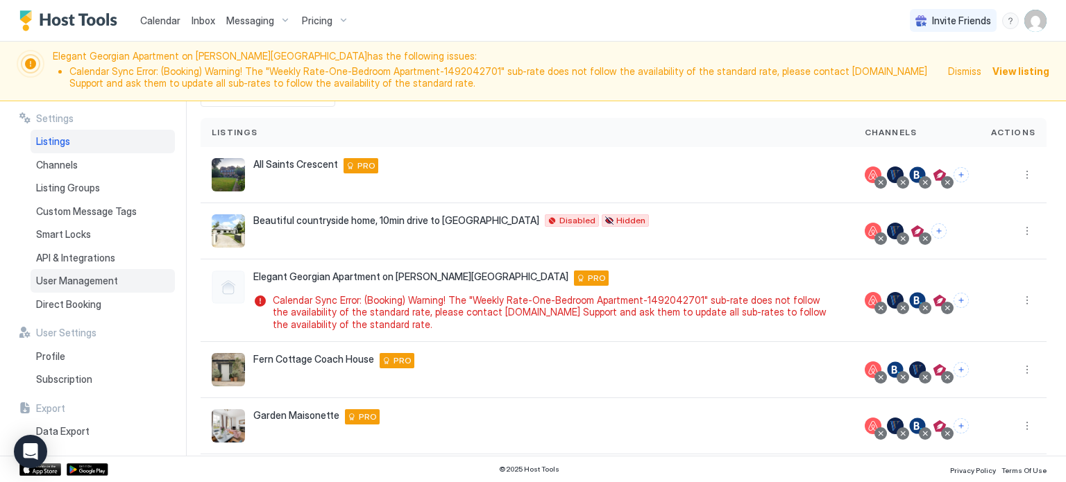
click at [99, 278] on span "User Management" at bounding box center [77, 281] width 82 height 12
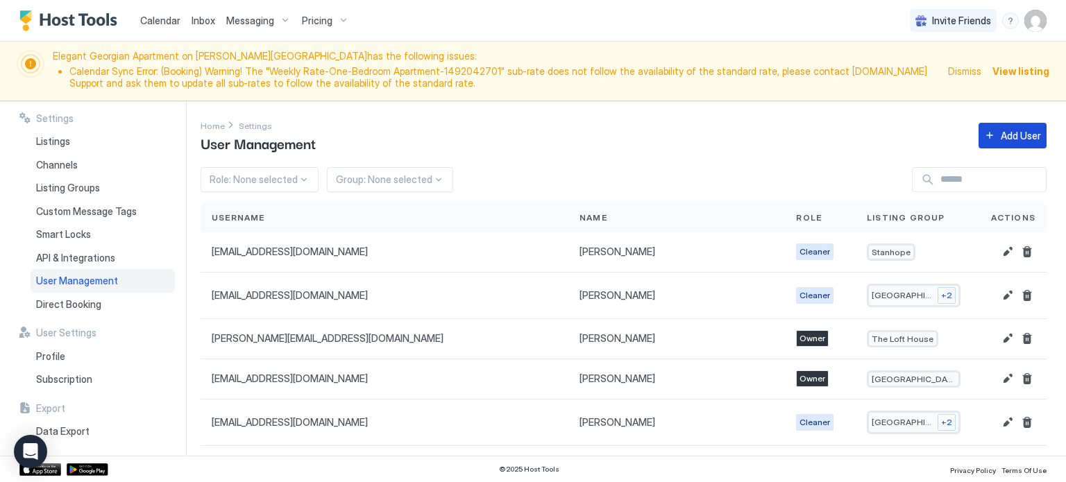
click at [1009, 139] on div "Add User" at bounding box center [1021, 135] width 40 height 15
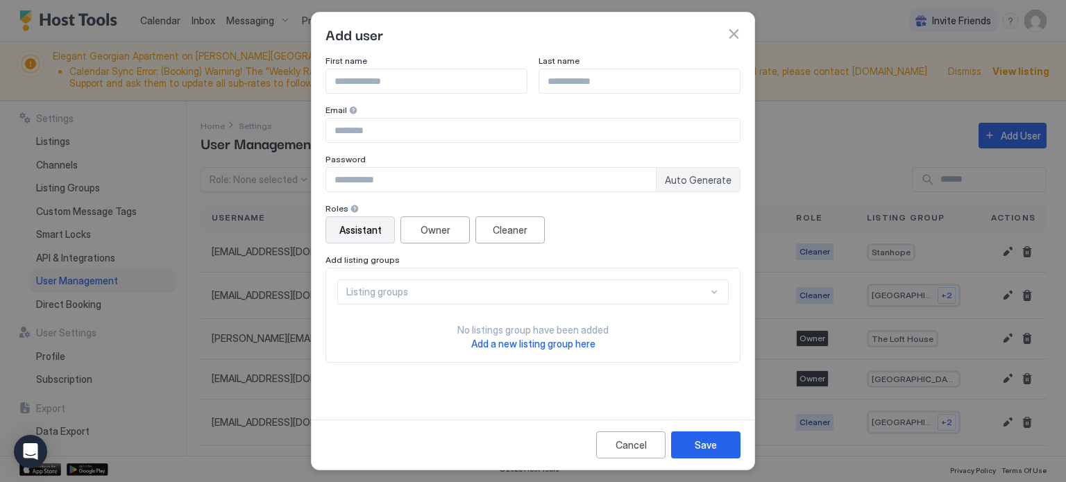
click at [446, 84] on input "Input Field" at bounding box center [426, 81] width 201 height 24
type input "****"
click at [584, 81] on input "Input Field" at bounding box center [639, 81] width 201 height 24
type input "********"
click at [403, 129] on input "Input Field" at bounding box center [533, 131] width 414 height 24
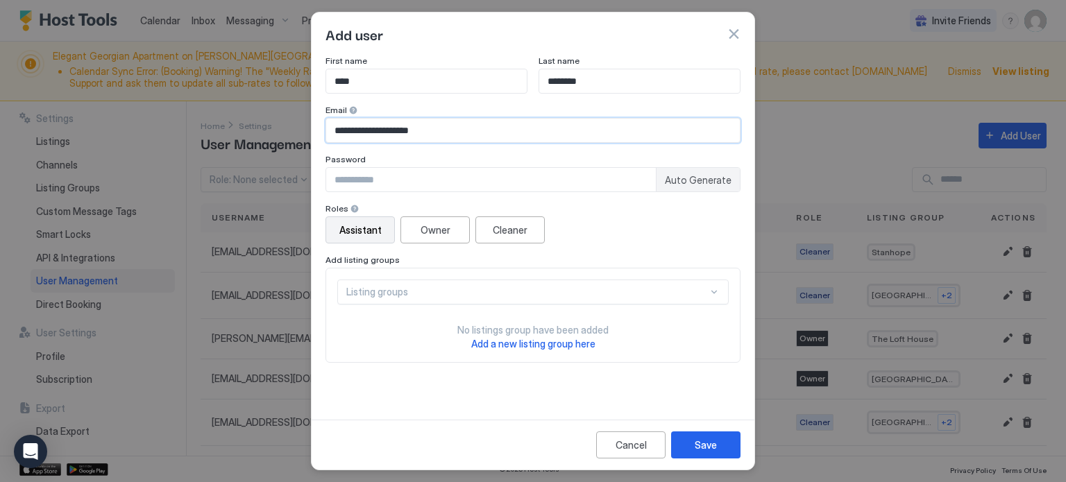
type input "**********"
click at [398, 351] on div "Listing groups No listings group have been added Add a new listing group here" at bounding box center [533, 315] width 415 height 95
click at [393, 187] on input "Input Field" at bounding box center [491, 180] width 330 height 24
type input "**********"
click at [712, 228] on div "Assistant Owner Cleaner" at bounding box center [533, 230] width 415 height 27
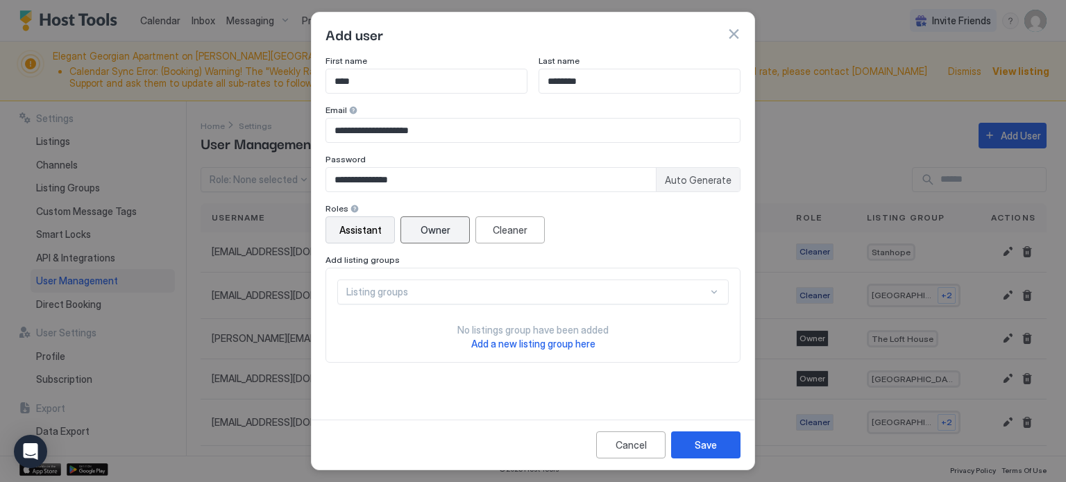
click at [436, 231] on div "Owner" at bounding box center [436, 230] width 30 height 15
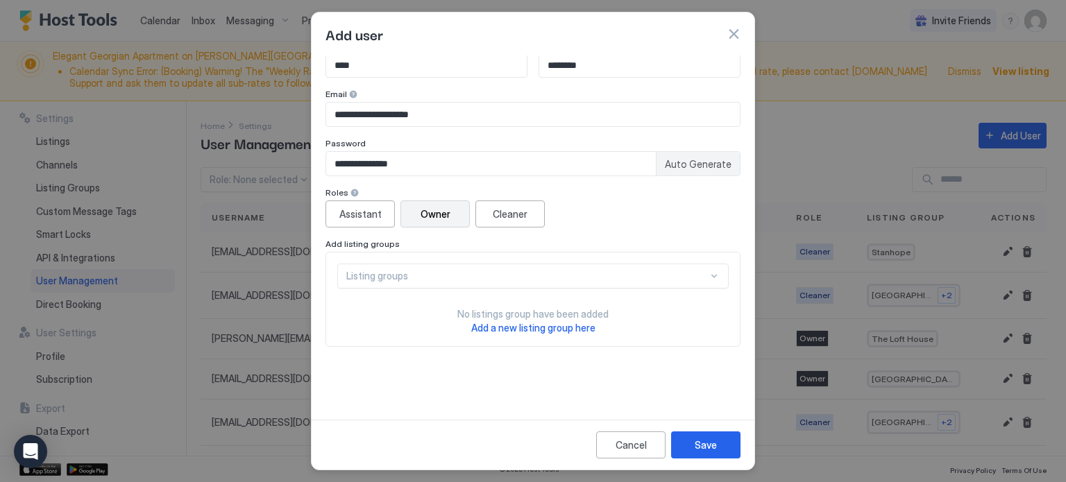
click at [625, 277] on div "Listing groups" at bounding box center [533, 276] width 392 height 25
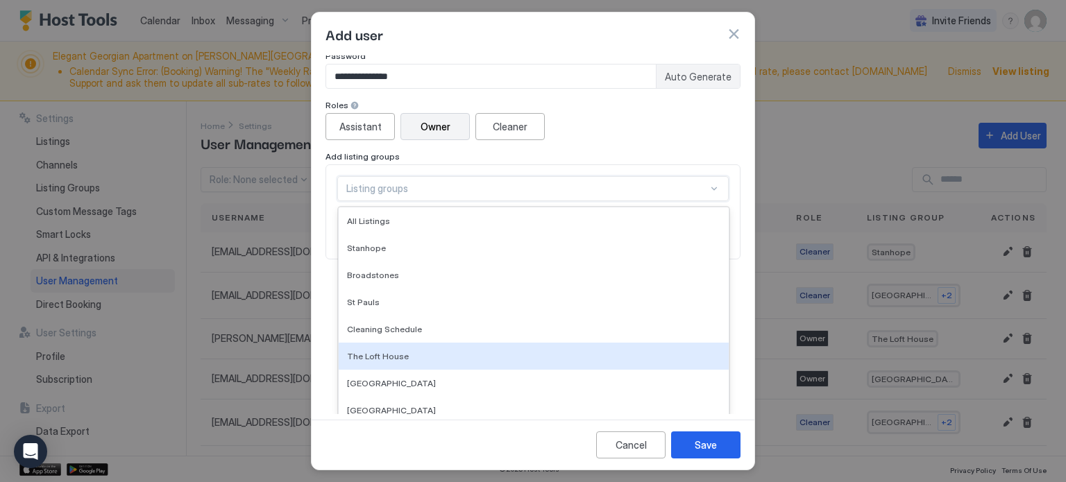
scroll to position [279, 0]
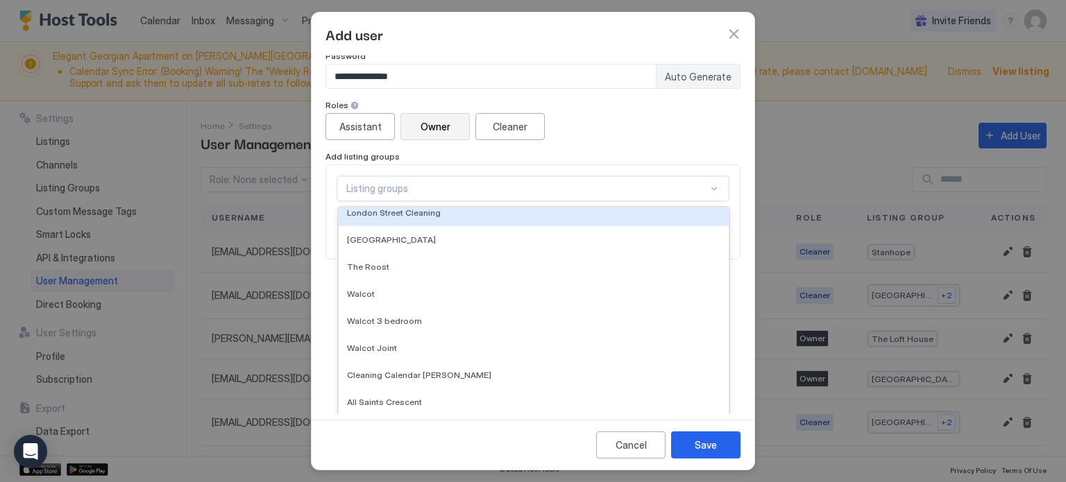
click at [627, 110] on div "**********" at bounding box center [533, 106] width 415 height 308
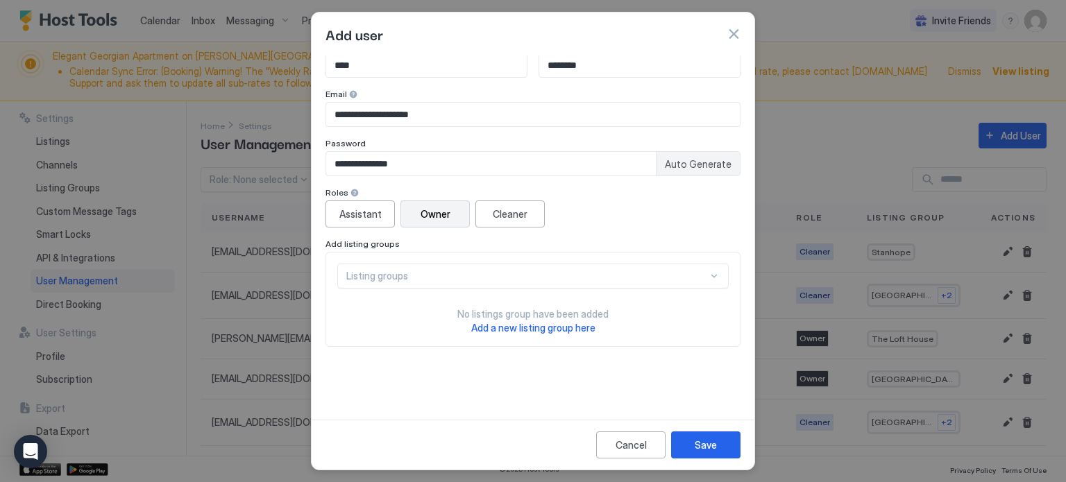
scroll to position [0, 0]
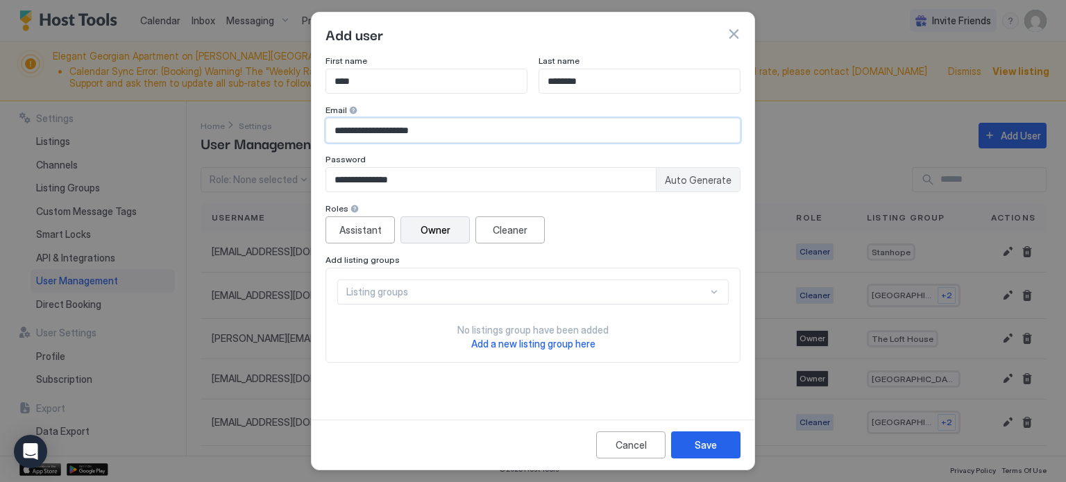
drag, startPoint x: 476, startPoint y: 134, endPoint x: 283, endPoint y: 138, distance: 193.0
click at [283, 138] on div "**********" at bounding box center [533, 241] width 1066 height 482
click at [500, 131] on input "**********" at bounding box center [533, 131] width 414 height 24
click at [612, 391] on div "**********" at bounding box center [533, 237] width 415 height 363
click at [464, 178] on input "**********" at bounding box center [491, 180] width 330 height 24
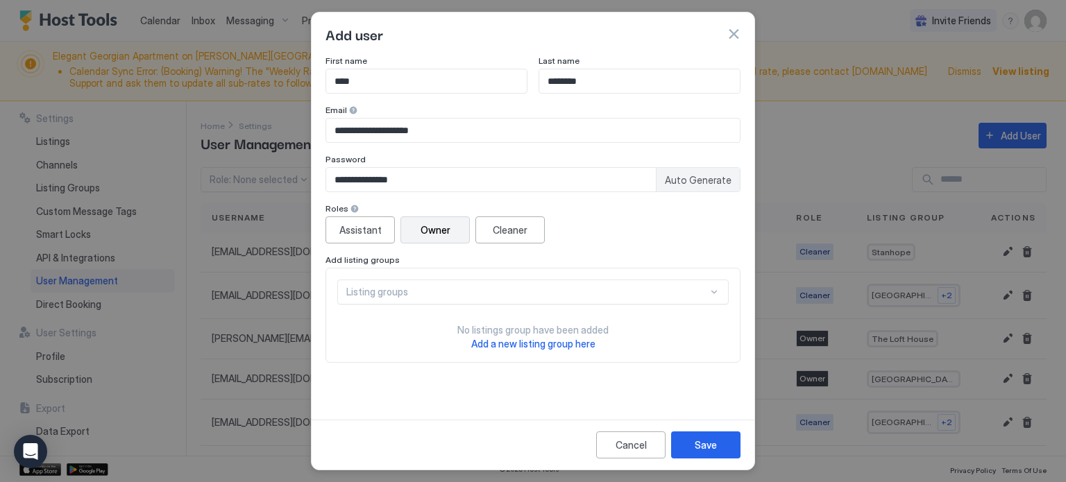
click at [464, 178] on input "**********" at bounding box center [491, 180] width 330 height 24
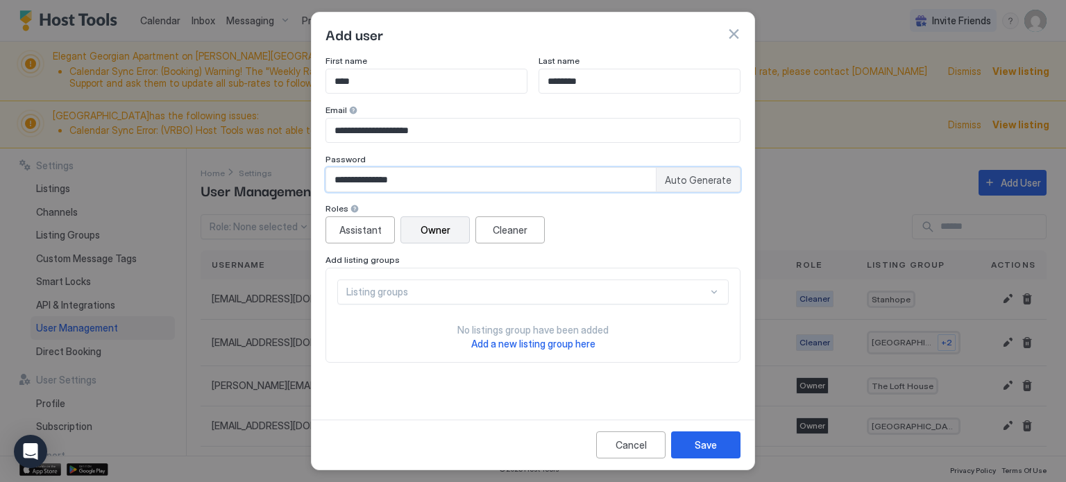
click at [727, 251] on div "Roles Assistant Owner Cleaner Add listing groups Listing groups No listings gro…" at bounding box center [533, 283] width 415 height 160
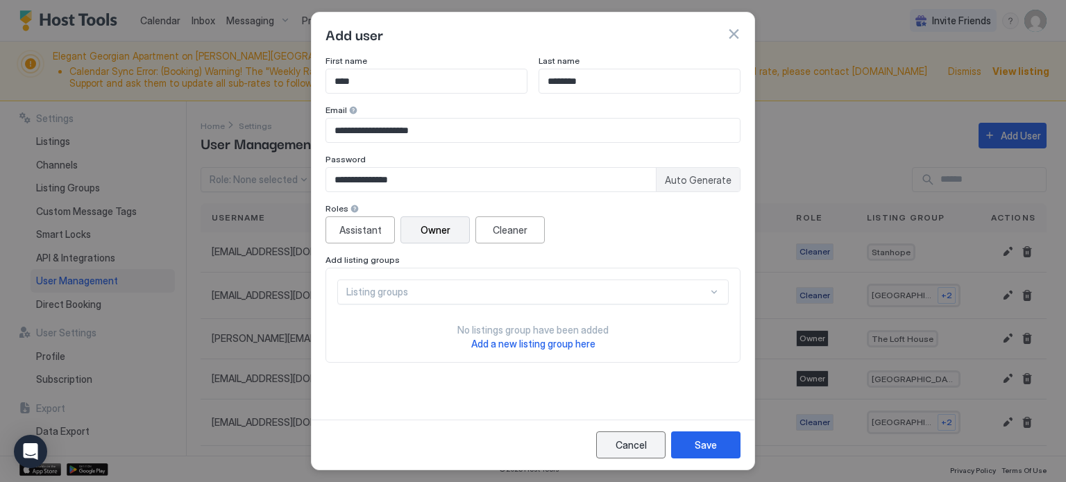
click at [623, 443] on div "Cancel" at bounding box center [631, 445] width 31 height 15
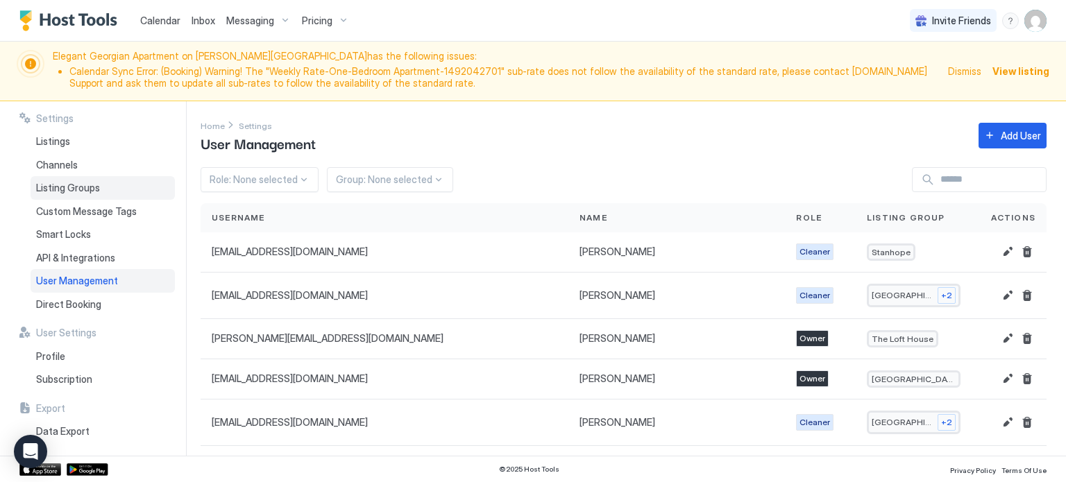
click at [94, 191] on span "Listing Groups" at bounding box center [68, 188] width 64 height 12
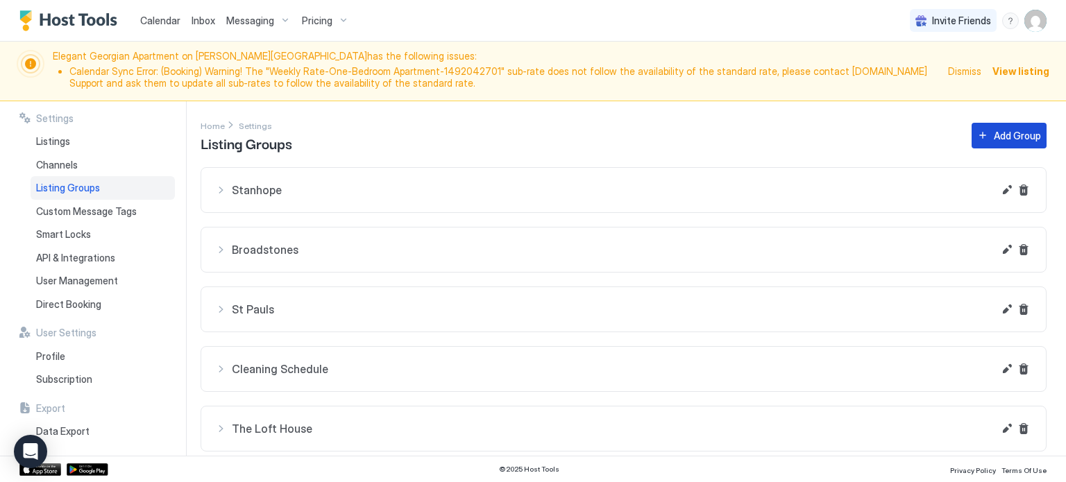
click at [1006, 133] on div "Add Group" at bounding box center [1017, 135] width 47 height 15
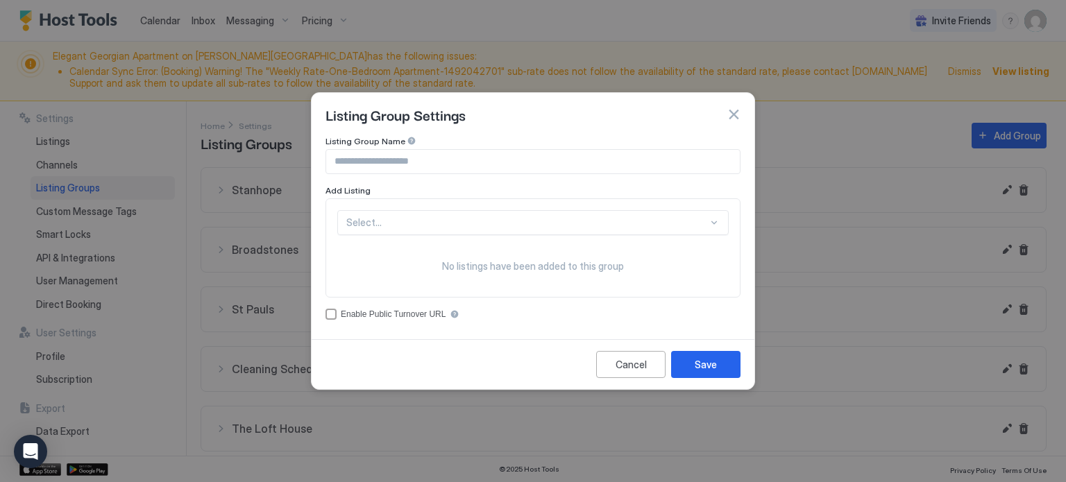
click at [501, 228] on div "Select..." at bounding box center [533, 222] width 392 height 25
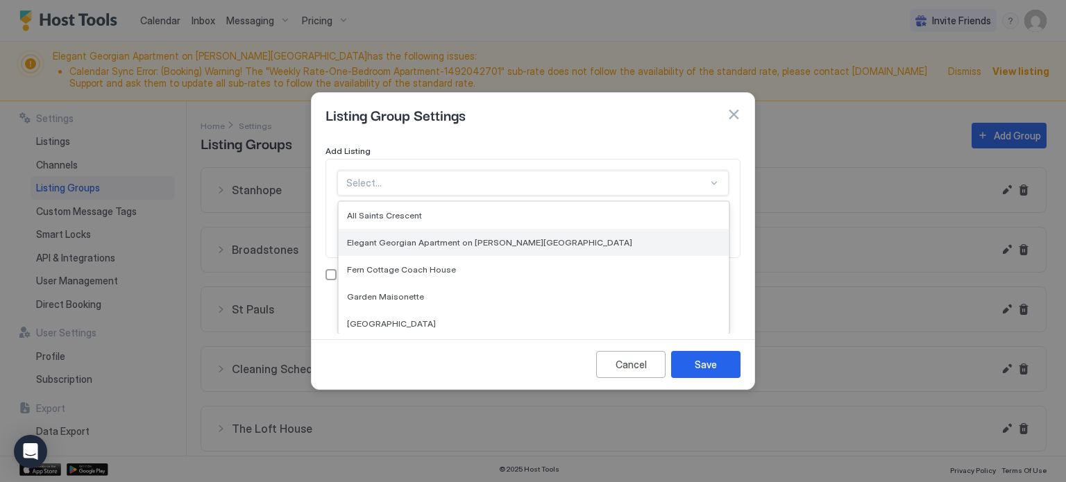
click at [494, 238] on span "Elegant Georgian Apartment on [PERSON_NAME][GEOGRAPHIC_DATA]" at bounding box center [489, 242] width 285 height 10
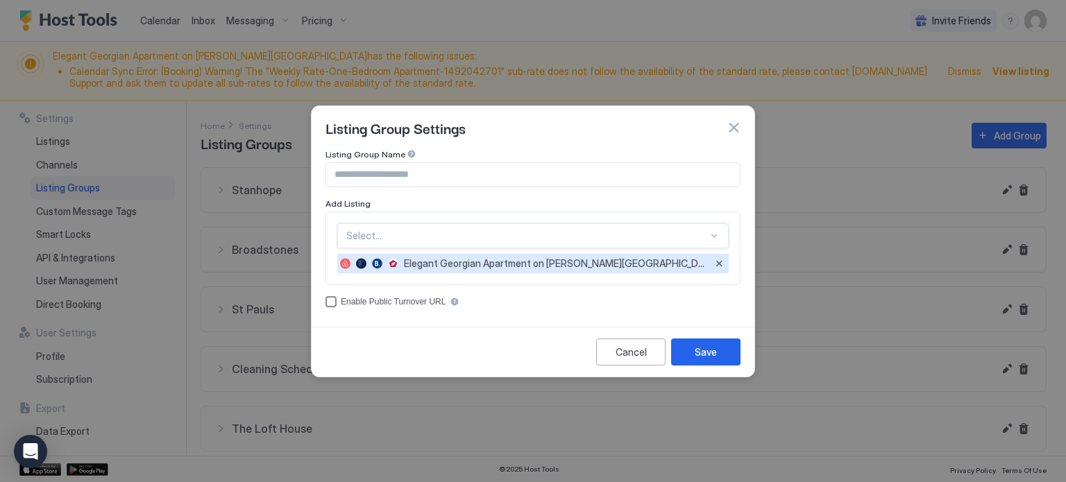
click at [333, 301] on div "accessCode" at bounding box center [331, 301] width 11 height 11
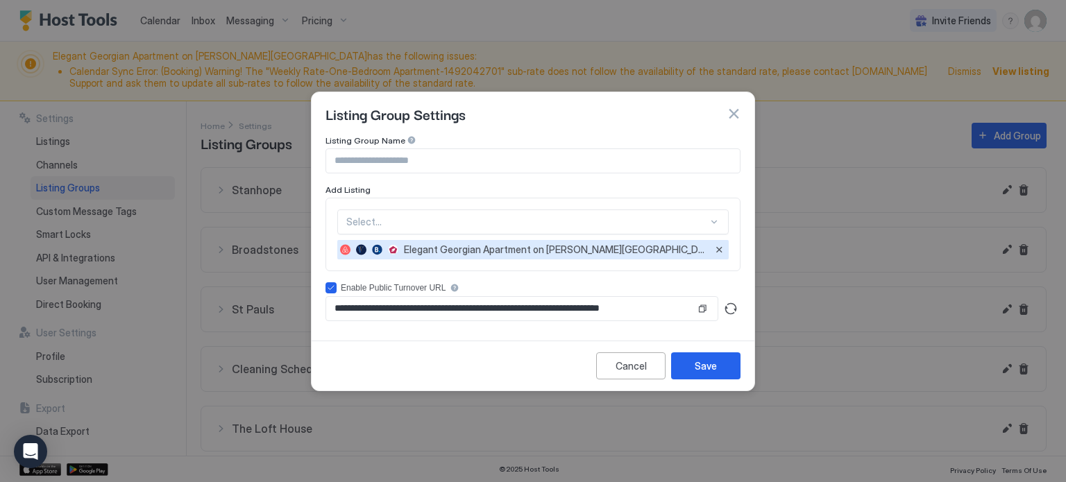
click at [489, 158] on input "Input Field" at bounding box center [533, 161] width 414 height 24
type input "**********"
click at [698, 362] on div "Save" at bounding box center [706, 366] width 22 height 15
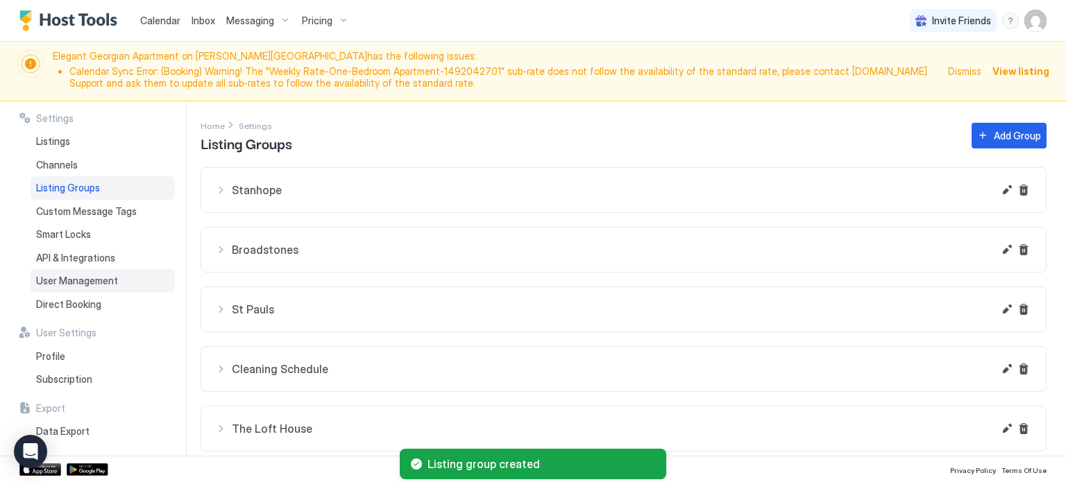
click at [97, 276] on span "User Management" at bounding box center [77, 281] width 82 height 12
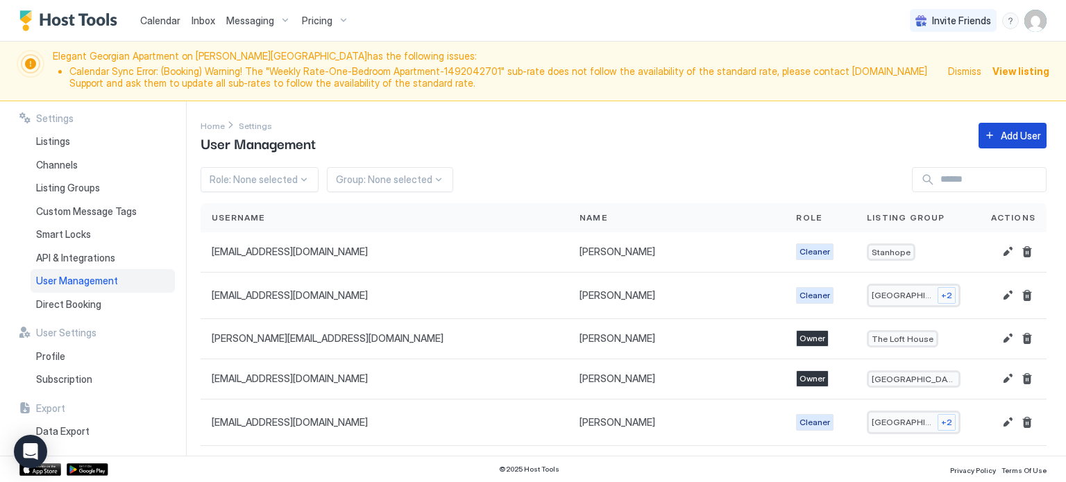
click at [1011, 137] on div "Add User" at bounding box center [1021, 135] width 40 height 15
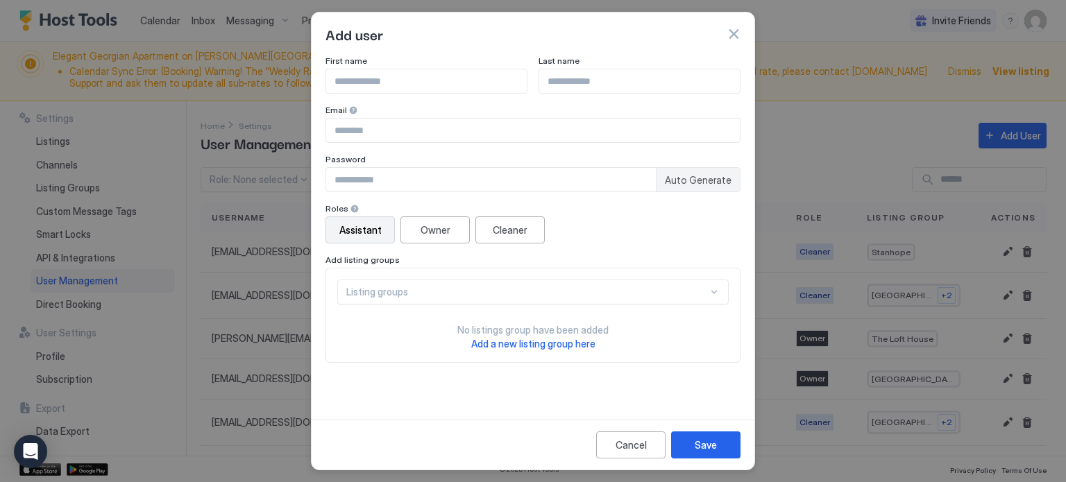
click at [389, 85] on input "Input Field" at bounding box center [426, 81] width 201 height 24
type input "****"
type input "********"
click at [350, 122] on input "Input Field" at bounding box center [533, 131] width 414 height 24
paste input "**********"
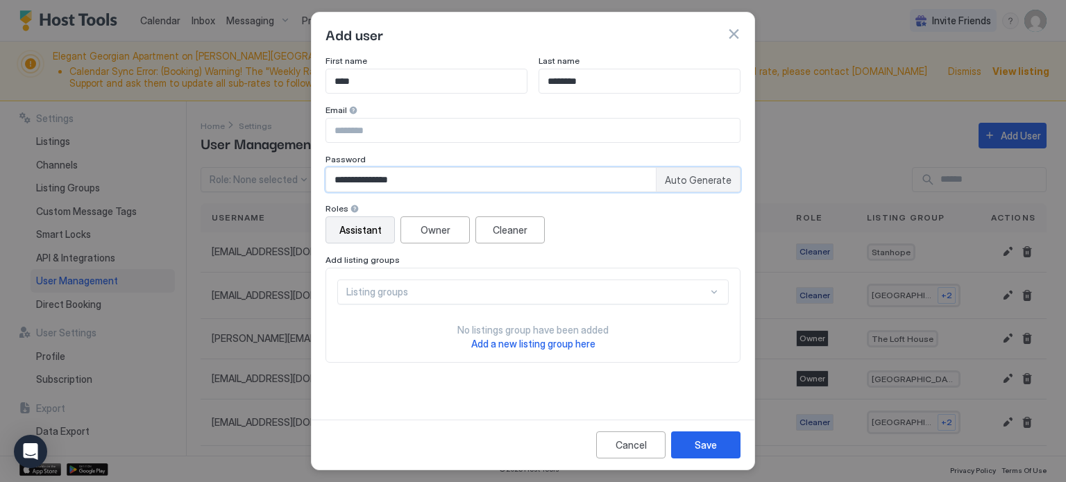
type input "**********"
click at [467, 131] on input "Input Field" at bounding box center [533, 131] width 414 height 24
paste input "**********"
type input "**********"
click at [516, 405] on div "**********" at bounding box center [533, 237] width 415 height 363
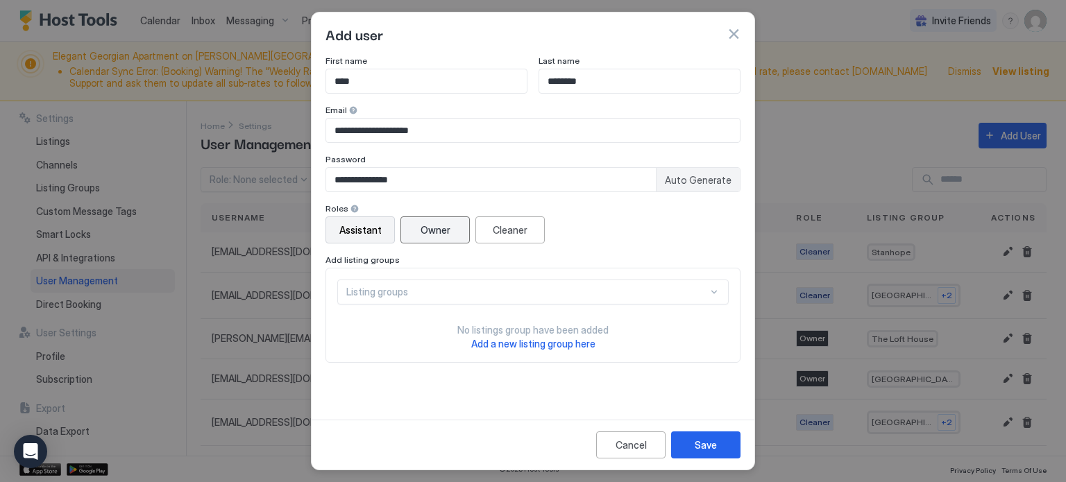
click at [460, 232] on button "Owner" at bounding box center [435, 230] width 69 height 27
click at [501, 291] on div "Listing groups" at bounding box center [533, 292] width 392 height 25
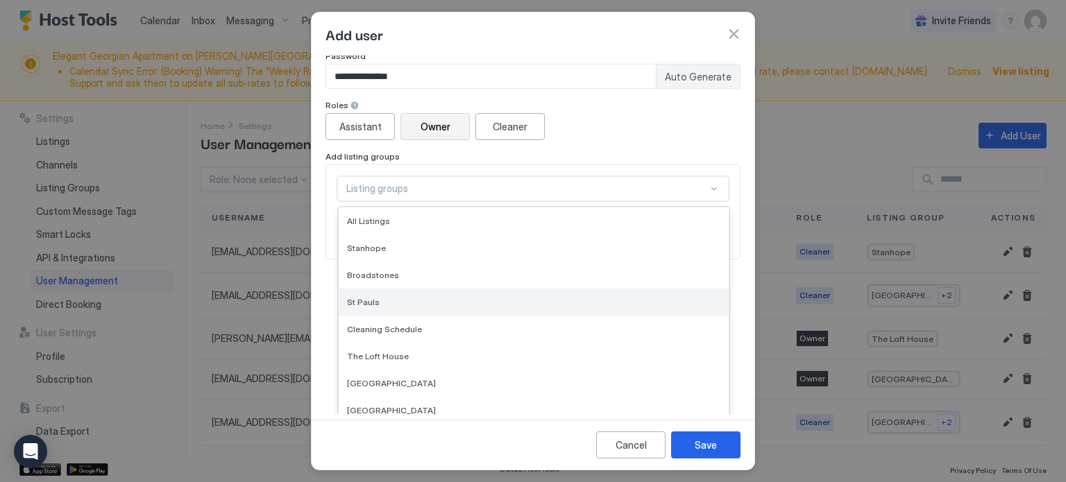
scroll to position [305, 0]
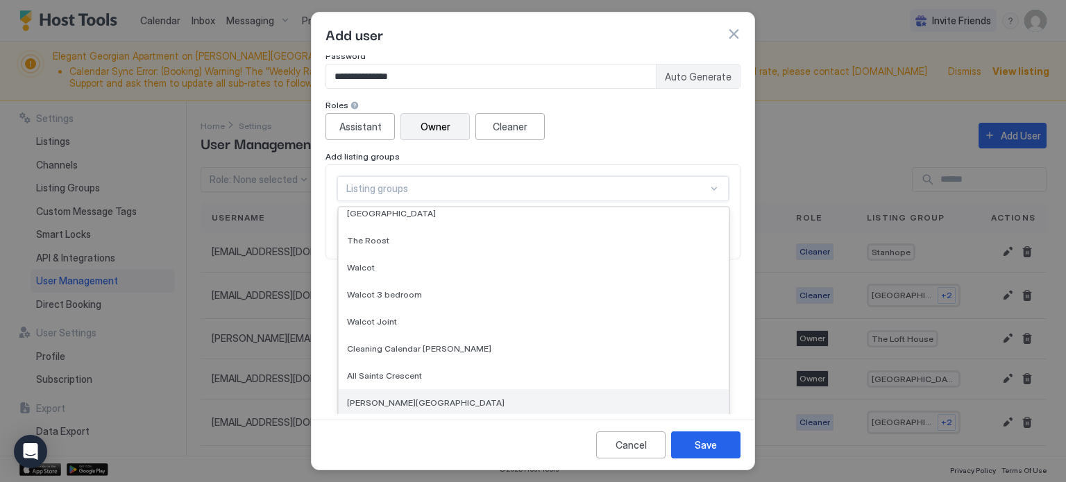
click at [466, 403] on div "[PERSON_NAME][GEOGRAPHIC_DATA]" at bounding box center [533, 403] width 373 height 10
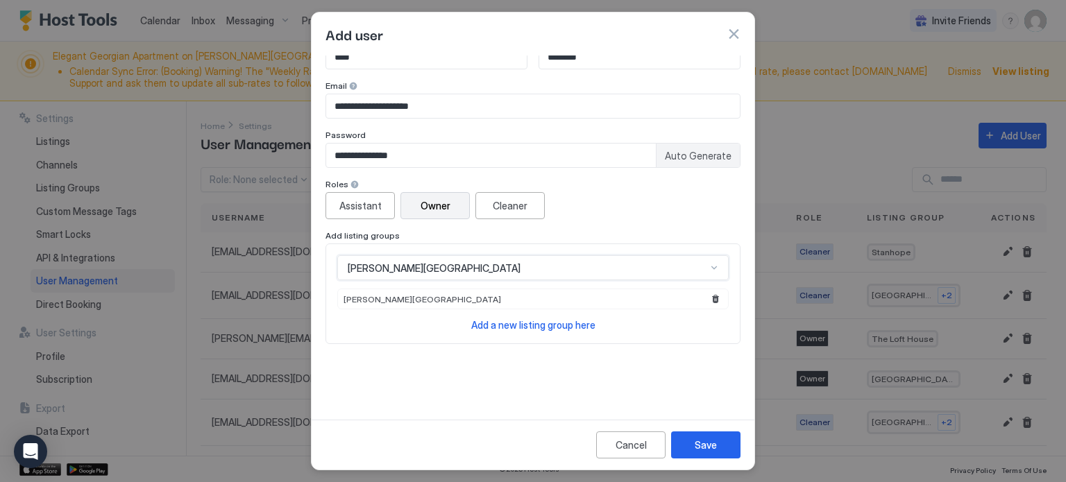
scroll to position [22, 0]
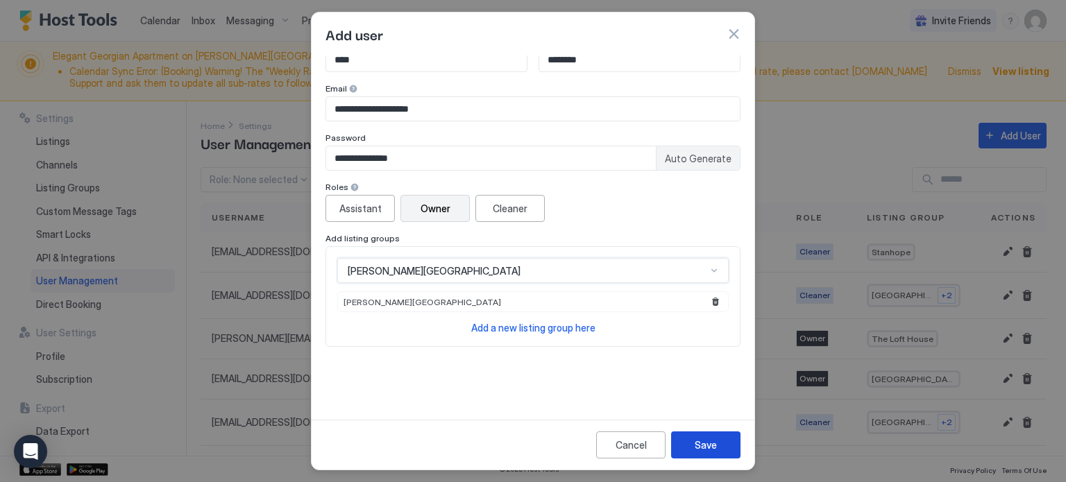
click at [709, 448] on div "Save" at bounding box center [706, 445] width 22 height 15
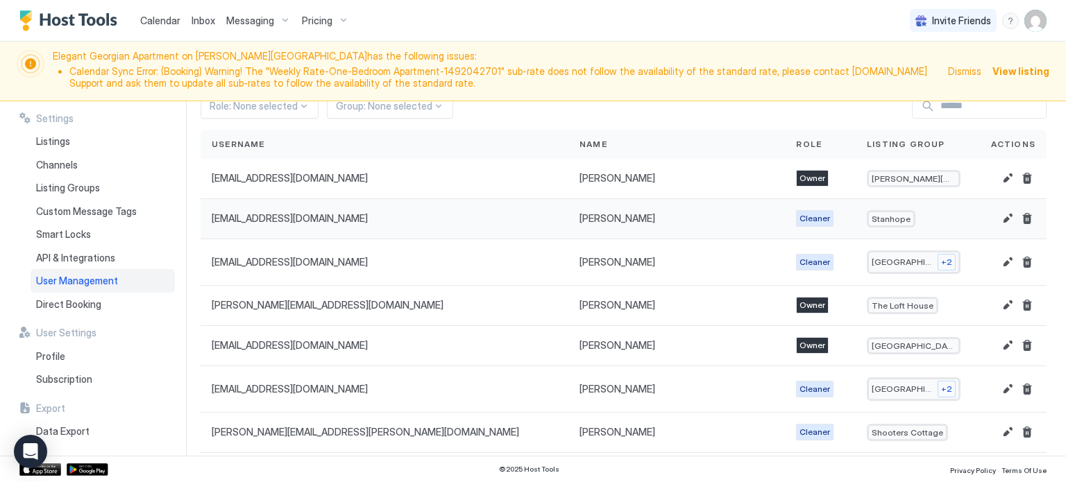
scroll to position [74, 0]
click at [1008, 259] on button "Edit" at bounding box center [1008, 261] width 17 height 17
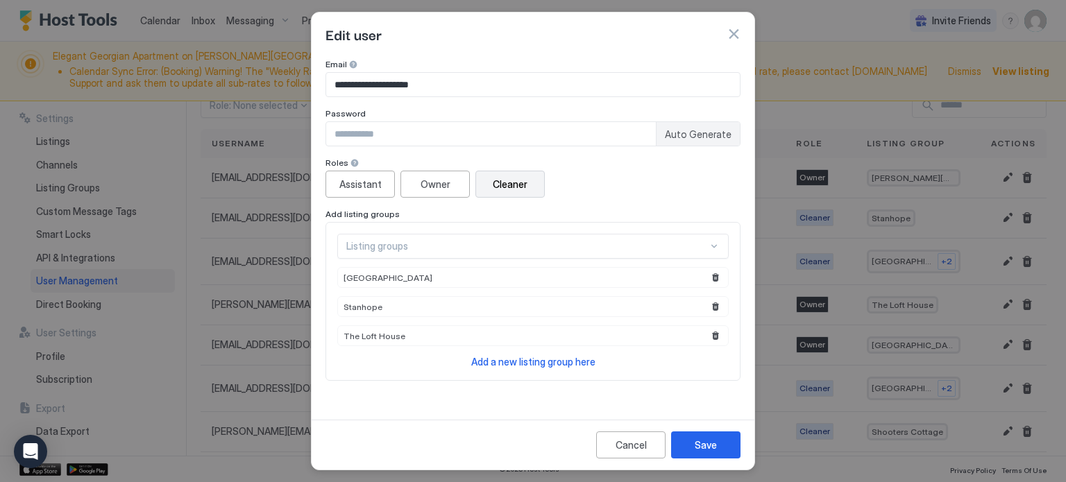
scroll to position [49, 0]
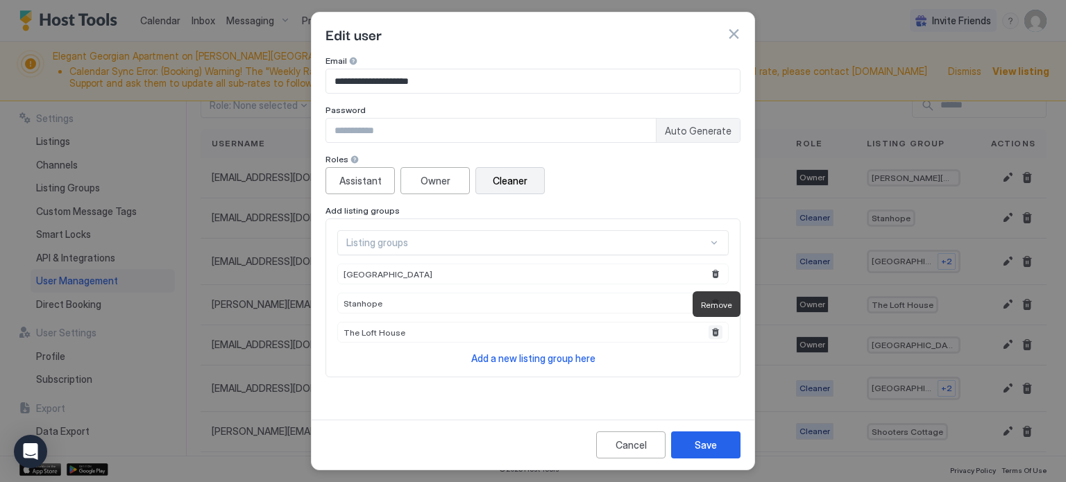
click at [717, 330] on button "Remove" at bounding box center [716, 333] width 14 height 14
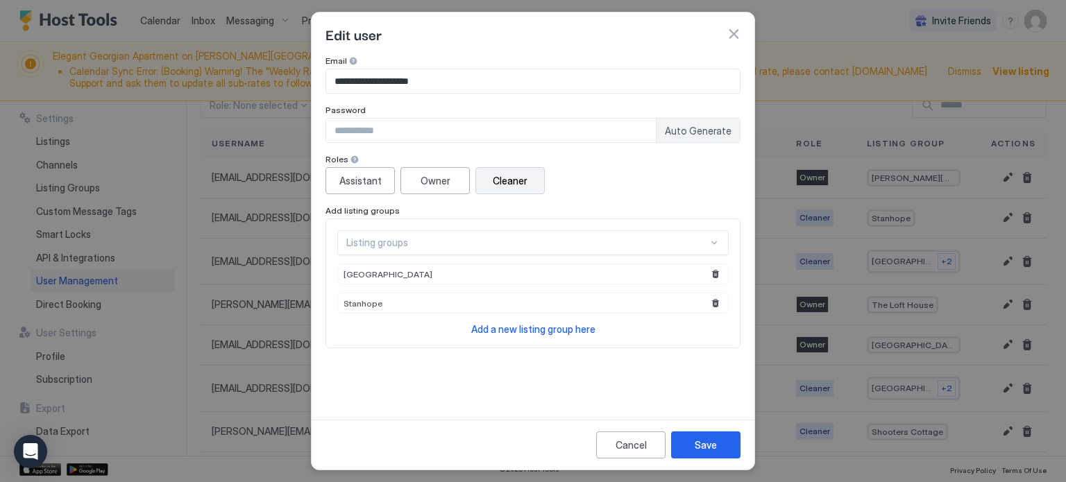
click at [560, 330] on span "Add a new listing group here" at bounding box center [533, 329] width 124 height 12
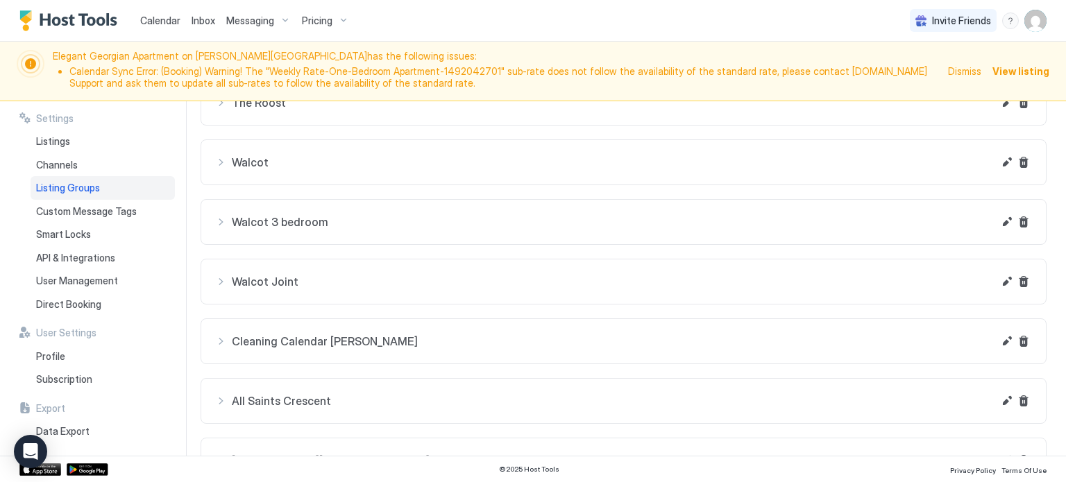
scroll to position [782, 0]
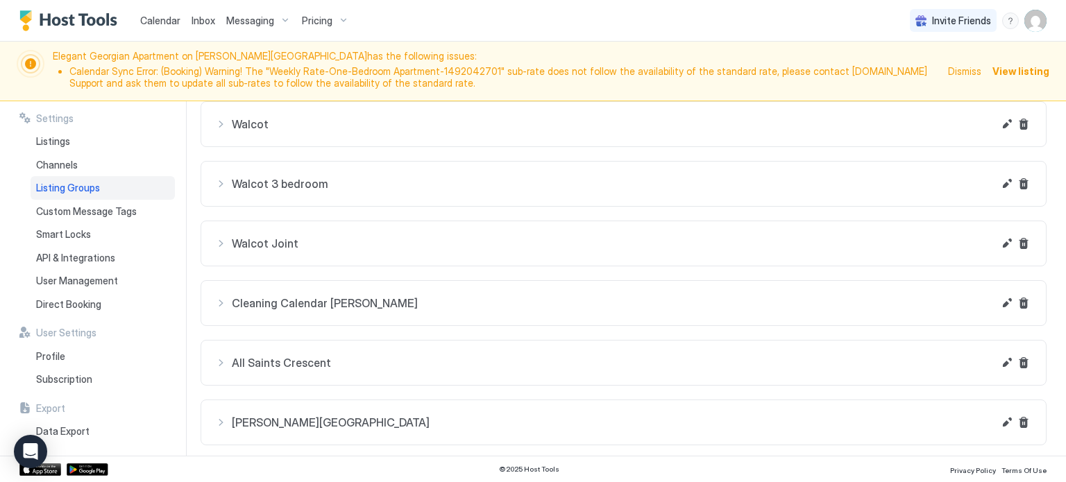
click at [433, 421] on span "[PERSON_NAME][GEOGRAPHIC_DATA]" at bounding box center [612, 423] width 761 height 14
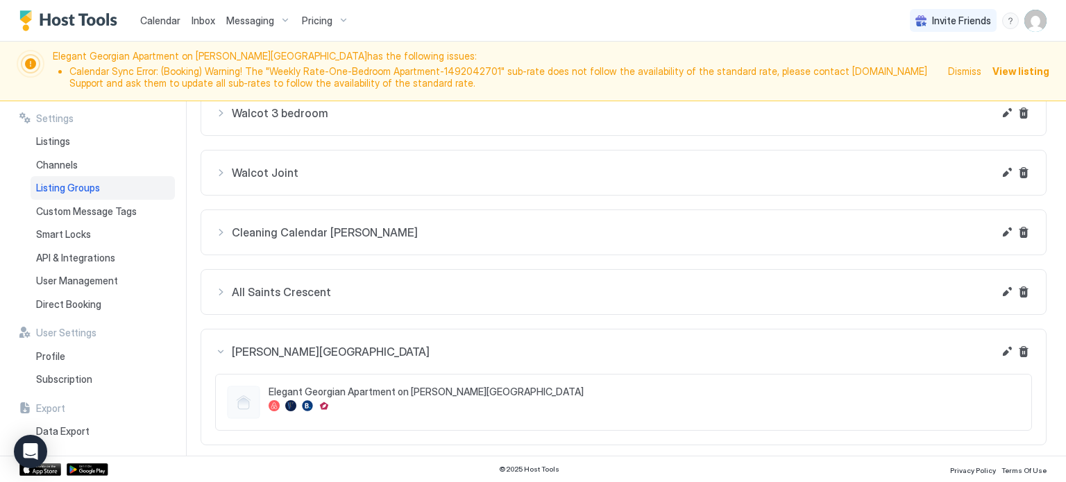
scroll to position [0, 0]
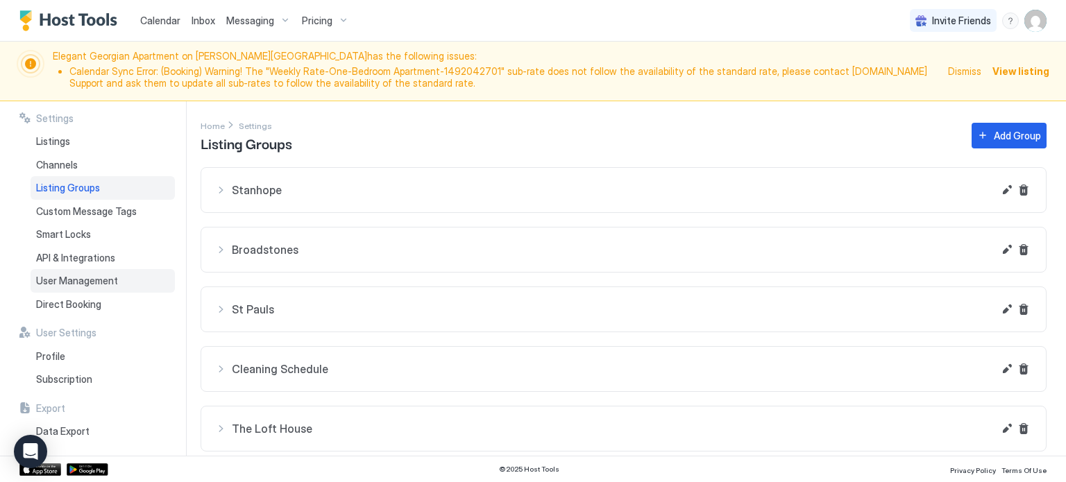
click at [109, 278] on span "User Management" at bounding box center [77, 281] width 82 height 12
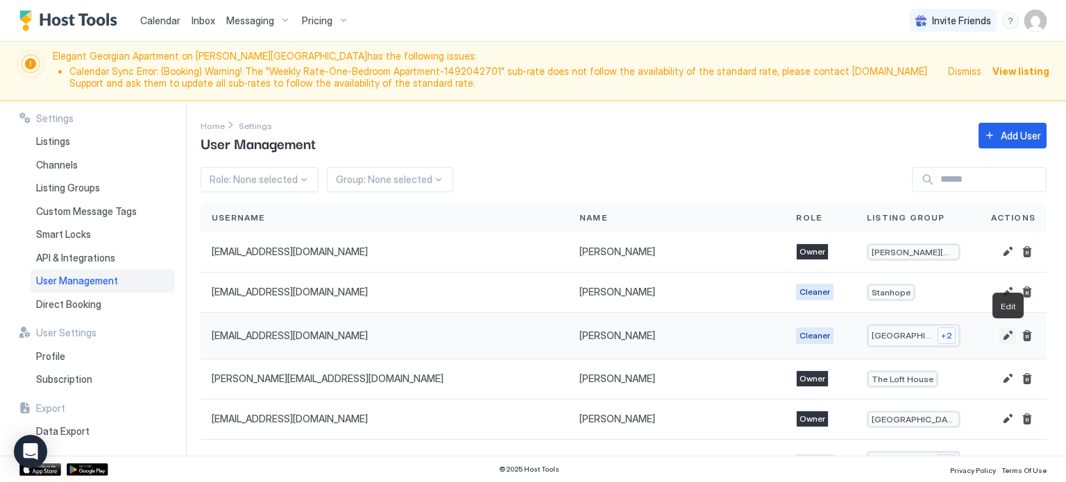
click at [1004, 333] on button "Edit" at bounding box center [1008, 336] width 17 height 17
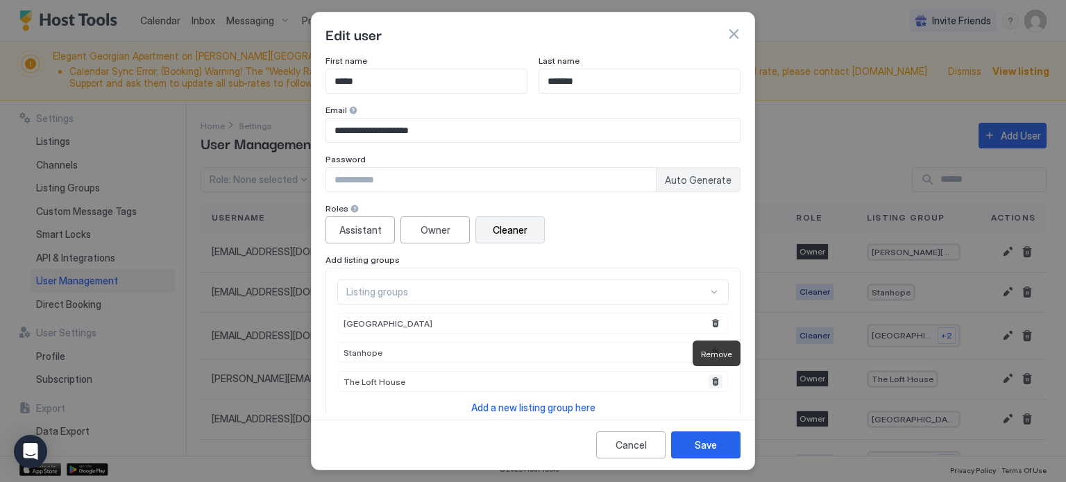
click at [716, 380] on button "Remove" at bounding box center [716, 382] width 14 height 14
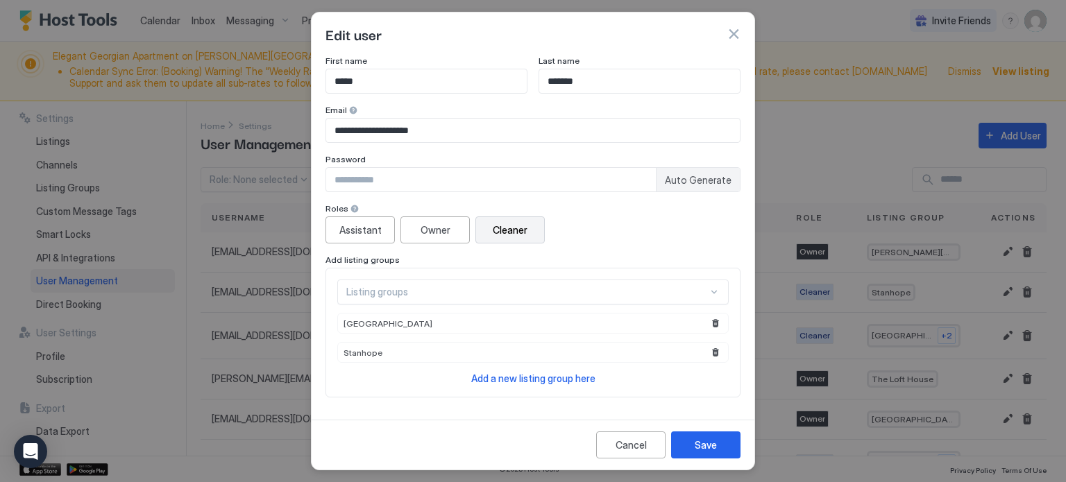
click at [616, 296] on div "Listing groups" at bounding box center [533, 292] width 392 height 25
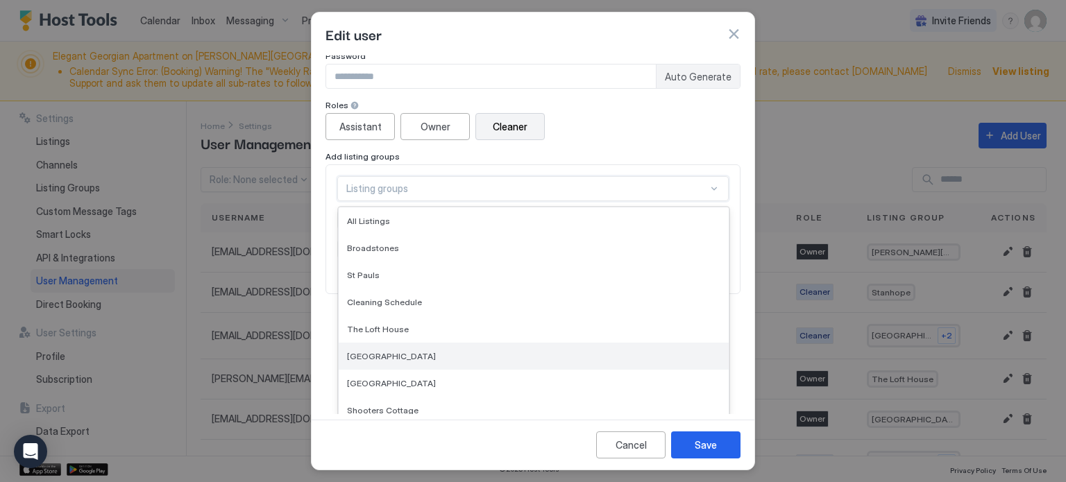
scroll to position [252, 0]
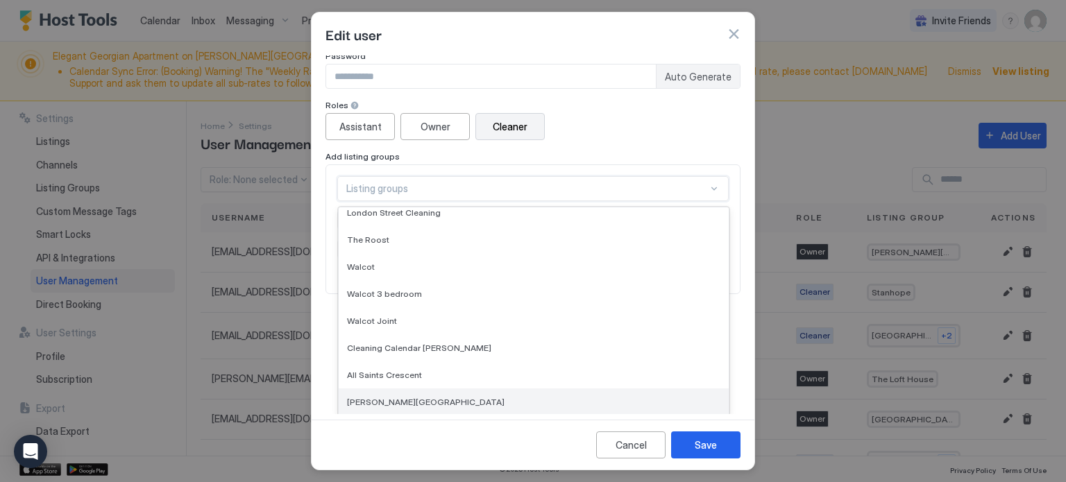
click at [555, 394] on div "[PERSON_NAME][GEOGRAPHIC_DATA]" at bounding box center [534, 402] width 390 height 27
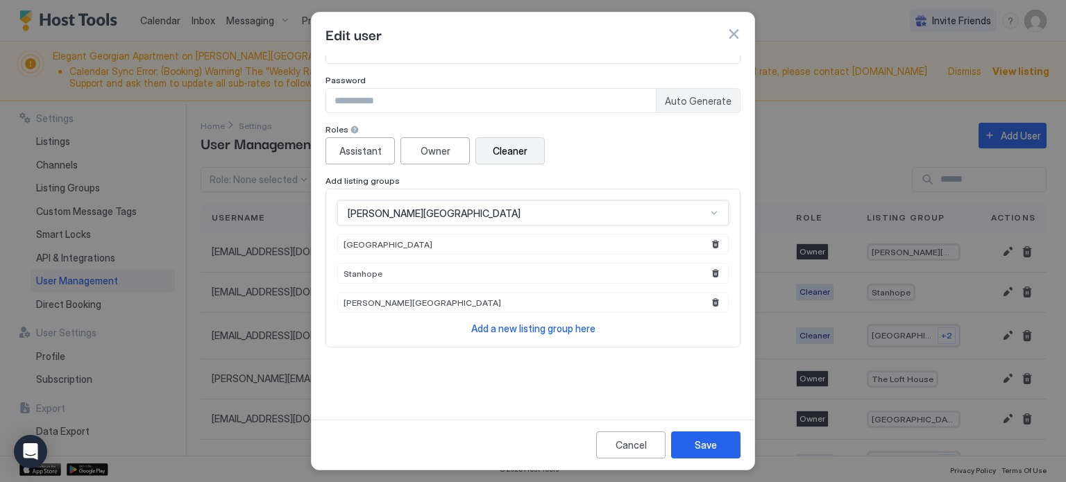
scroll to position [0, 0]
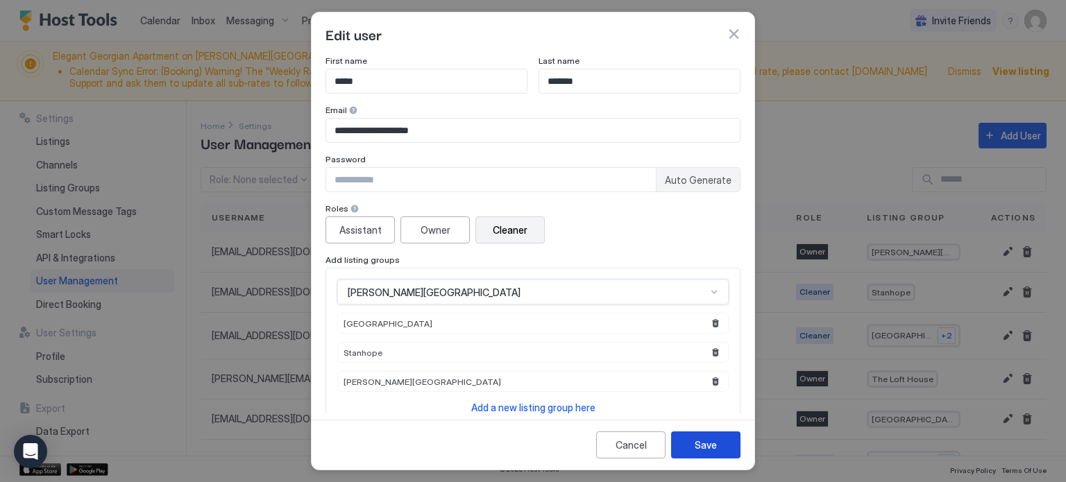
click at [716, 450] on div "Save" at bounding box center [706, 445] width 22 height 15
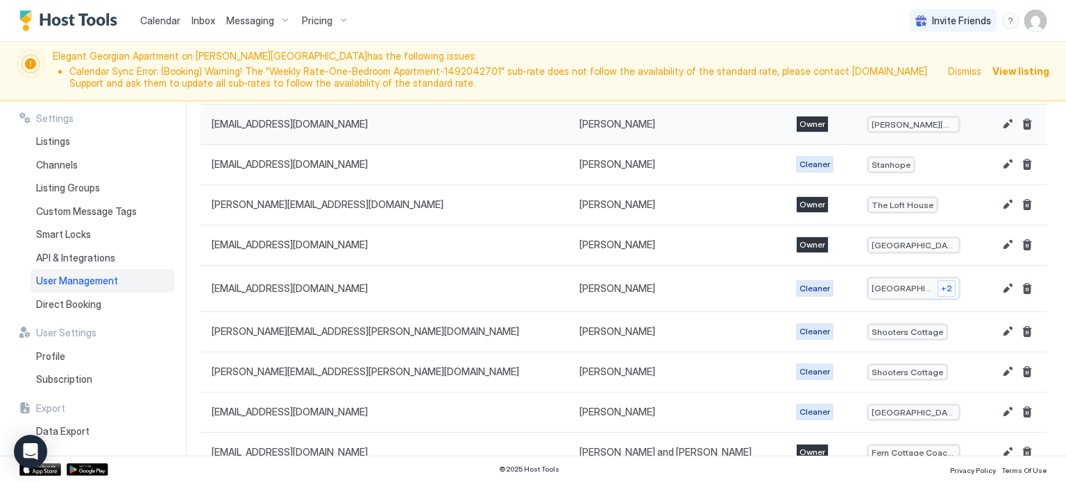
scroll to position [178, 0]
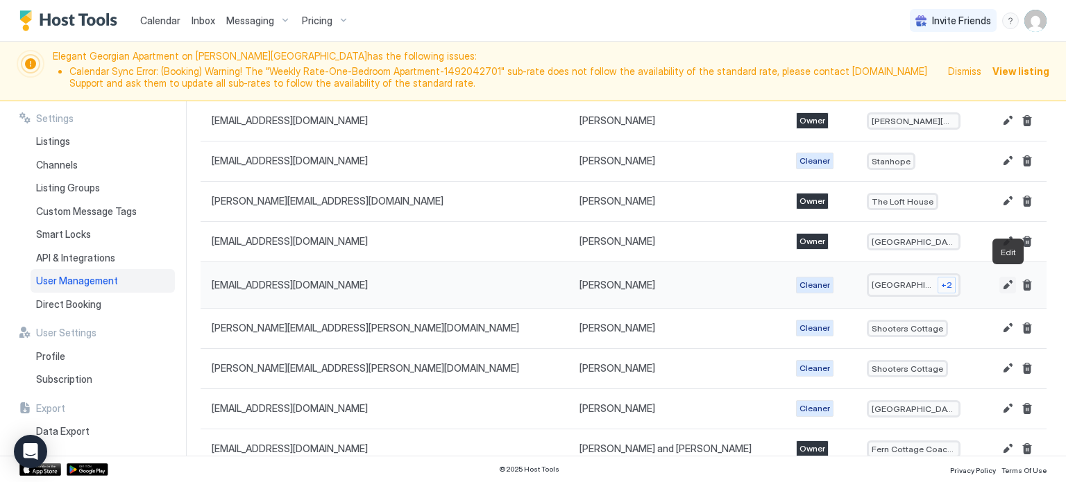
click at [1007, 278] on button "Edit" at bounding box center [1008, 285] width 17 height 17
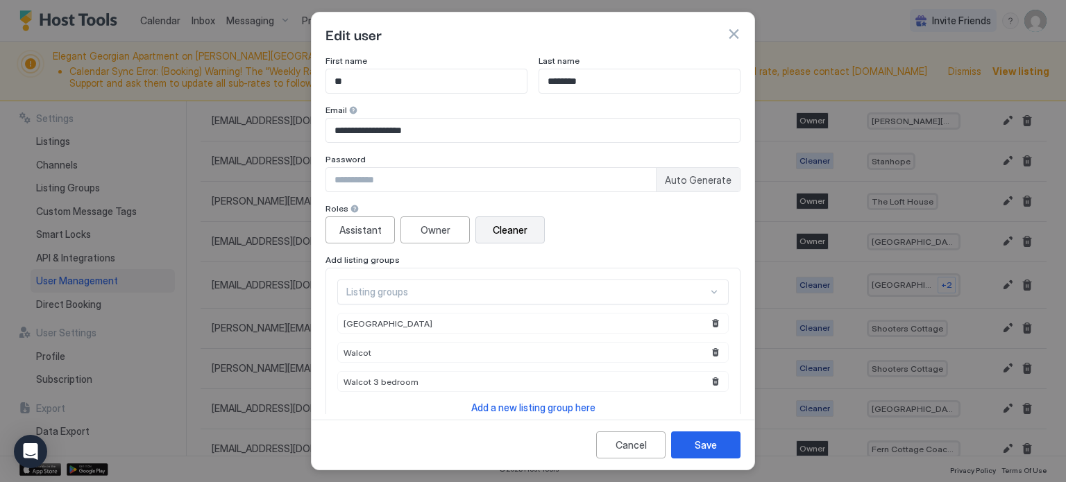
click at [514, 233] on div "Cleaner" at bounding box center [510, 230] width 35 height 15
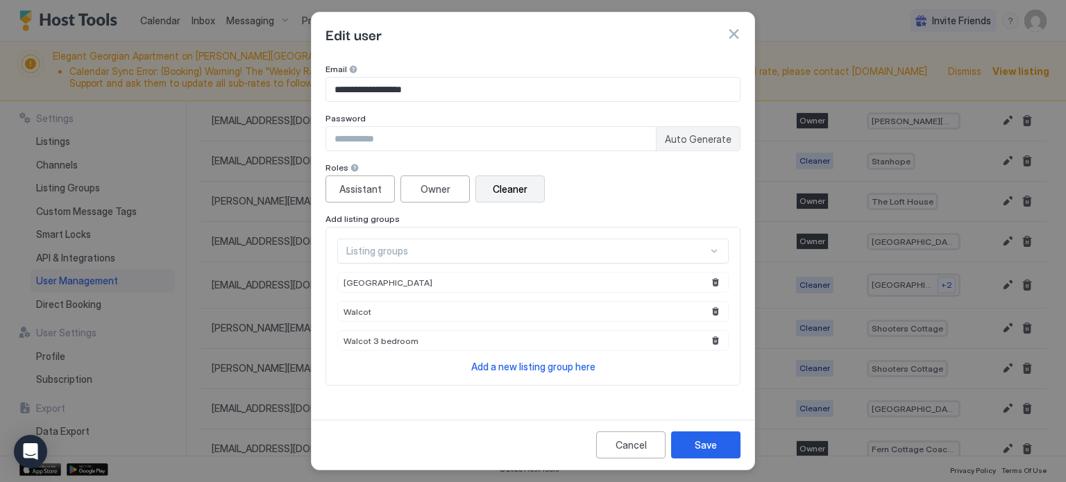
click at [570, 369] on span "Add a new listing group here" at bounding box center [533, 367] width 124 height 12
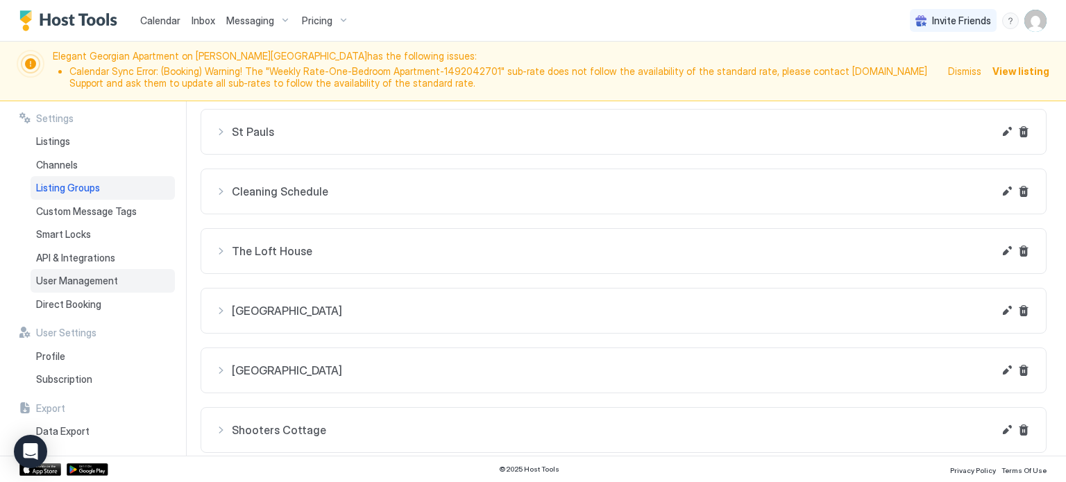
click at [87, 282] on span "User Management" at bounding box center [77, 281] width 82 height 12
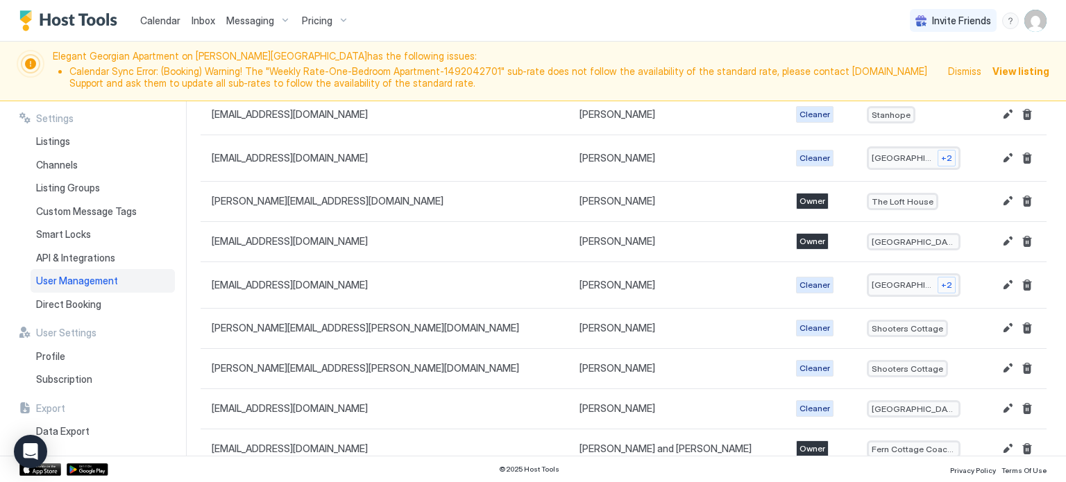
scroll to position [99, 0]
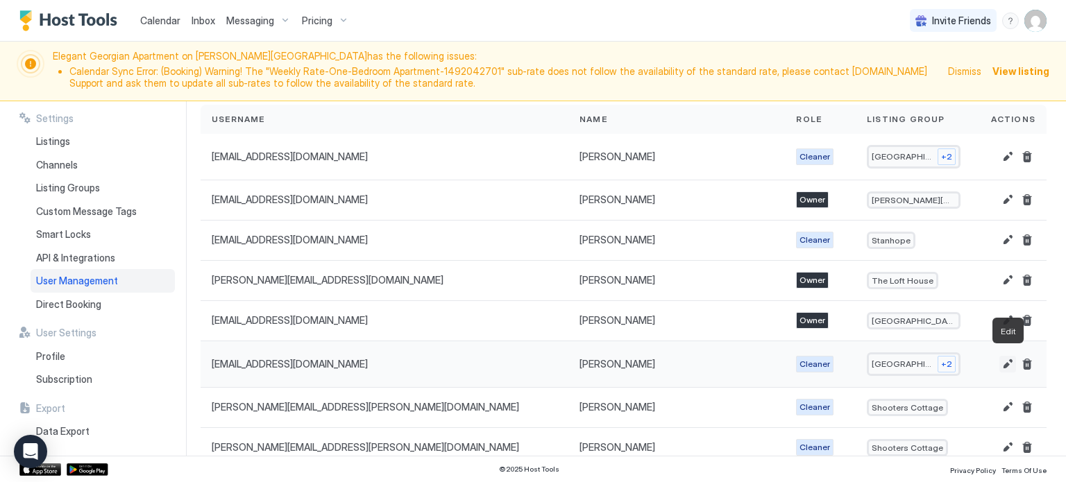
click at [1007, 356] on button "Edit" at bounding box center [1008, 364] width 17 height 17
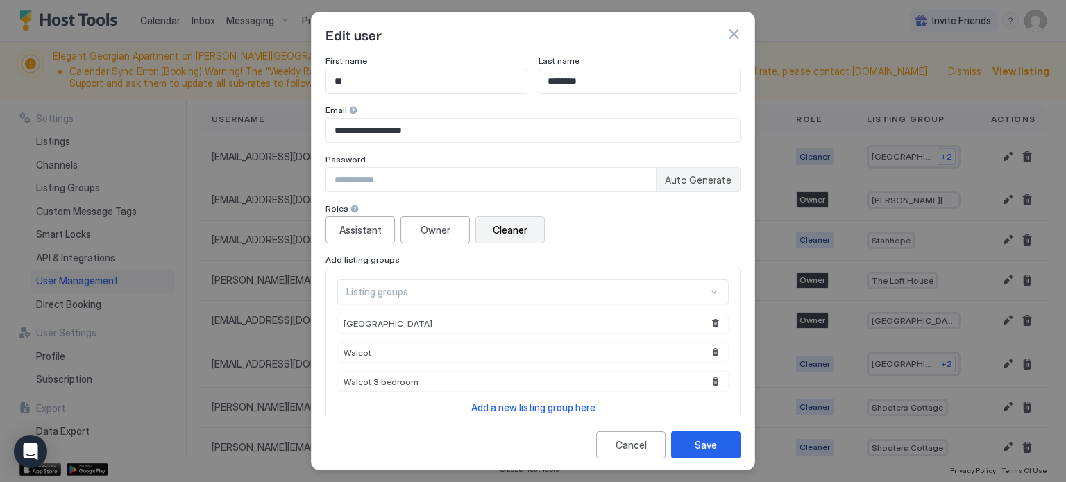
click at [521, 292] on div "Listing groups" at bounding box center [533, 292] width 392 height 25
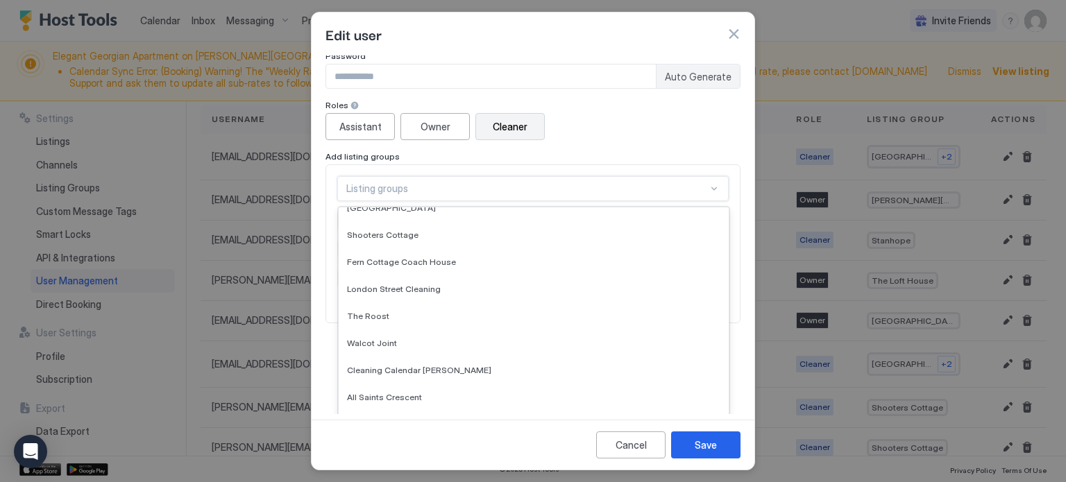
scroll to position [225, 0]
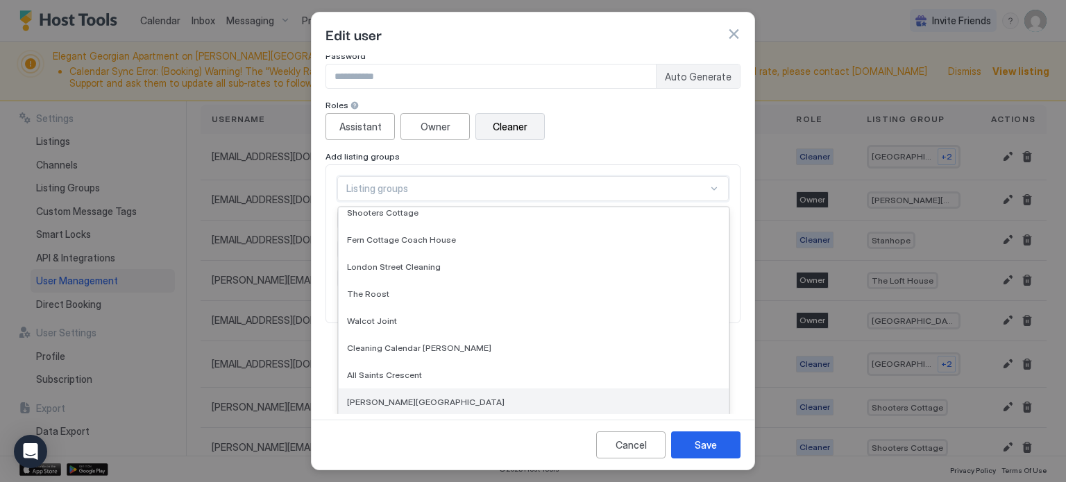
click at [482, 399] on div "[PERSON_NAME][GEOGRAPHIC_DATA]" at bounding box center [533, 402] width 373 height 10
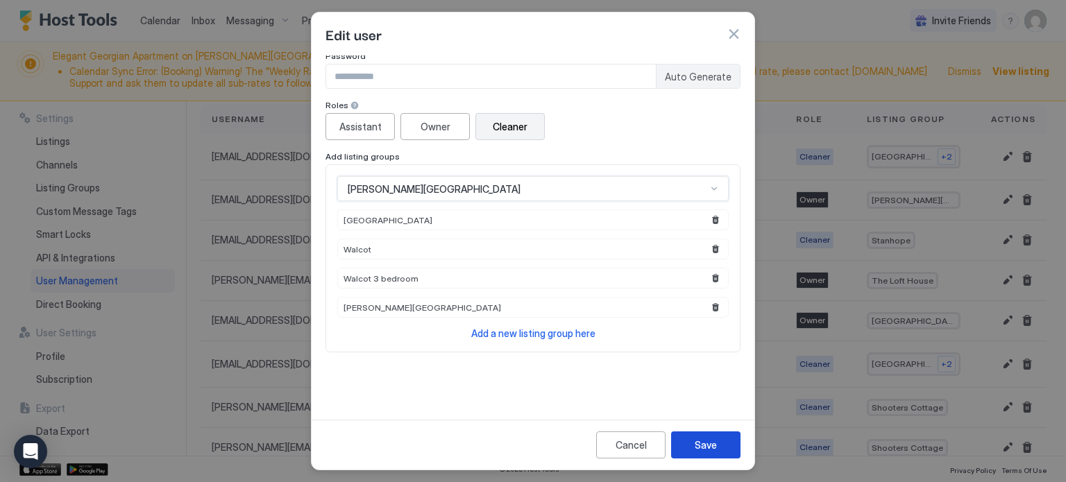
click at [705, 448] on div "Save" at bounding box center [706, 445] width 22 height 15
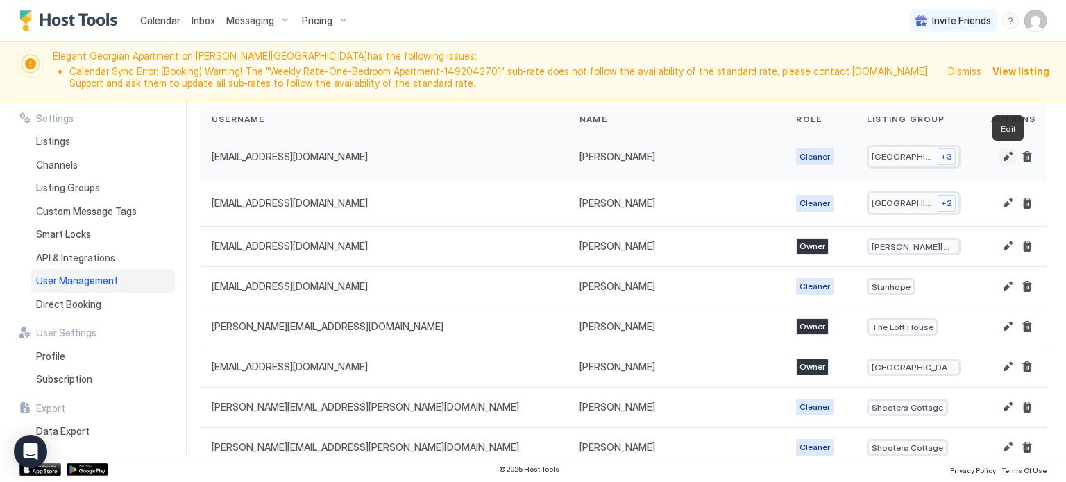
click at [1006, 157] on button "Edit" at bounding box center [1008, 157] width 17 height 17
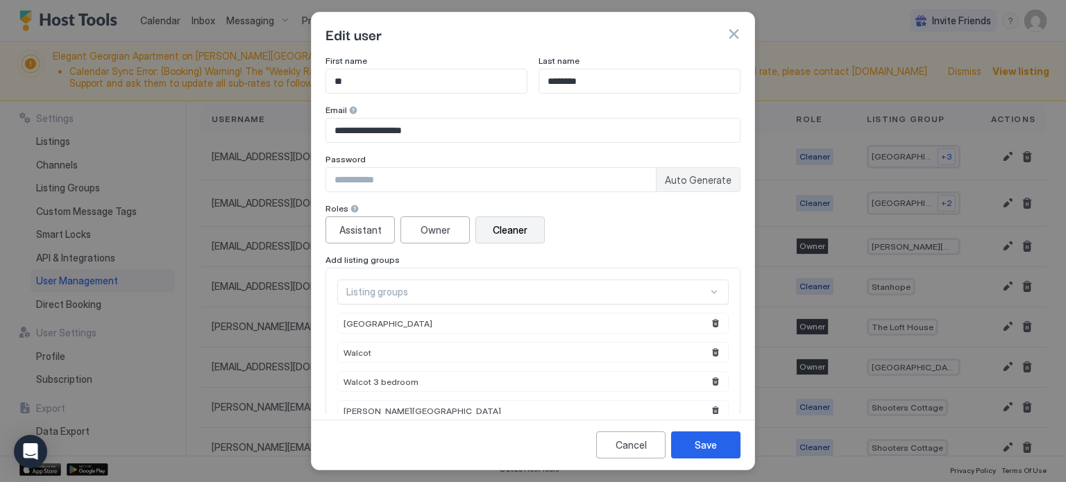
click at [739, 31] on button "button" at bounding box center [734, 34] width 14 height 14
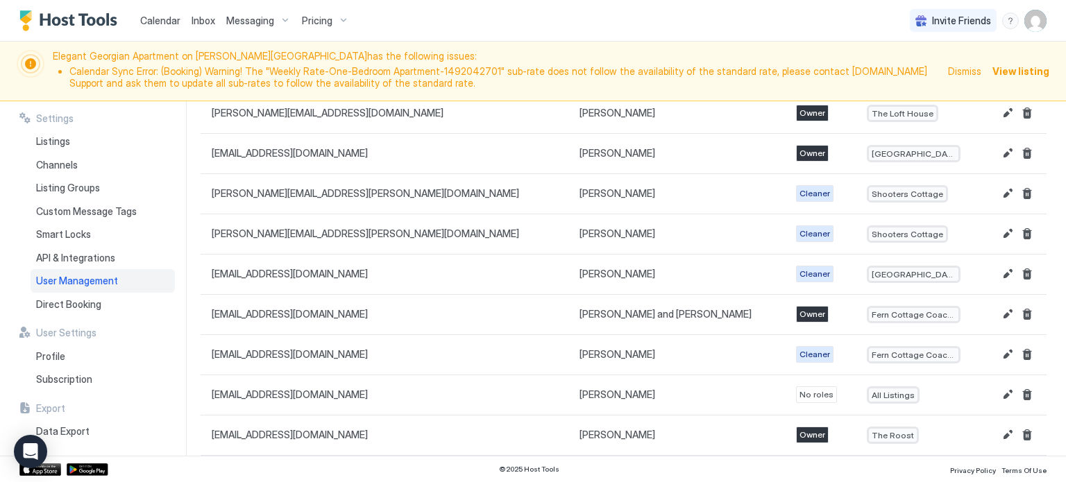
scroll to position [0, 0]
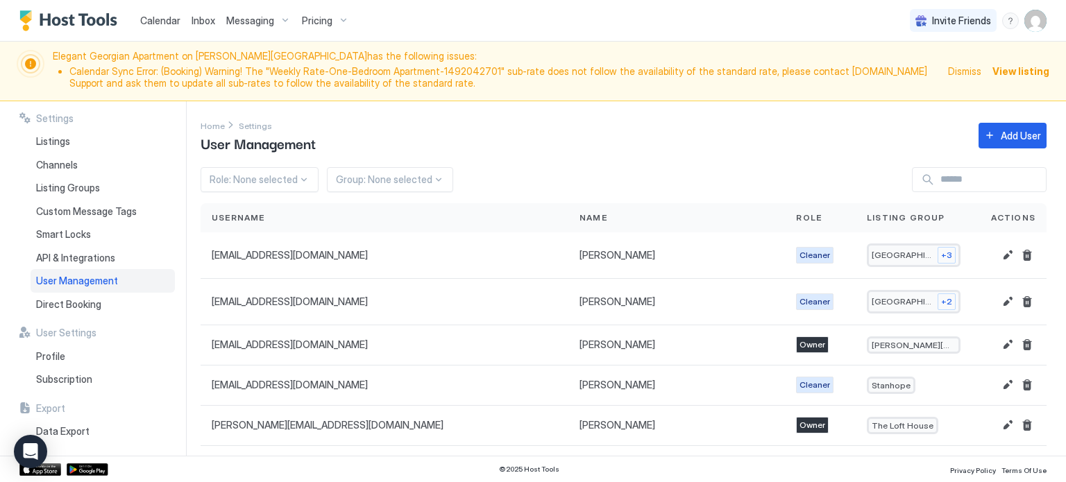
click at [312, 19] on span "Pricing" at bounding box center [317, 21] width 31 height 12
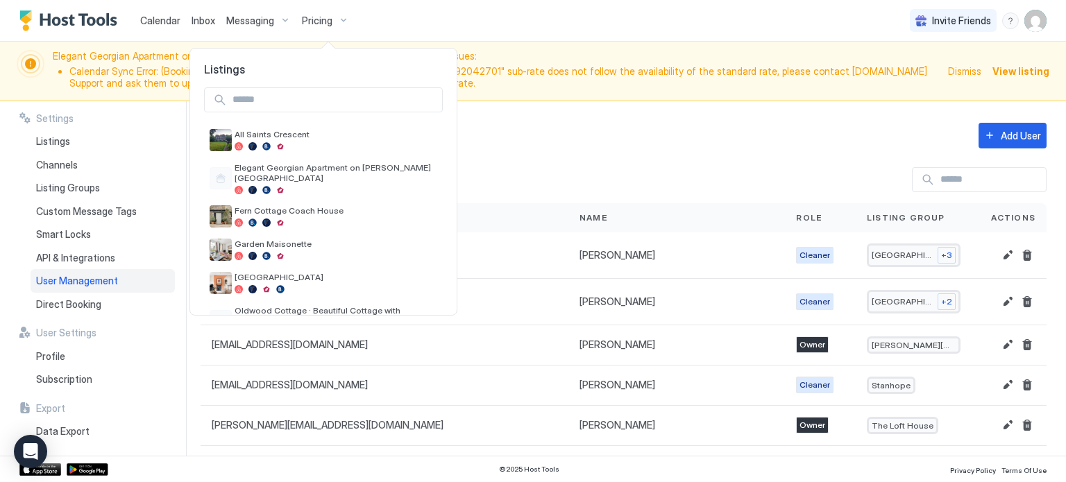
click at [430, 23] on div at bounding box center [533, 241] width 1066 height 482
